Goal: Contribute content: Contribute content

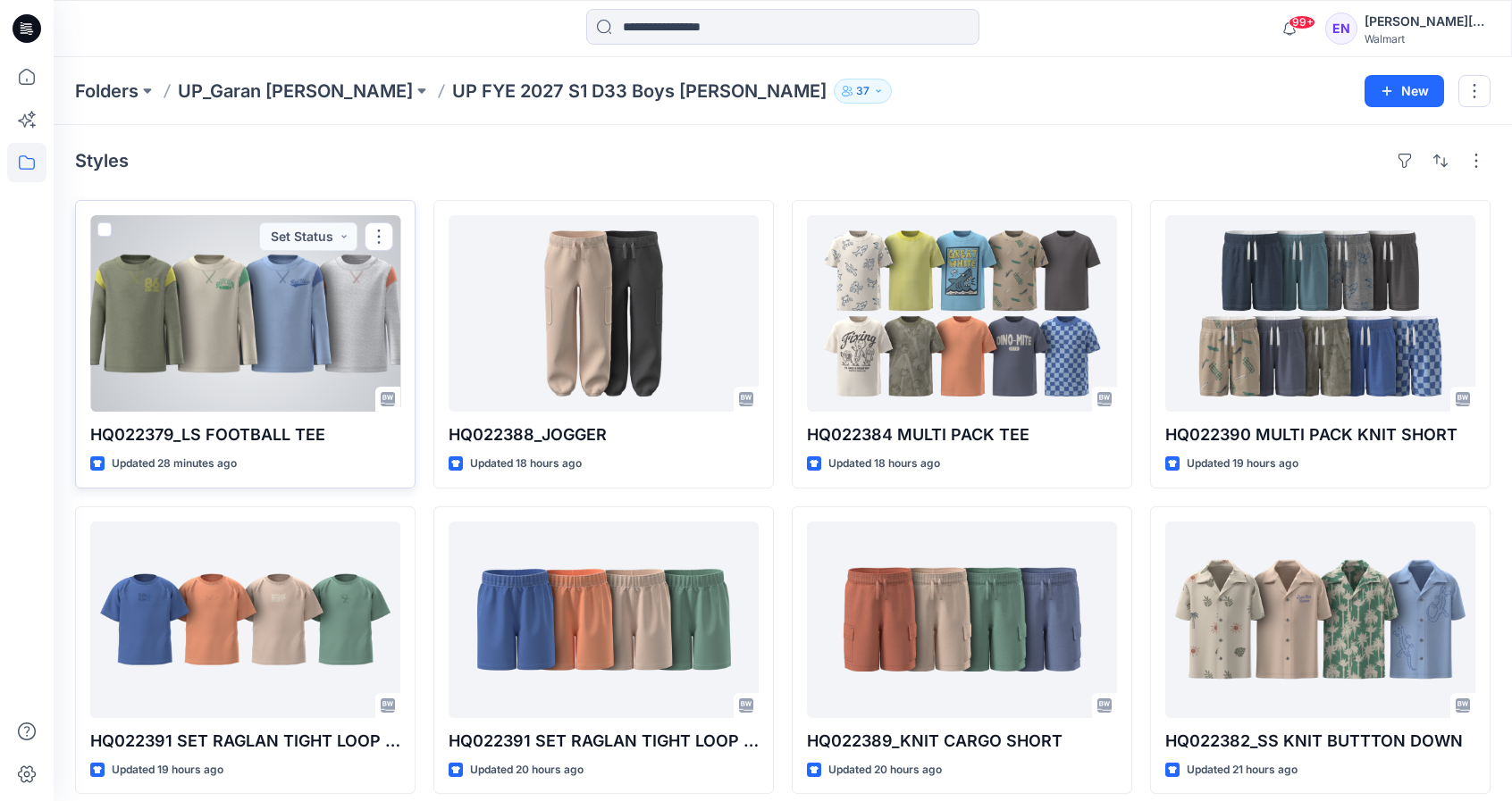
click at [196, 349] on div at bounding box center [245, 313] width 310 height 196
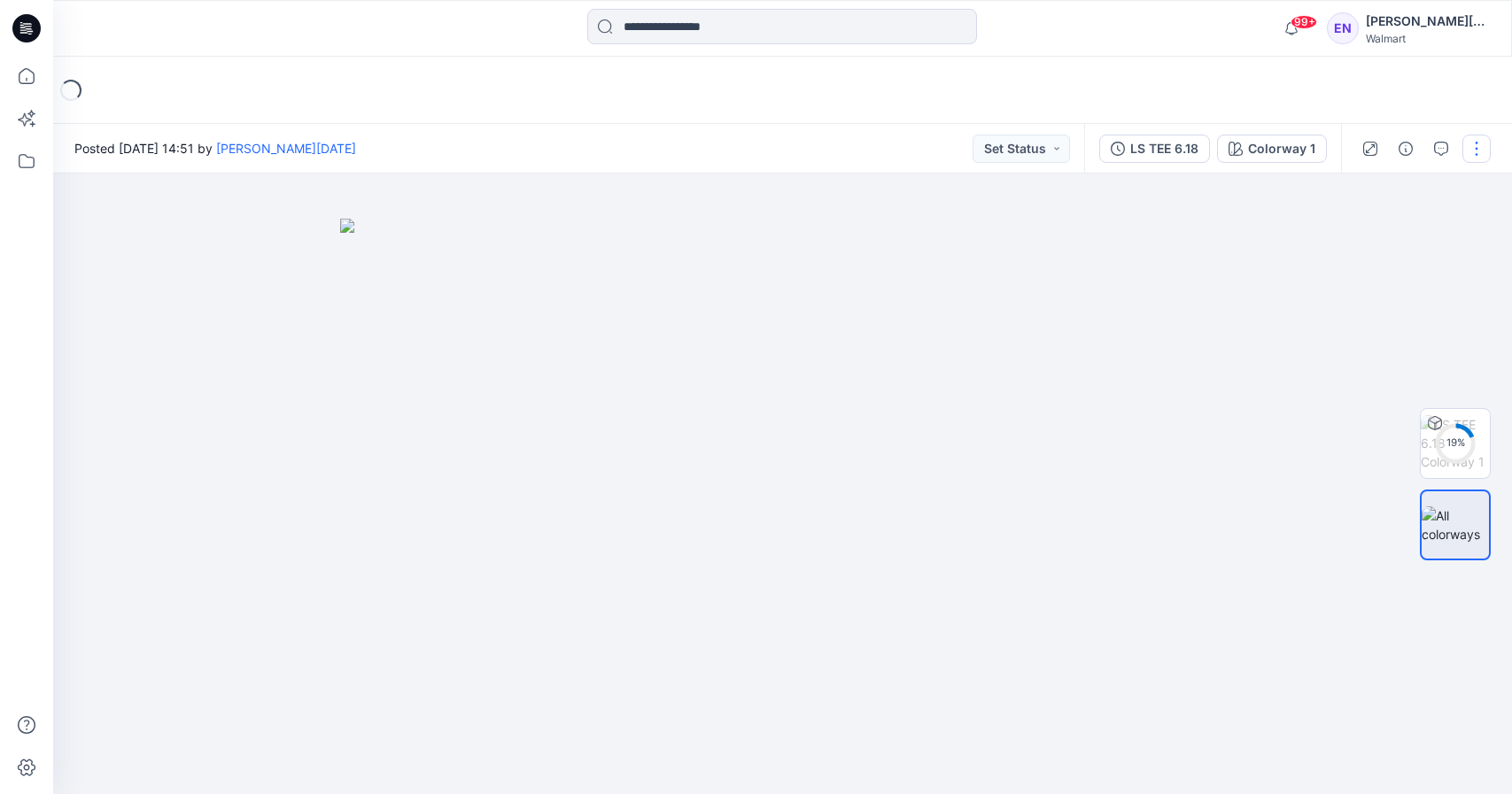
click at [1478, 158] on button "button" at bounding box center [1477, 149] width 29 height 29
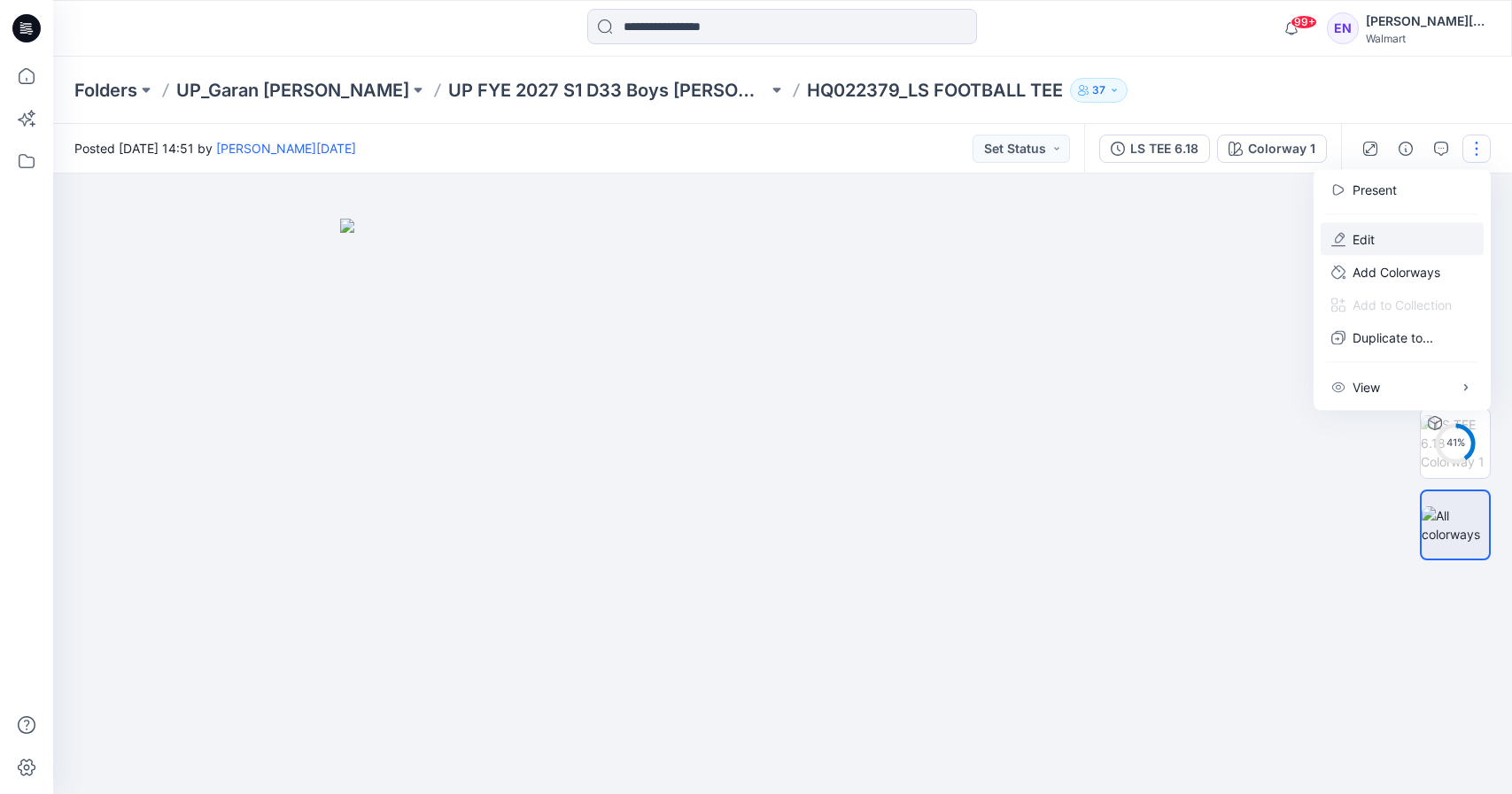
click at [1412, 240] on button "Edit" at bounding box center [1402, 239] width 163 height 33
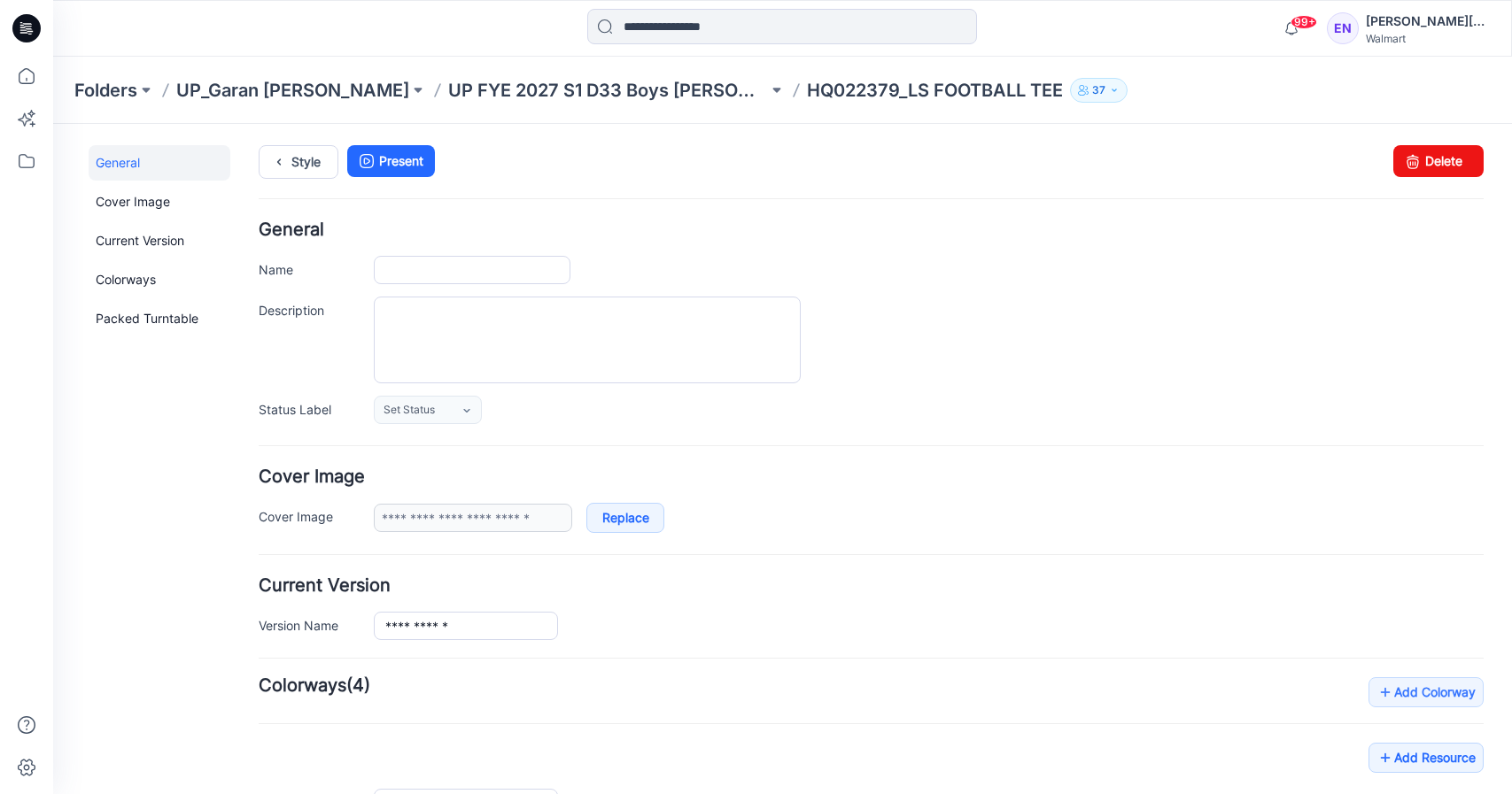
type input "**********"
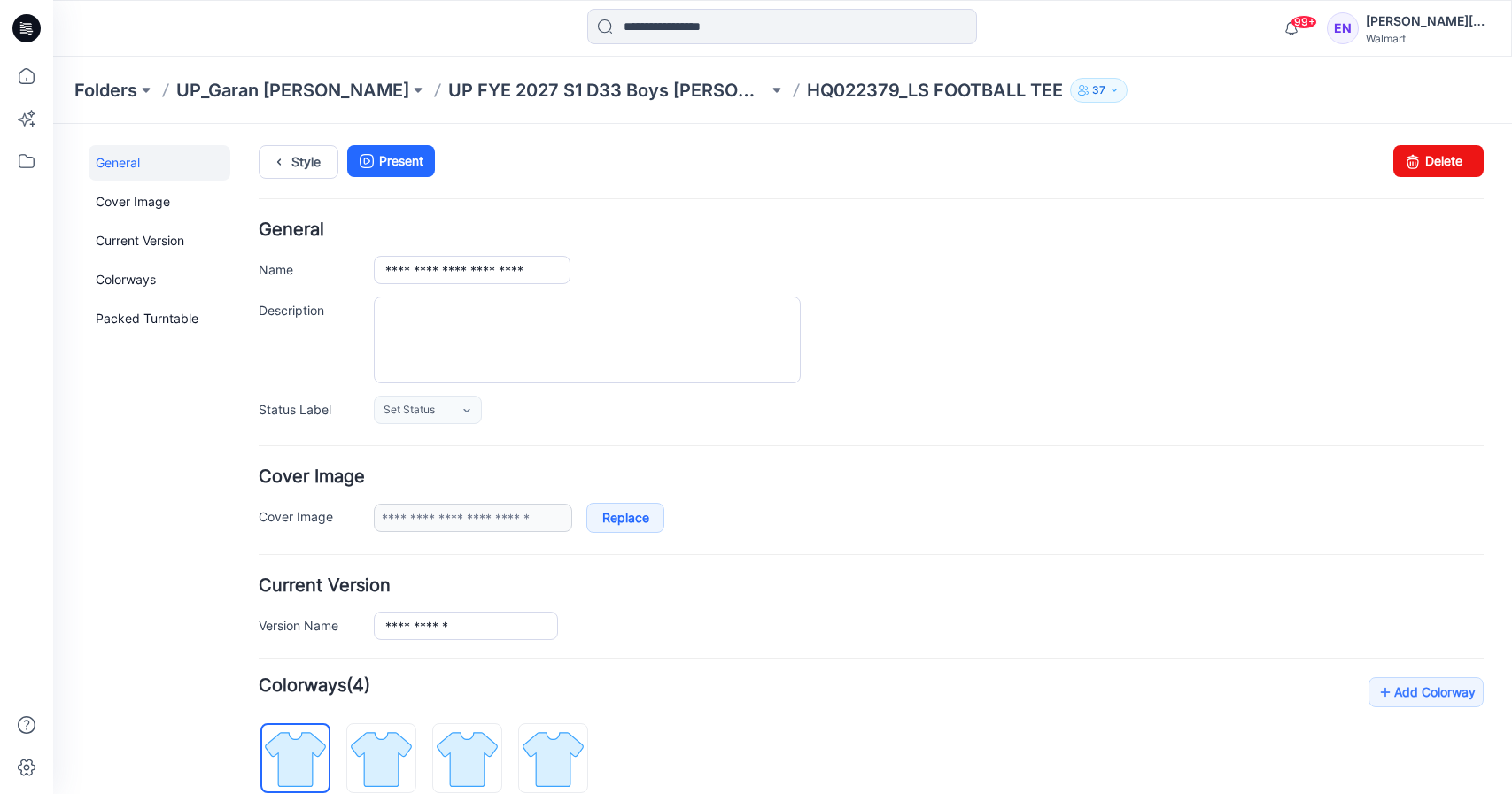
scroll to position [527, 0]
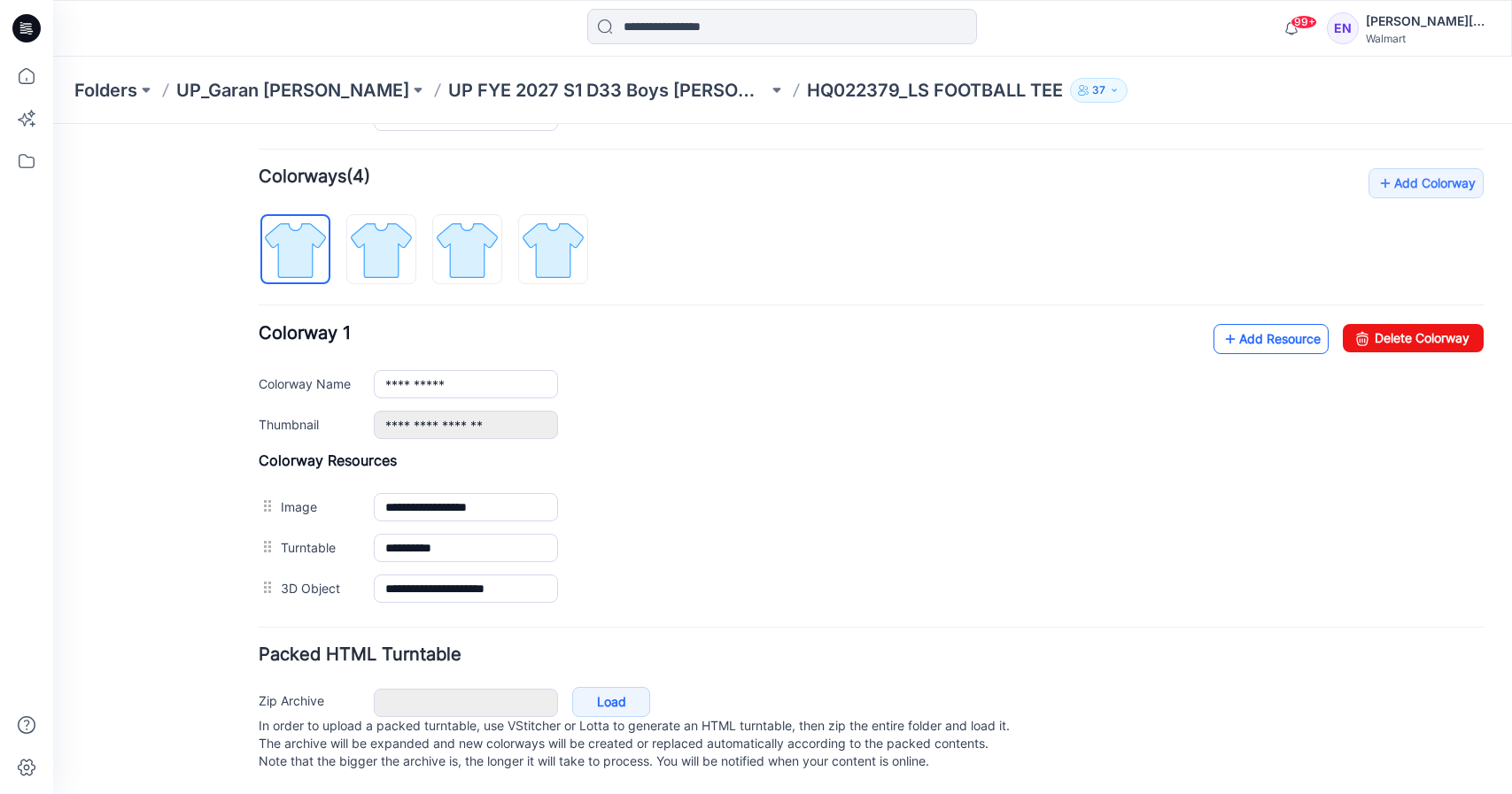
click at [1222, 325] on icon at bounding box center [1231, 339] width 18 height 29
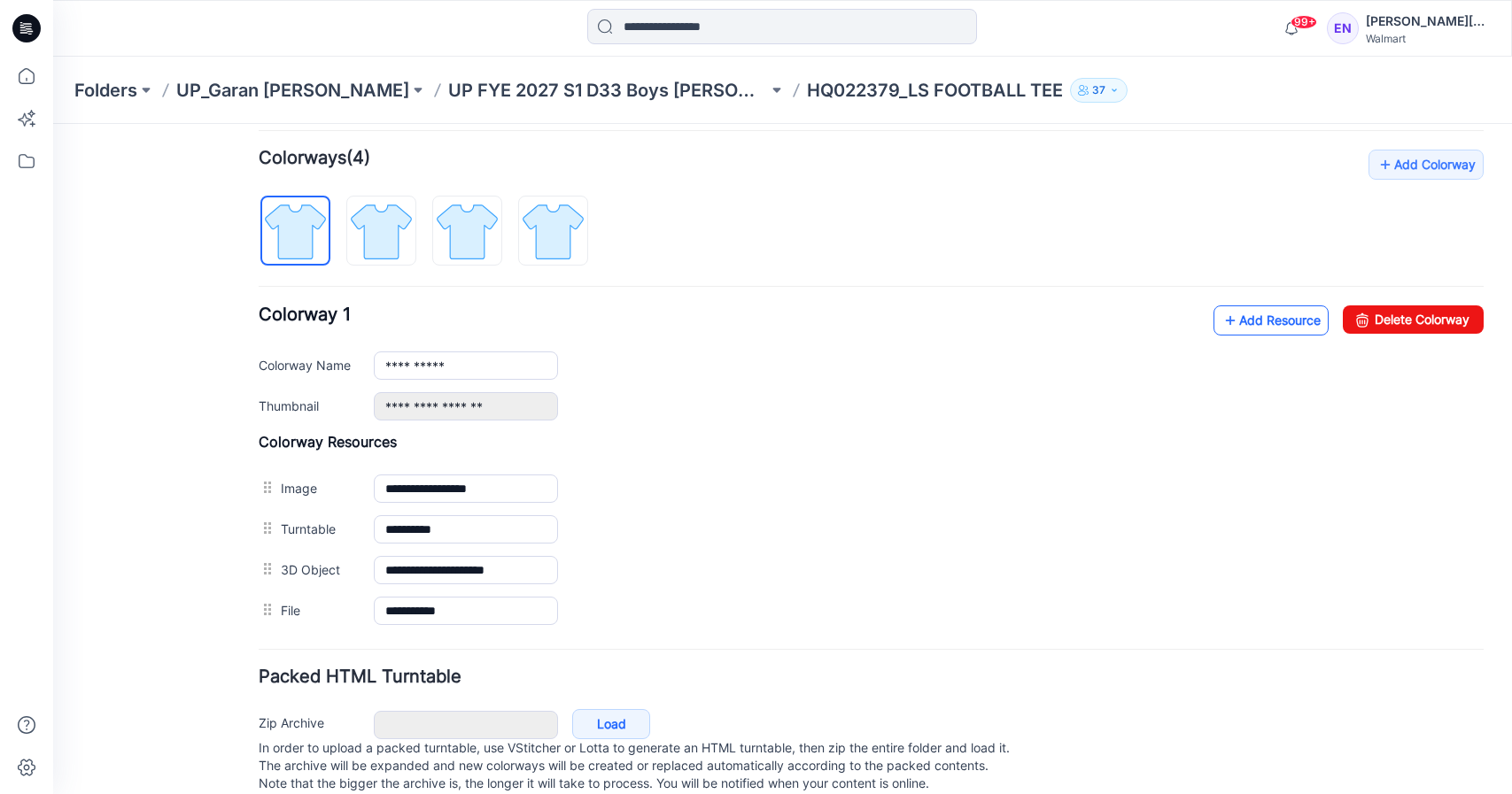
click at [1255, 317] on link "Add Resource" at bounding box center [1271, 320] width 115 height 30
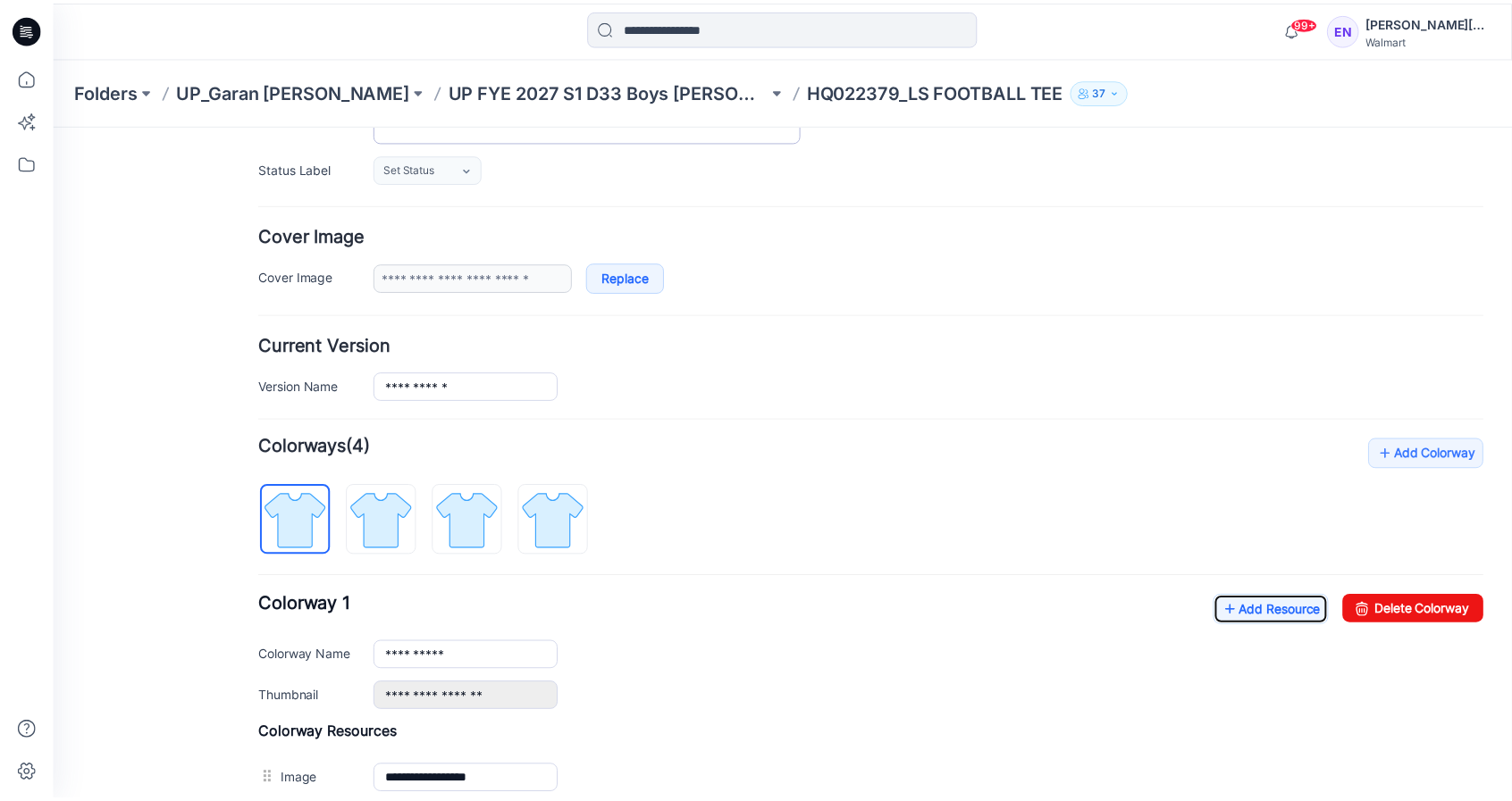
scroll to position [615, 0]
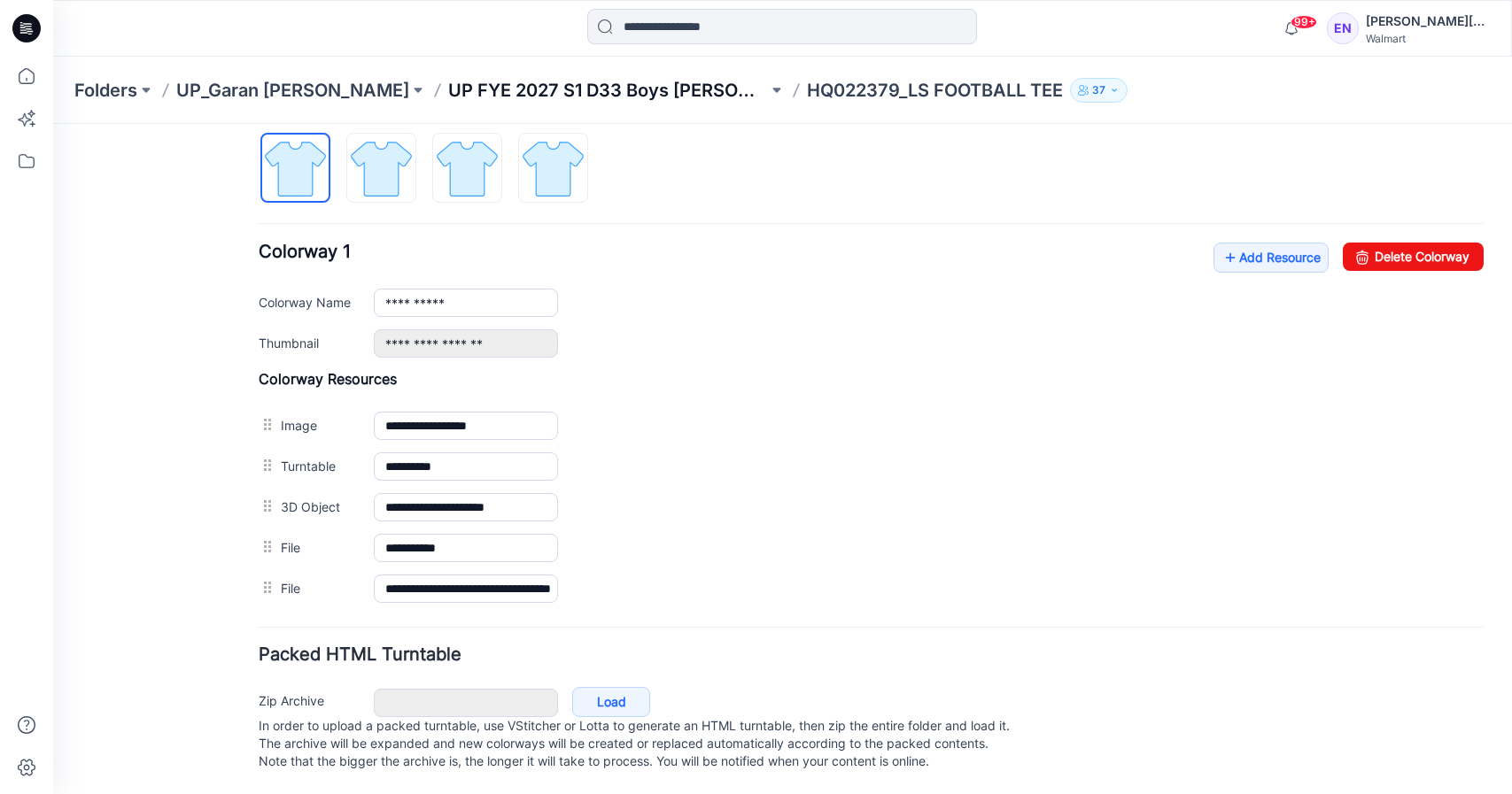
click at [555, 90] on p "UP FYE 2027 S1 D33 Boys [PERSON_NAME]" at bounding box center [608, 90] width 320 height 25
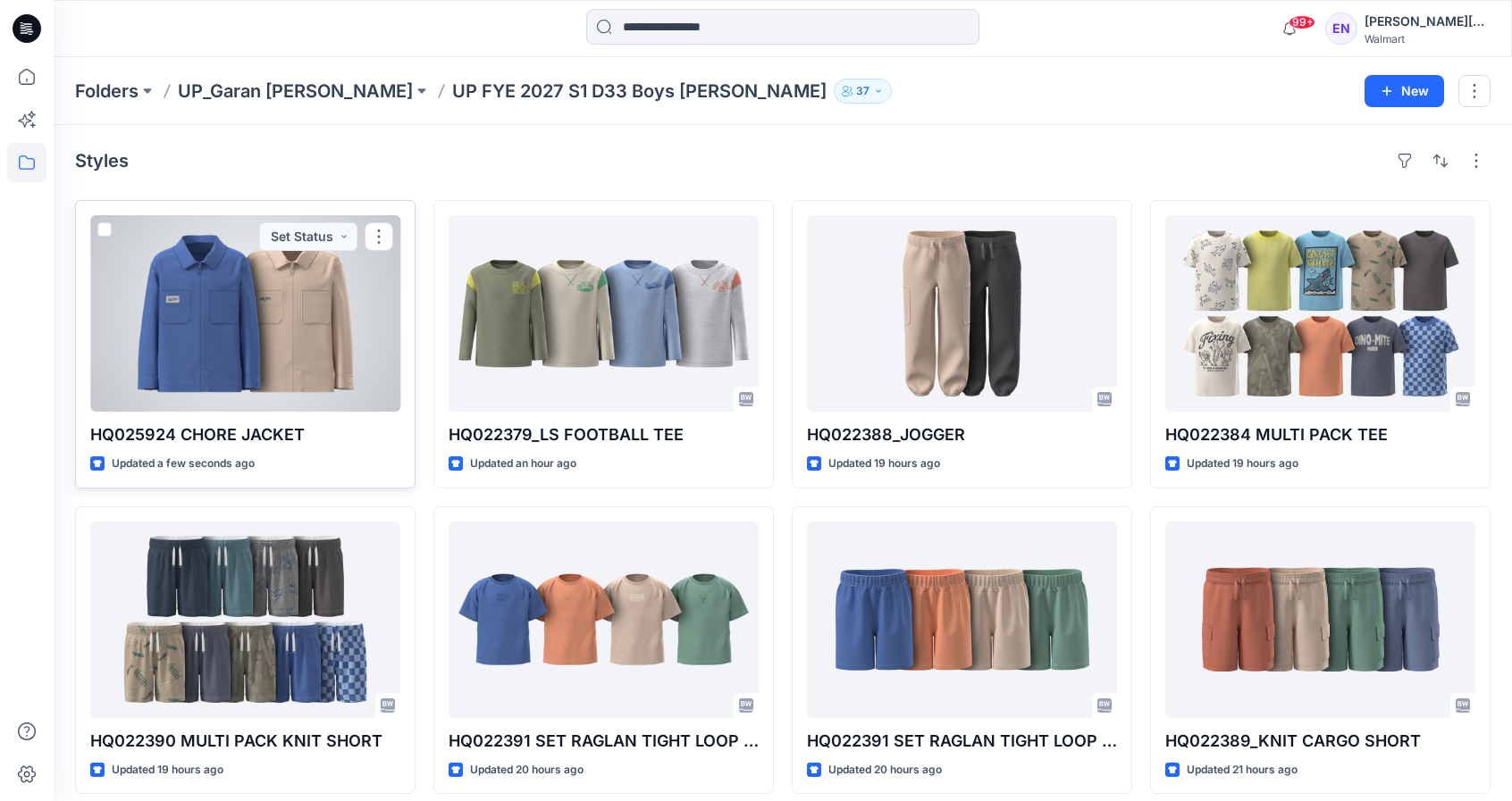
click at [290, 332] on div at bounding box center [245, 313] width 310 height 196
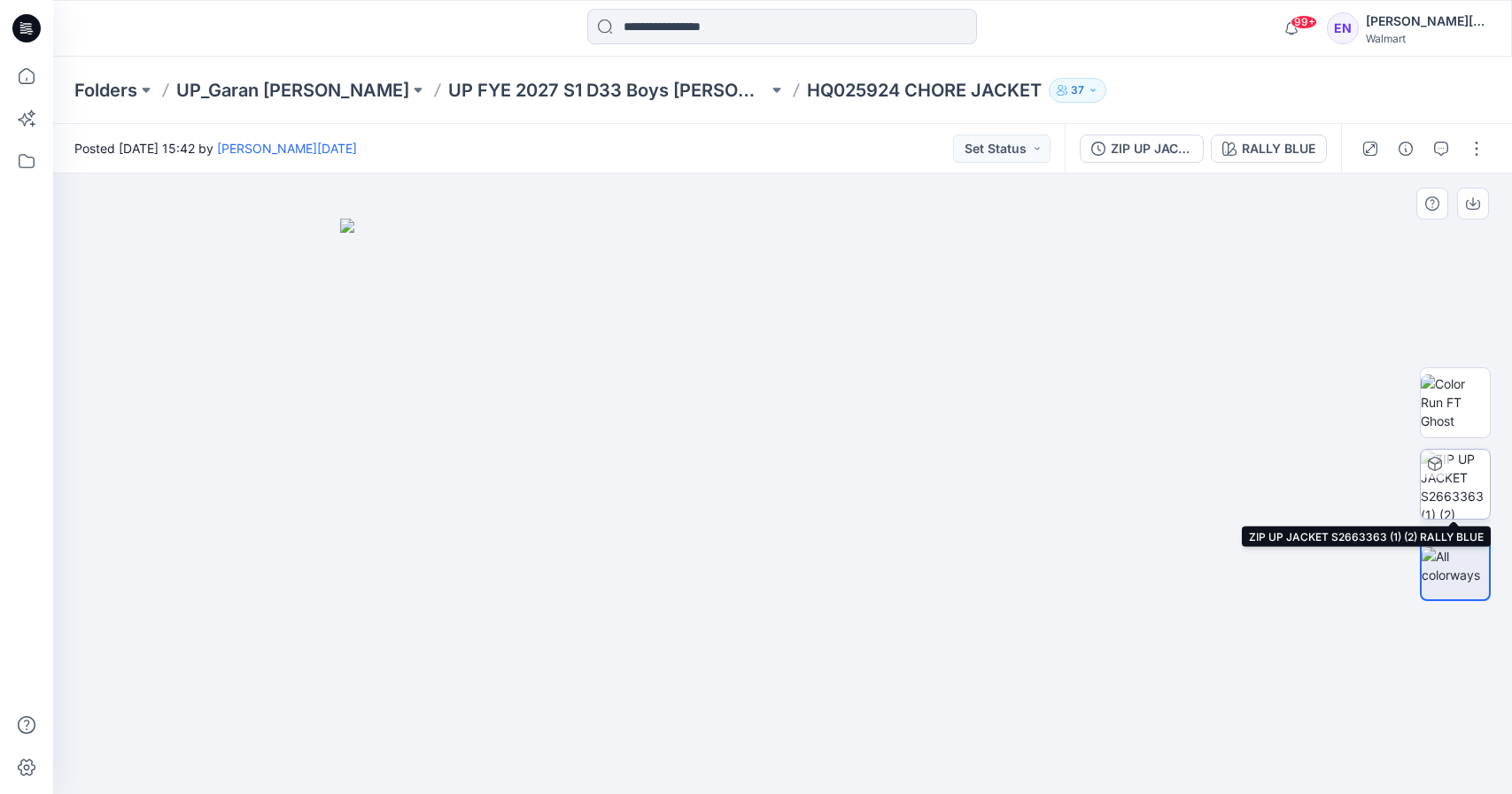
click at [1472, 488] on img at bounding box center [1455, 484] width 69 height 69
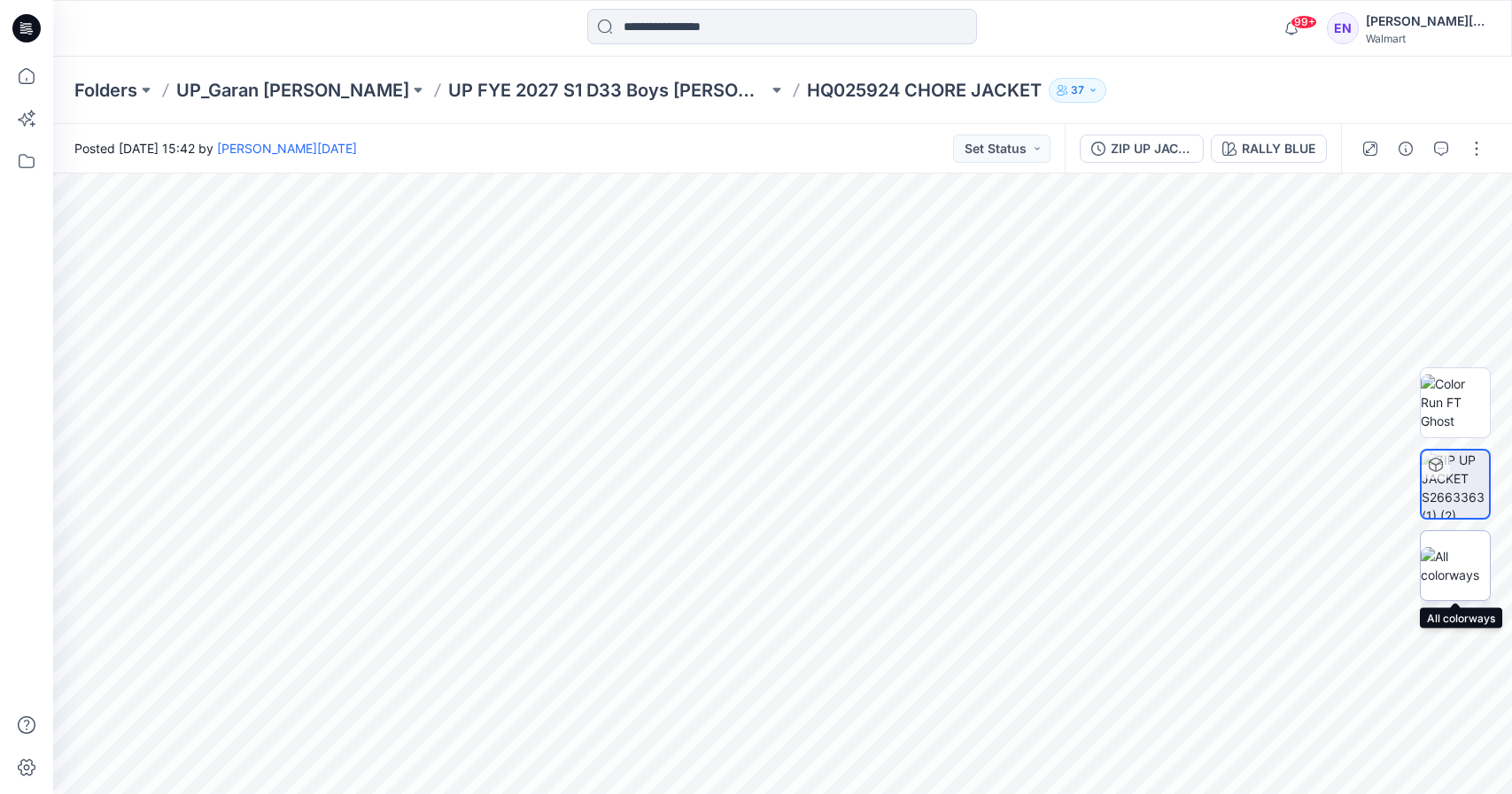
click at [1449, 557] on img at bounding box center [1455, 566] width 69 height 37
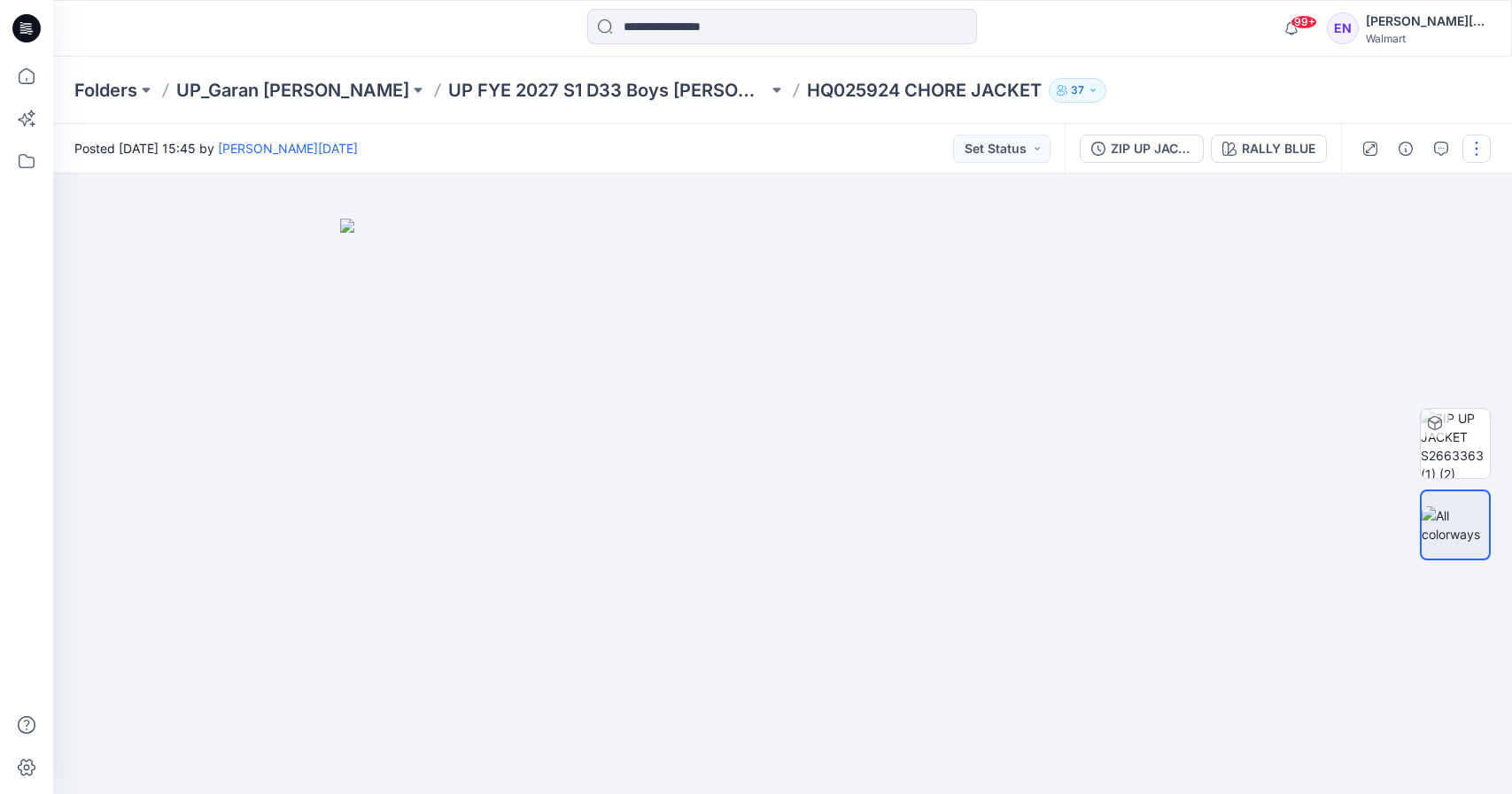
click at [1481, 155] on button "button" at bounding box center [1477, 149] width 29 height 29
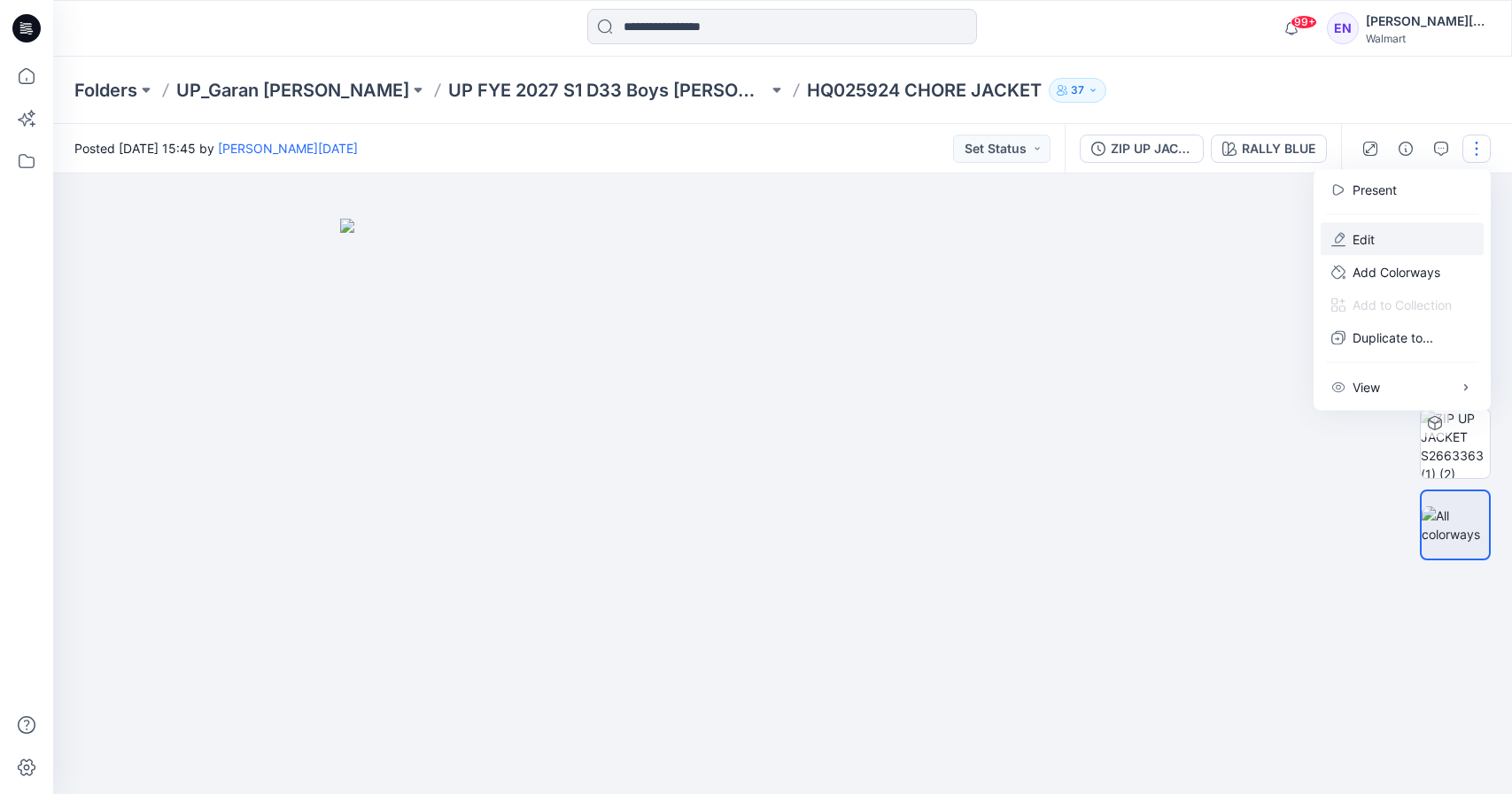
click at [1439, 236] on button "Edit" at bounding box center [1402, 239] width 163 height 33
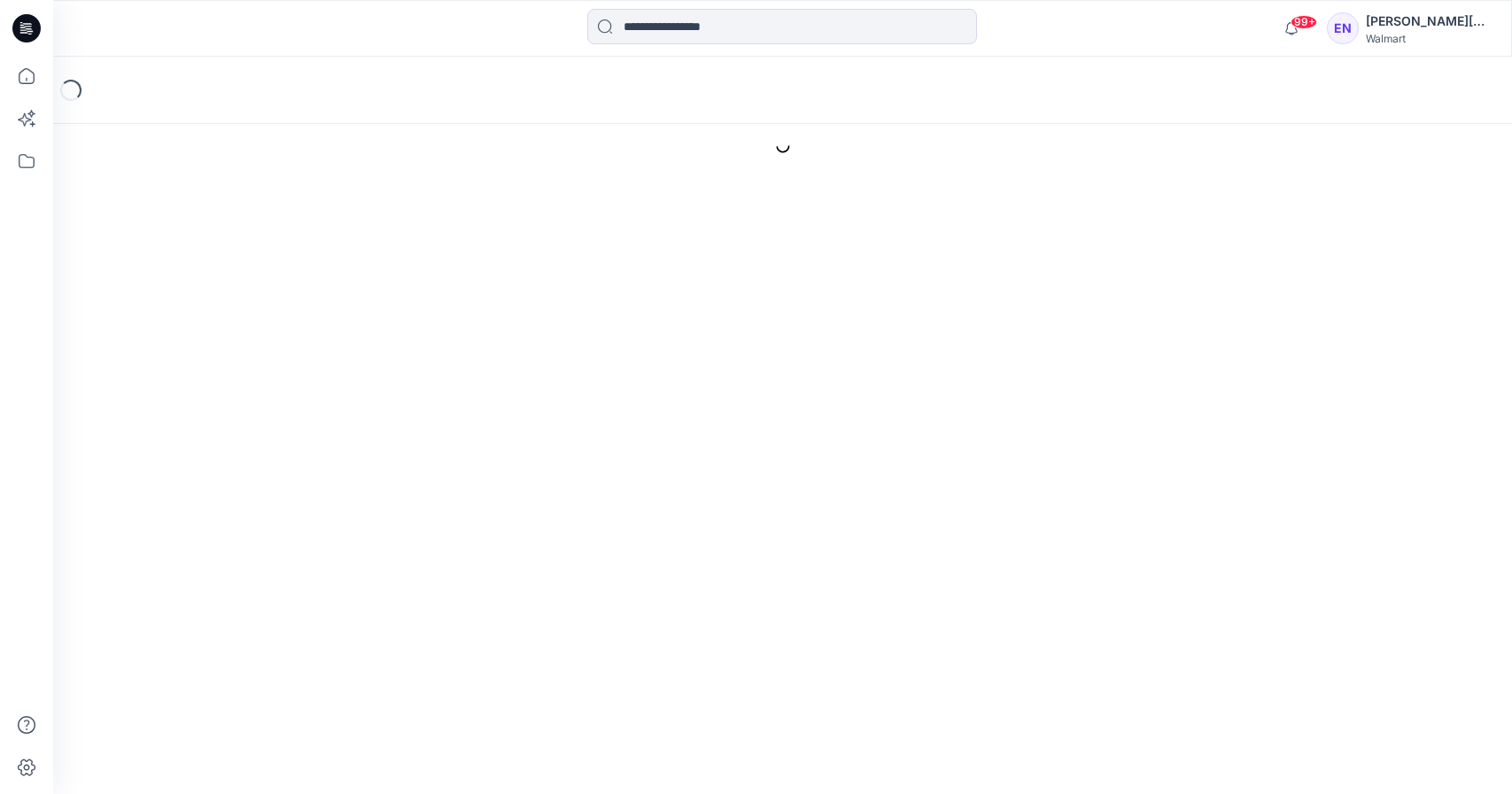
type input "**********"
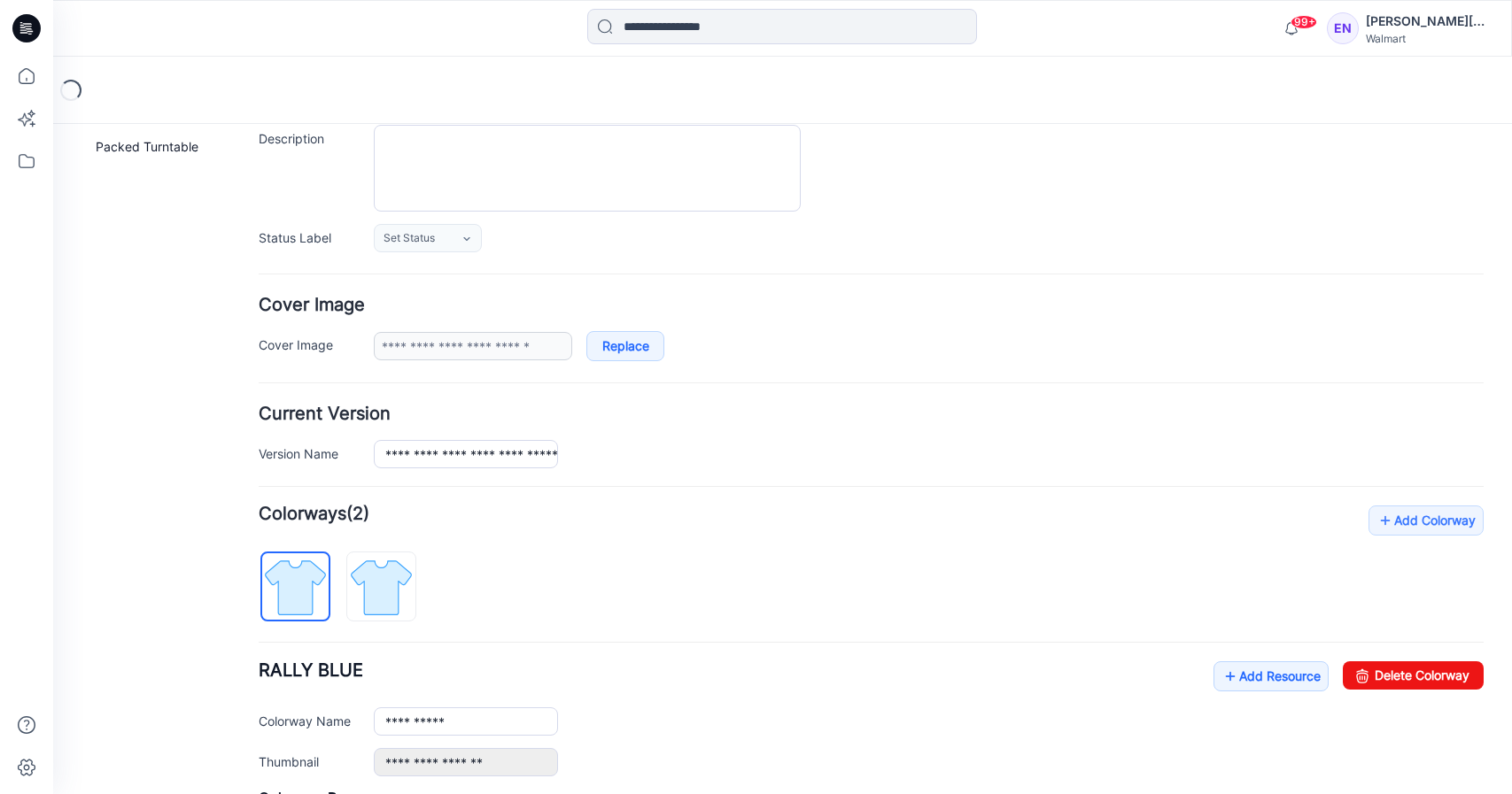
scroll to position [527, 0]
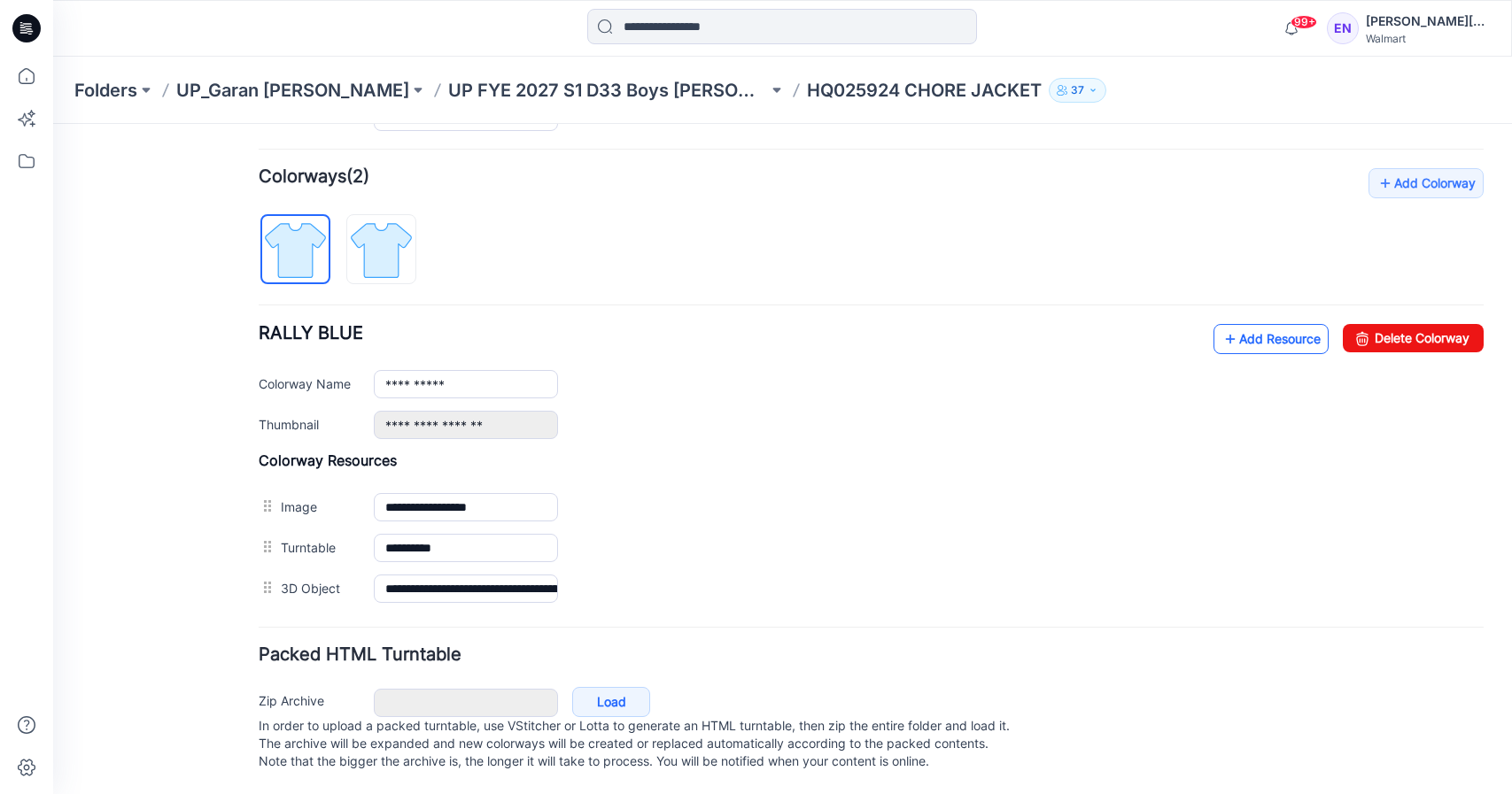
click at [1257, 324] on link "Add Resource" at bounding box center [1271, 339] width 115 height 30
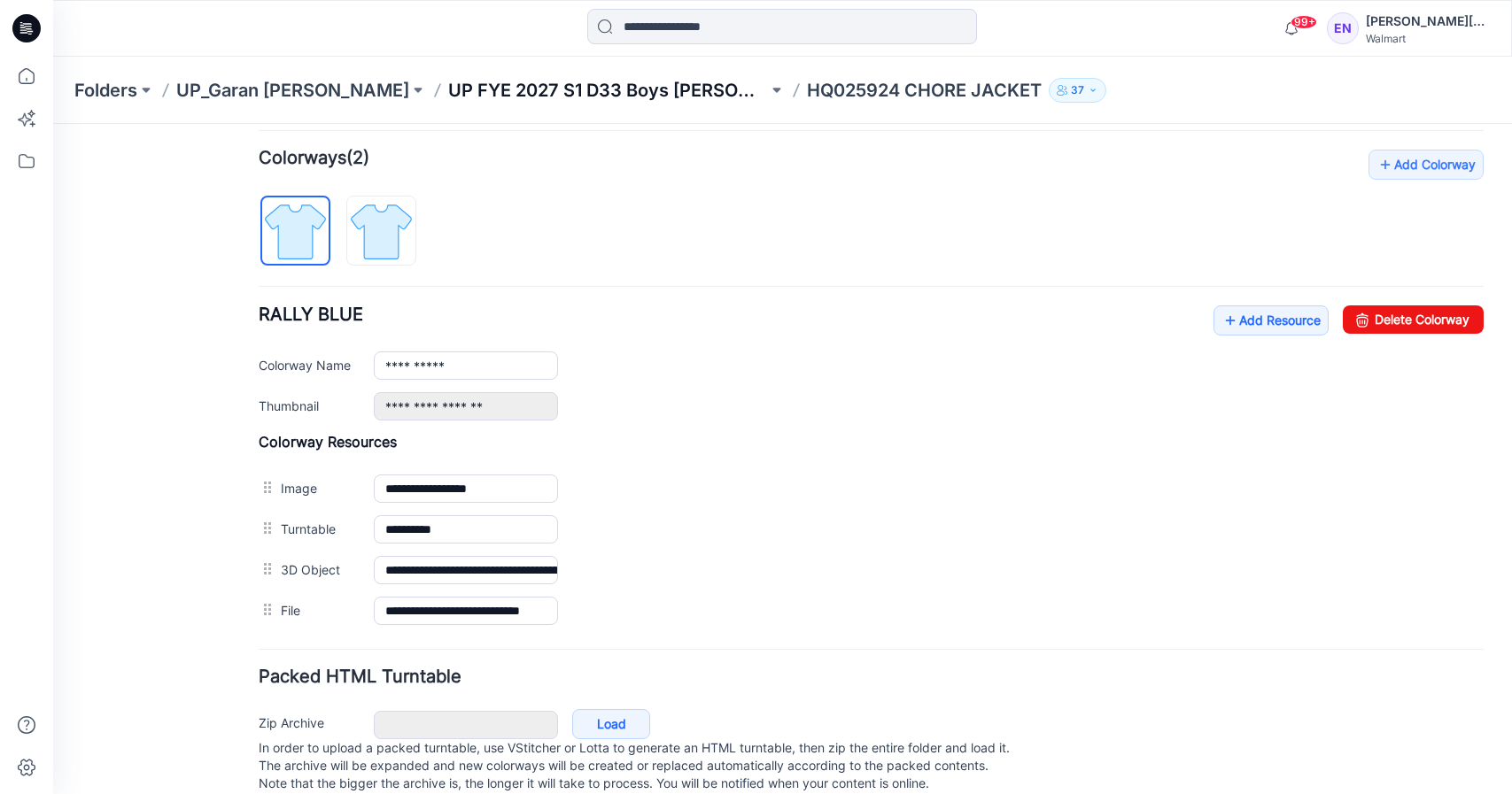
click at [561, 85] on p "UP FYE 2027 S1 D33 Boys [PERSON_NAME]" at bounding box center [608, 90] width 320 height 25
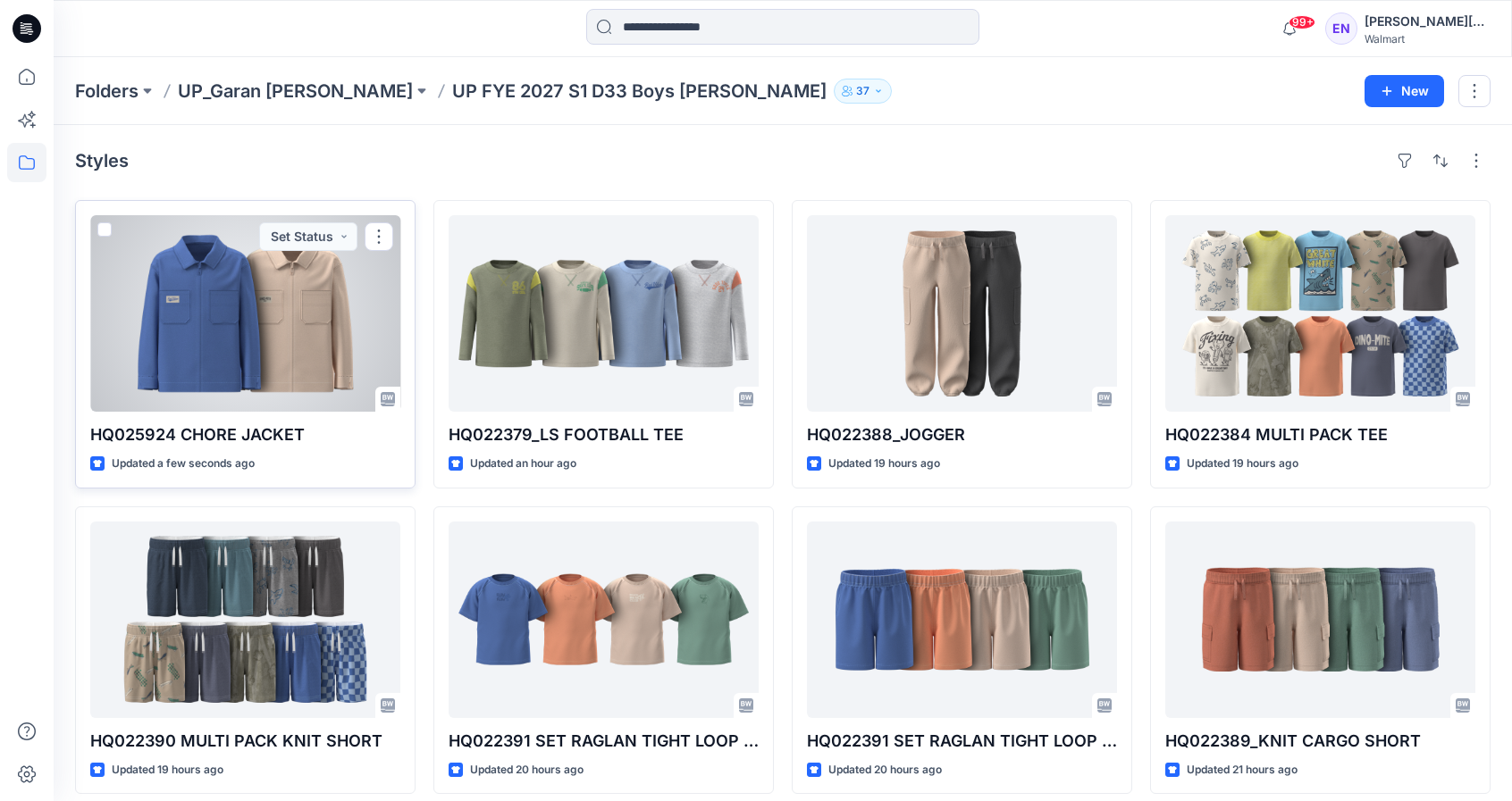
click at [310, 305] on div at bounding box center [245, 313] width 310 height 196
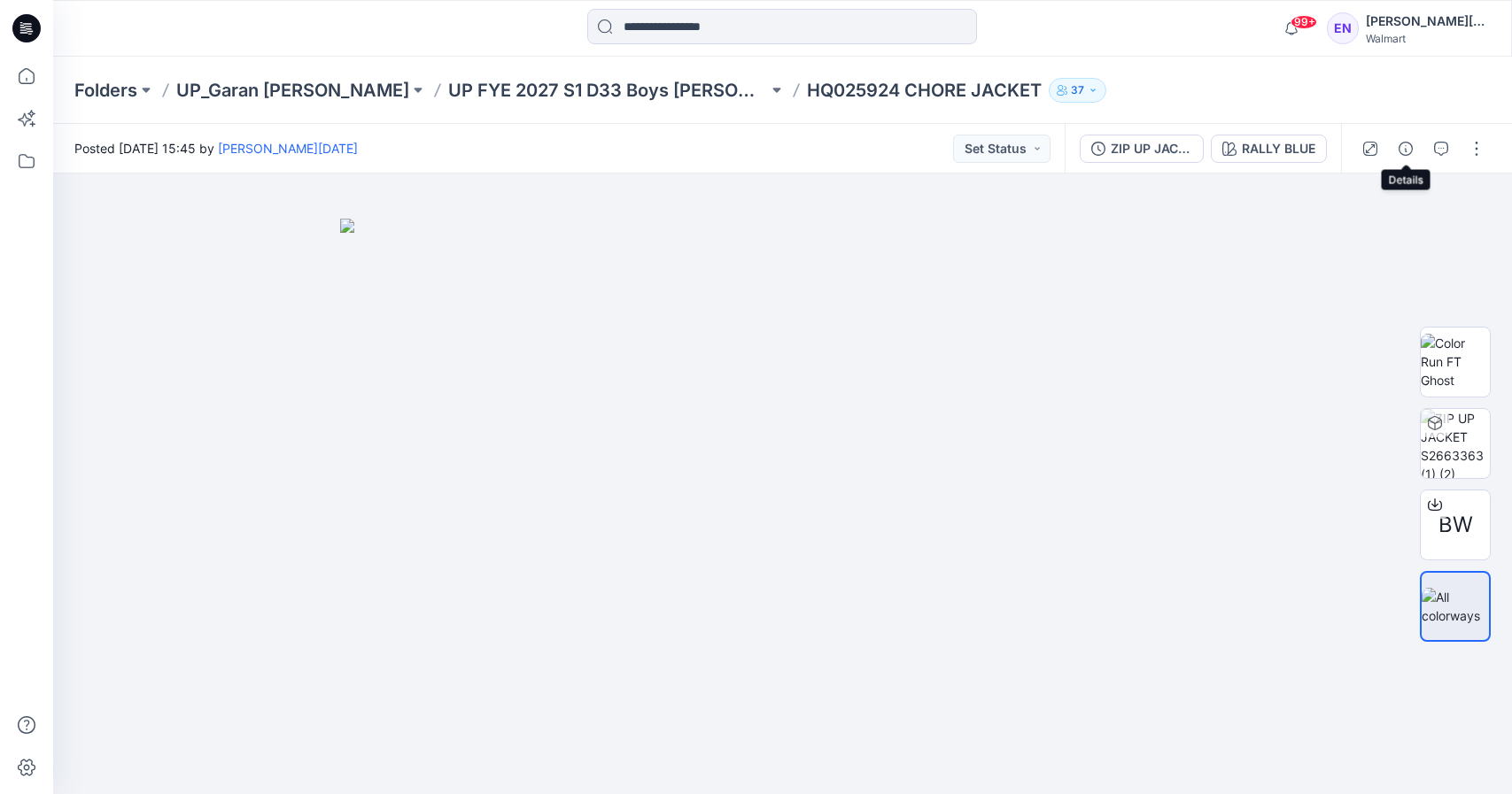
click at [1406, 151] on icon "button" at bounding box center [1406, 149] width 14 height 14
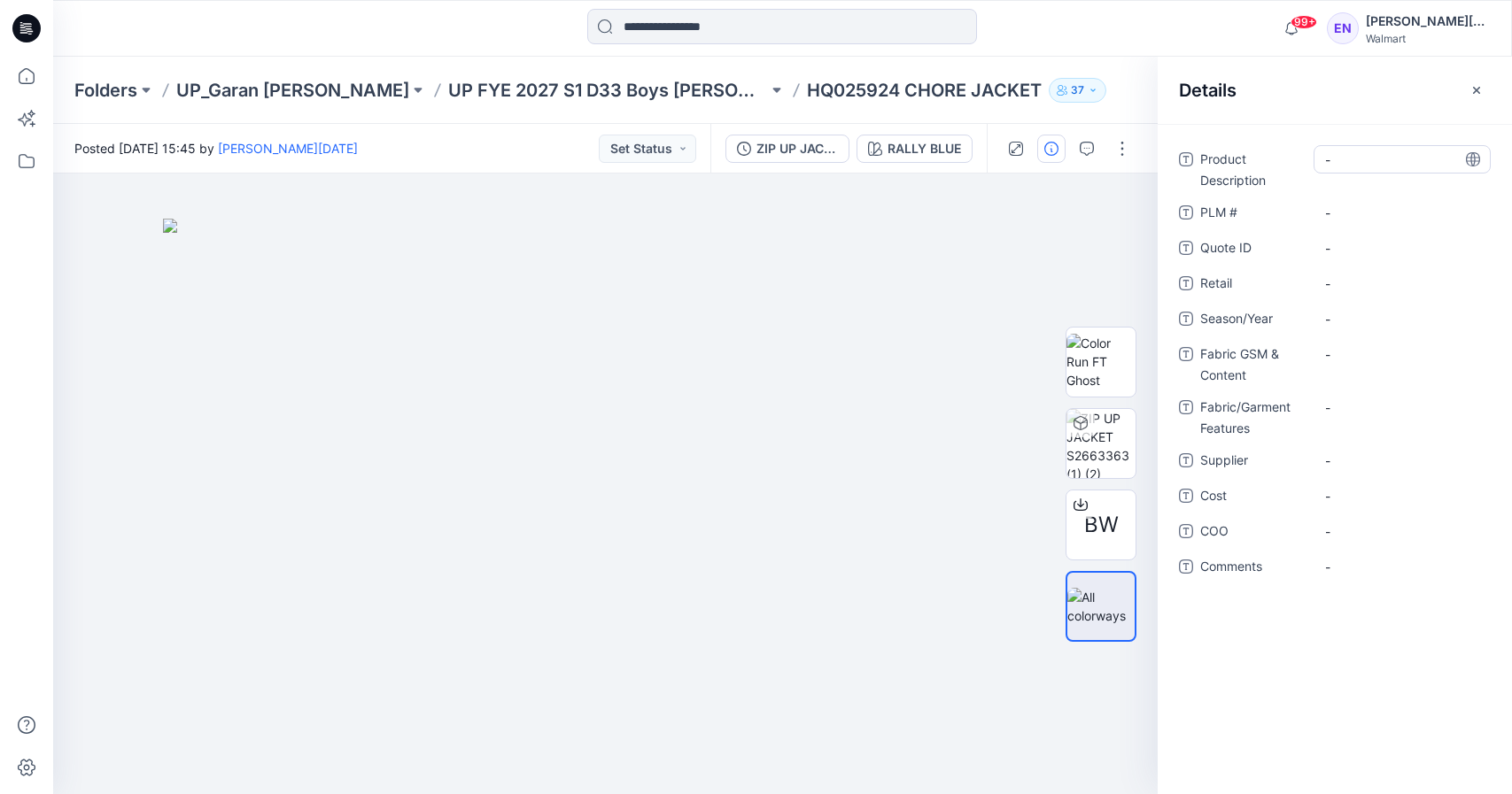
click at [1340, 163] on Description "-" at bounding box center [1402, 160] width 154 height 19
type textarea "**********"
click at [1352, 218] on \ "-" at bounding box center [1402, 212] width 154 height 19
type textarea "********"
click at [1373, 312] on span "-" at bounding box center [1402, 318] width 154 height 19
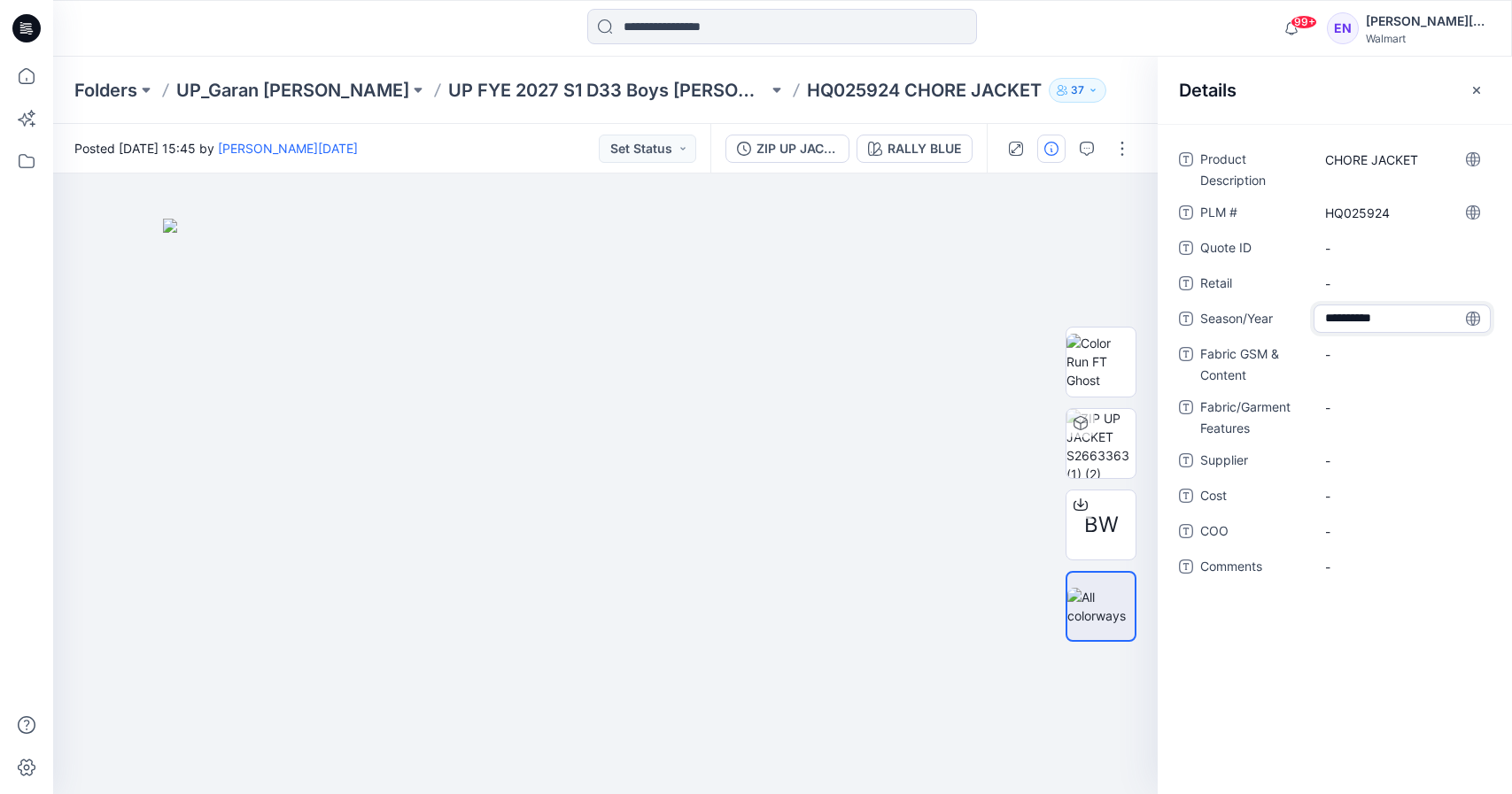
type textarea "**********"
click at [1356, 353] on Content "-" at bounding box center [1402, 354] width 154 height 19
click at [1375, 462] on span "-" at bounding box center [1402, 460] width 154 height 19
type textarea "*****"
click at [1353, 357] on Content "-" at bounding box center [1402, 354] width 154 height 19
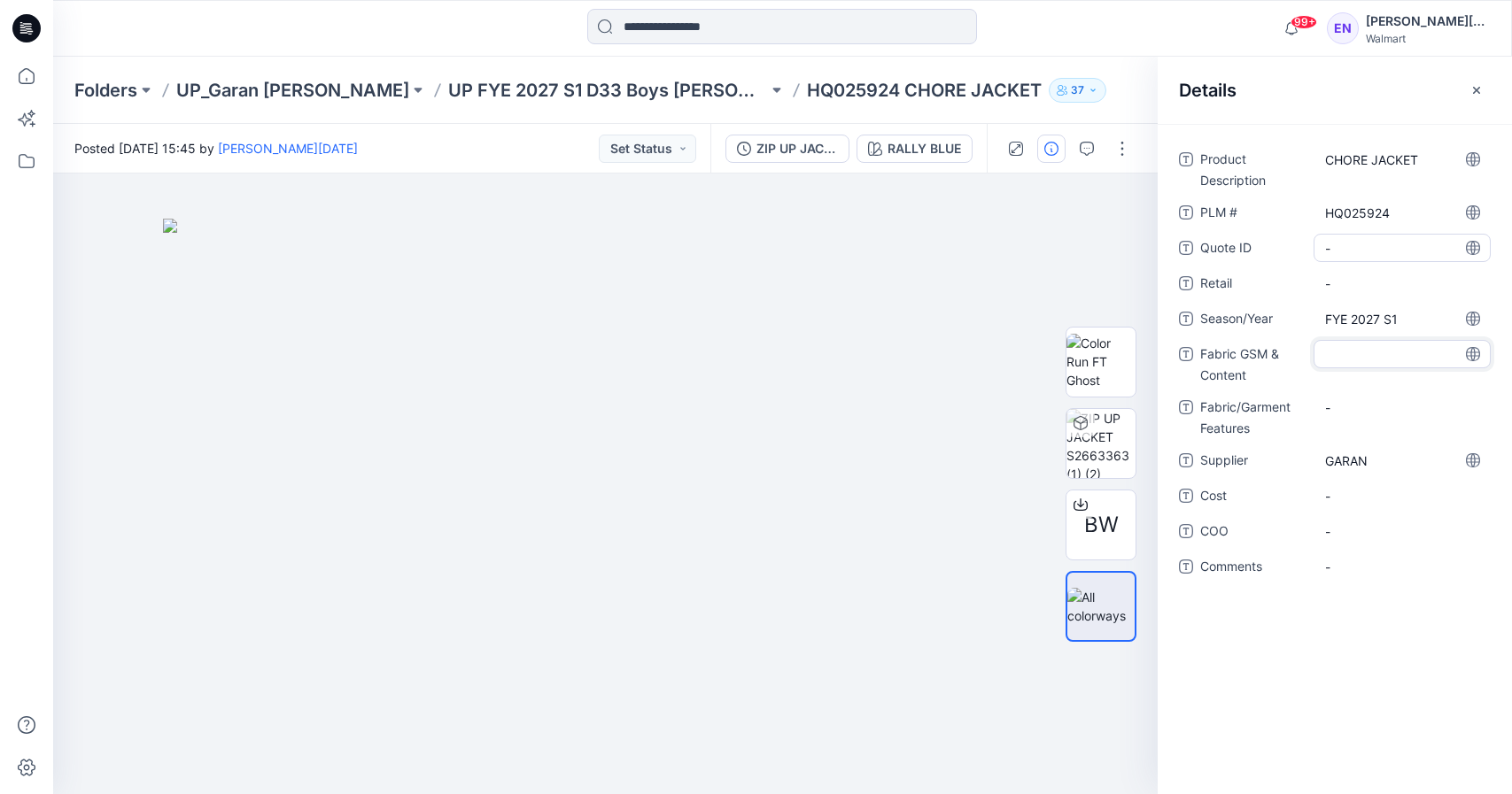
click at [1406, 259] on div "-" at bounding box center [1402, 248] width 177 height 29
click at [1359, 359] on Content "-" at bounding box center [1402, 354] width 154 height 19
type textarea "**********"
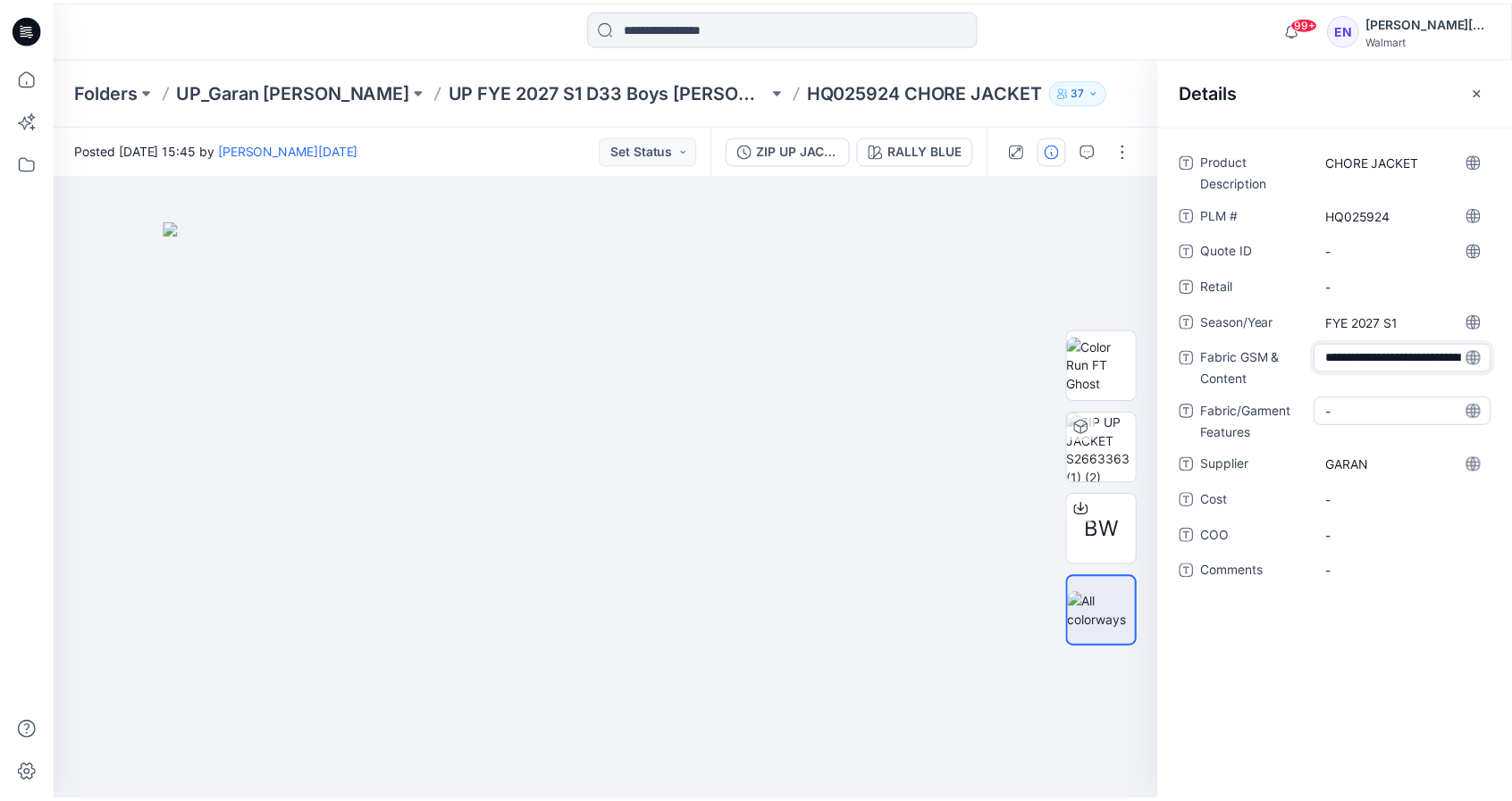
scroll to position [50, 0]
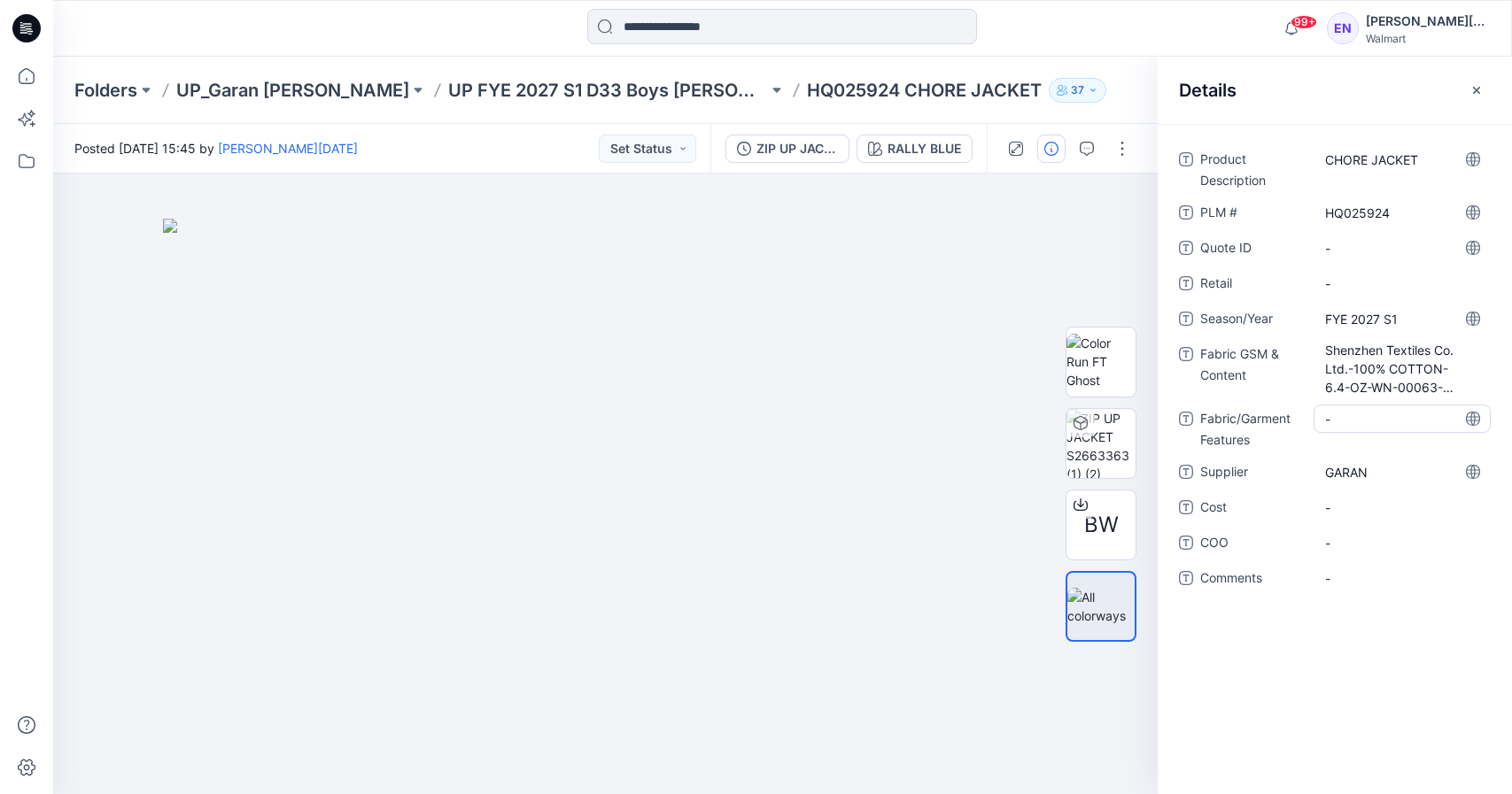
click at [1386, 398] on div "Product Description CHORE JACKET PLM # HQ025924 Quote ID - Retail - Season/Year…" at bounding box center [1334, 379] width 312 height 468
click at [1358, 368] on Content "Shenzhen Textiles Co. Ltd.-100% COTTON-6.4-OZ-WN-00063-TWILL" at bounding box center [1402, 368] width 154 height 56
click at [1460, 413] on Features "-" at bounding box center [1402, 418] width 154 height 19
click at [1366, 543] on span "-" at bounding box center [1402, 542] width 154 height 19
click at [1473, 91] on icon "button" at bounding box center [1476, 90] width 14 height 14
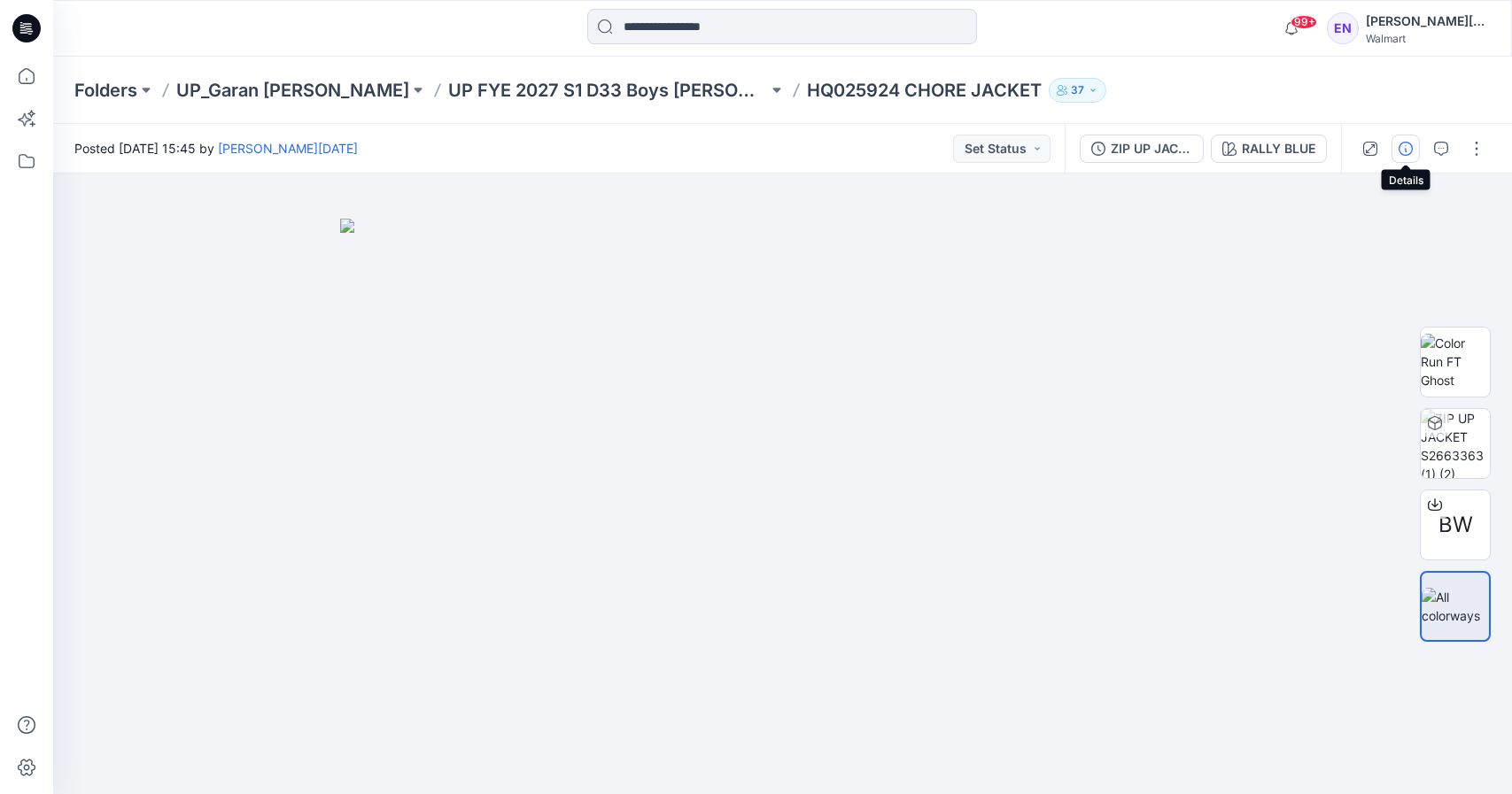
click at [1412, 152] on icon "button" at bounding box center [1406, 149] width 14 height 14
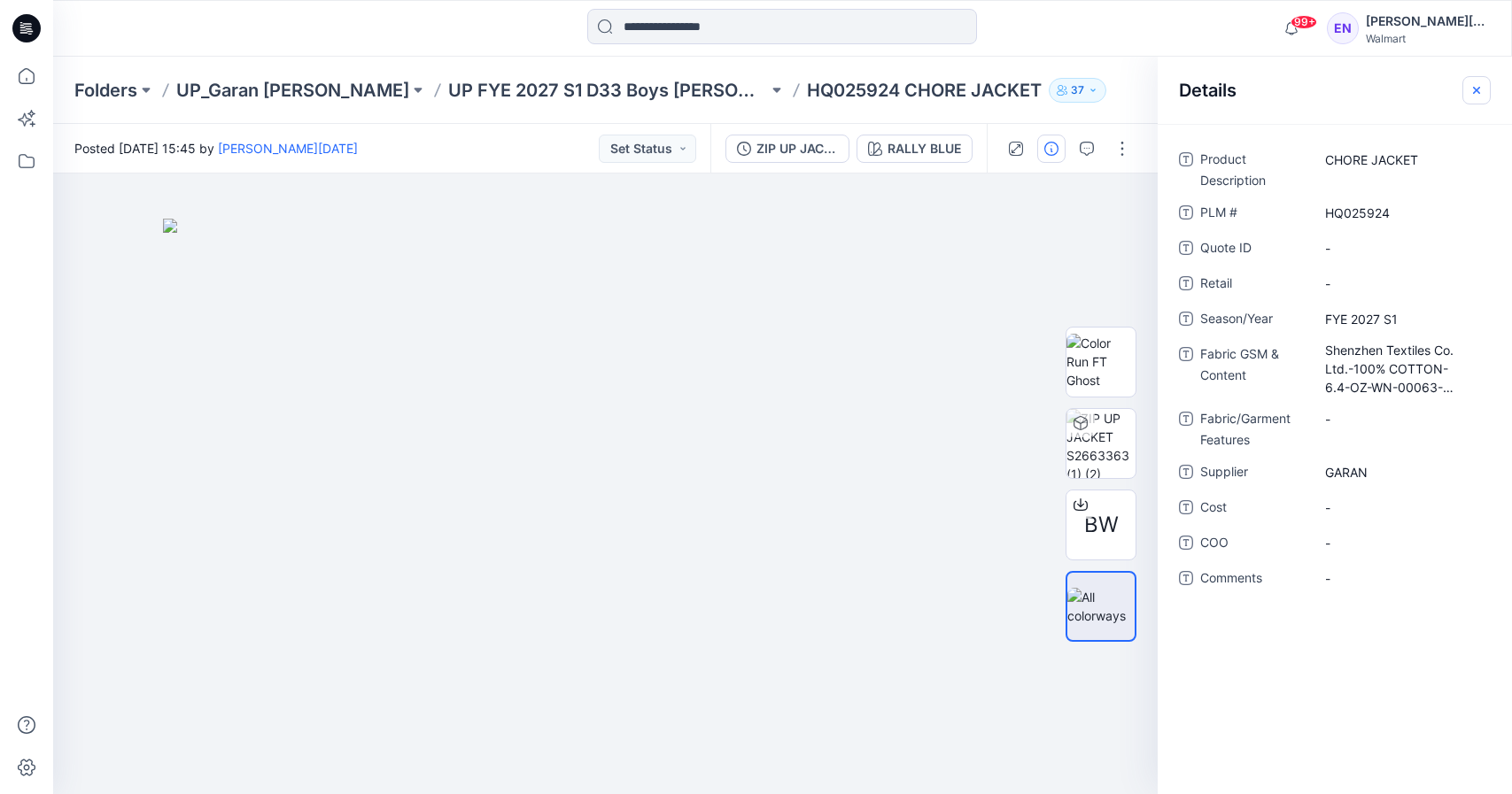
click at [1477, 90] on icon "button" at bounding box center [1476, 89] width 7 height 7
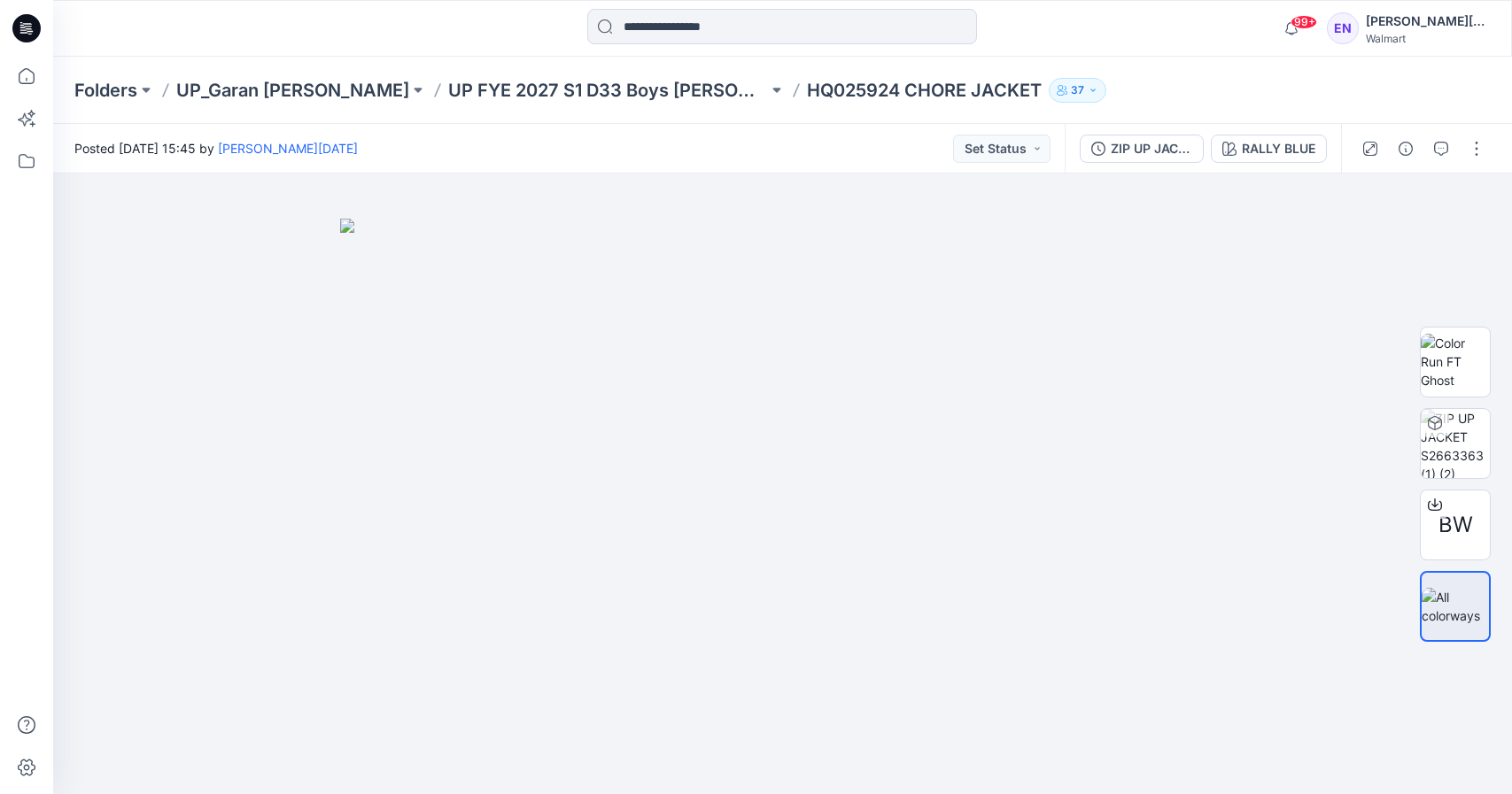
click at [807, 85] on p "HQ025924 CHORE JACKET" at bounding box center [924, 90] width 235 height 25
click at [538, 87] on p "UP FYE 2027 S1 D33 Boys [PERSON_NAME]" at bounding box center [608, 90] width 320 height 25
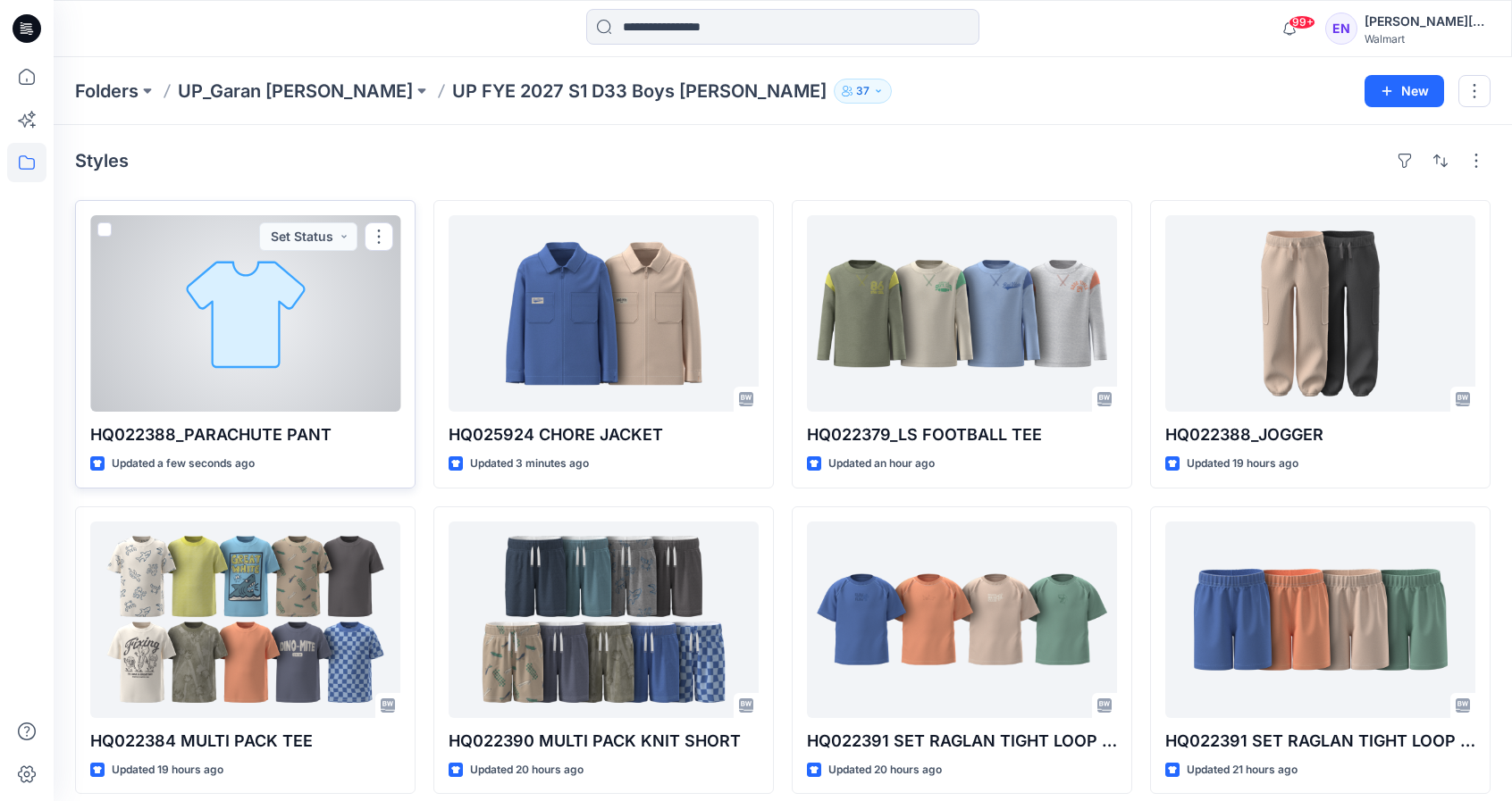
click at [328, 310] on div at bounding box center [245, 313] width 310 height 196
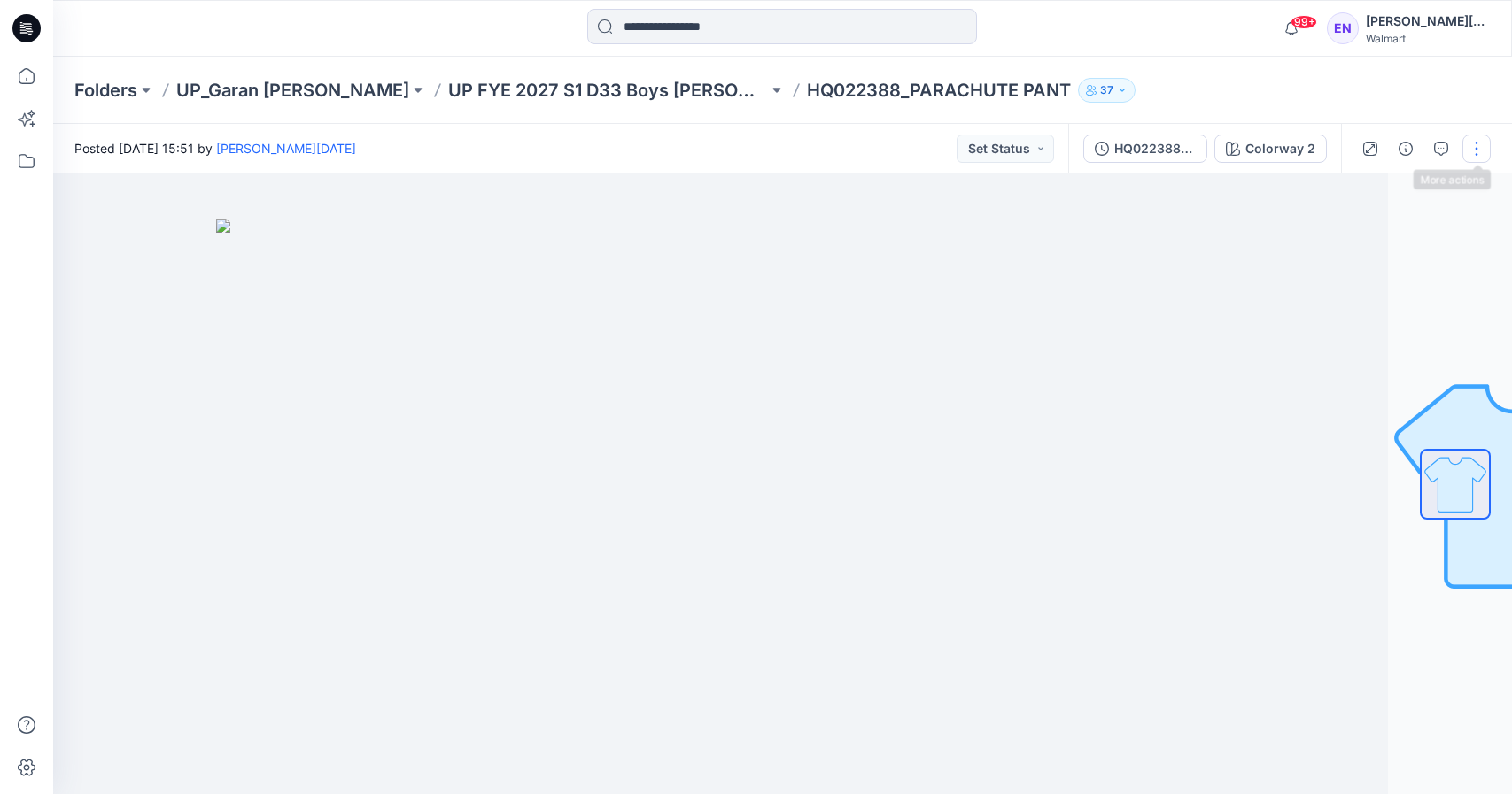
click at [1478, 154] on button "button" at bounding box center [1477, 149] width 29 height 29
click at [1396, 144] on button "button" at bounding box center [1406, 149] width 29 height 29
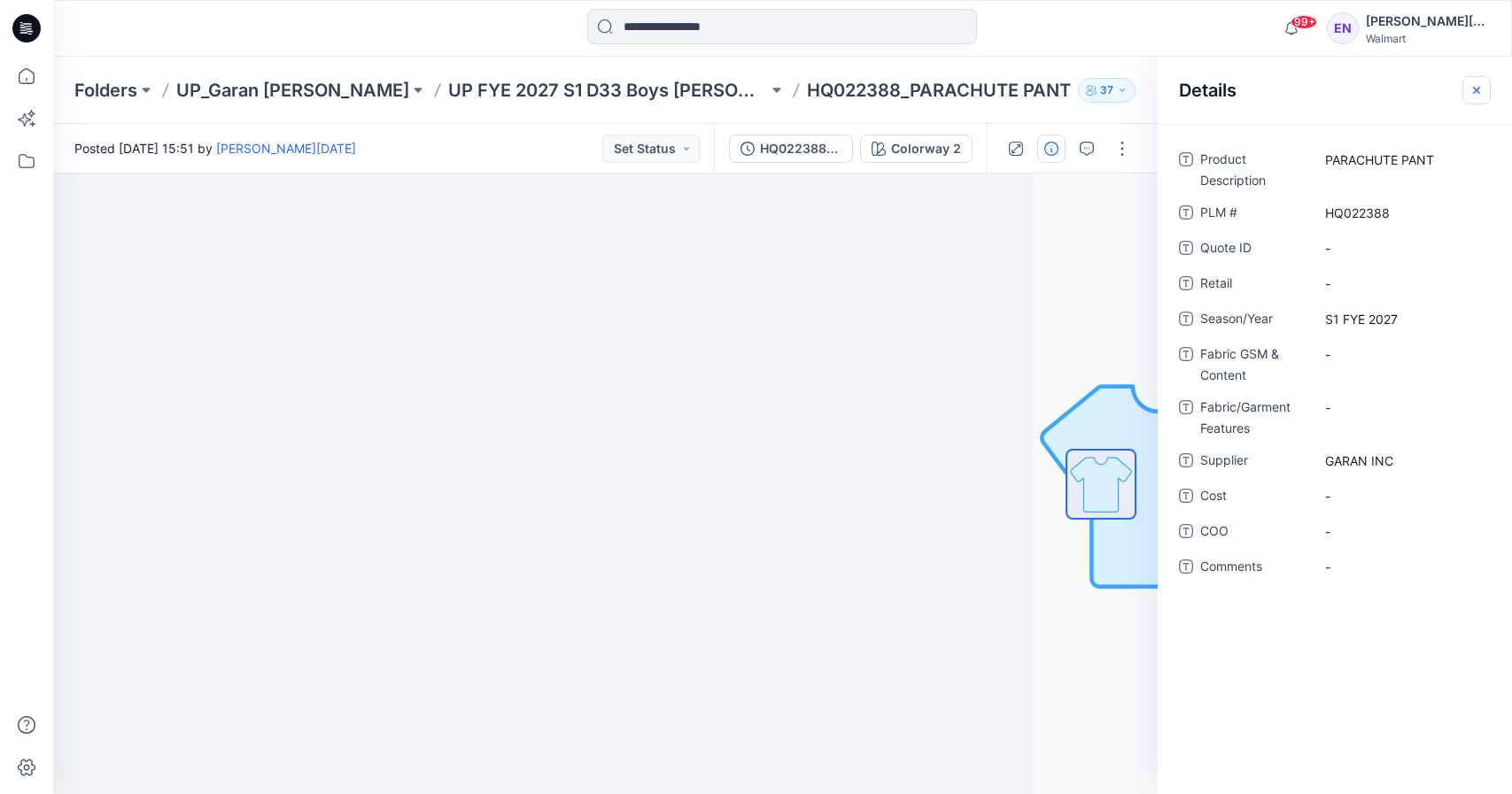
click at [1483, 87] on icon "button" at bounding box center [1476, 90] width 14 height 14
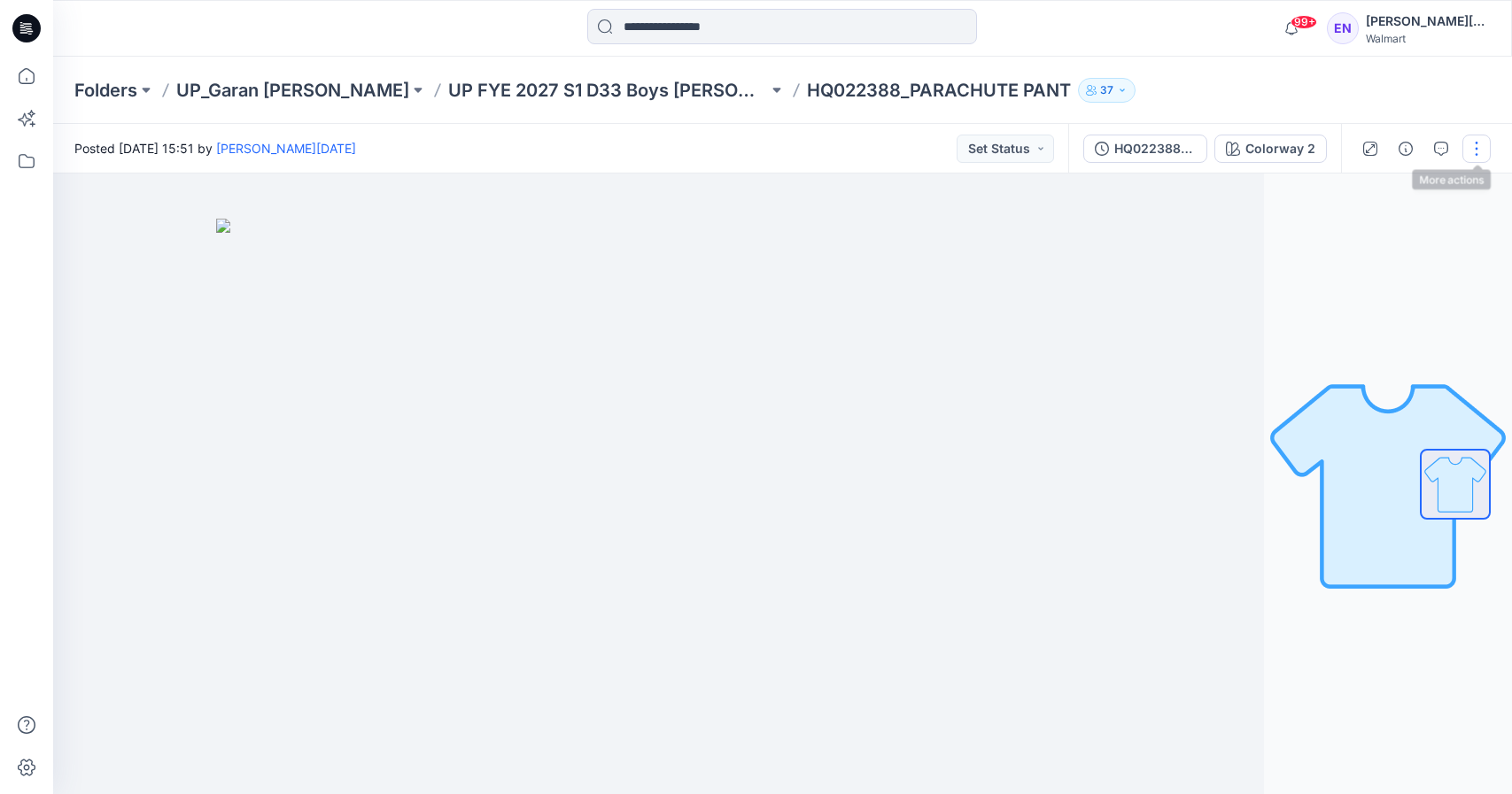
click at [1475, 137] on button "button" at bounding box center [1477, 149] width 29 height 29
click at [1432, 230] on button "Edit" at bounding box center [1402, 239] width 163 height 33
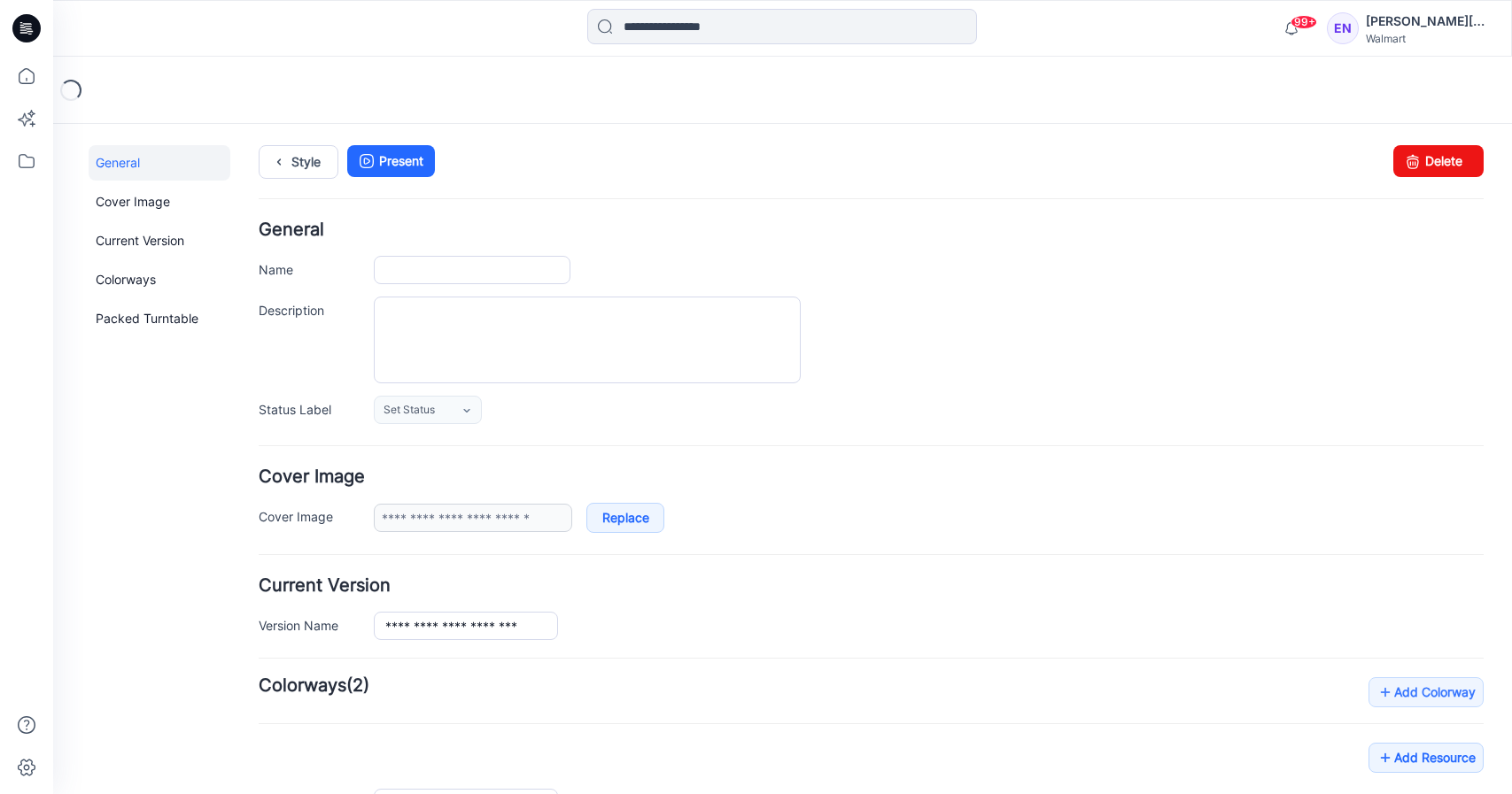
type input "**********"
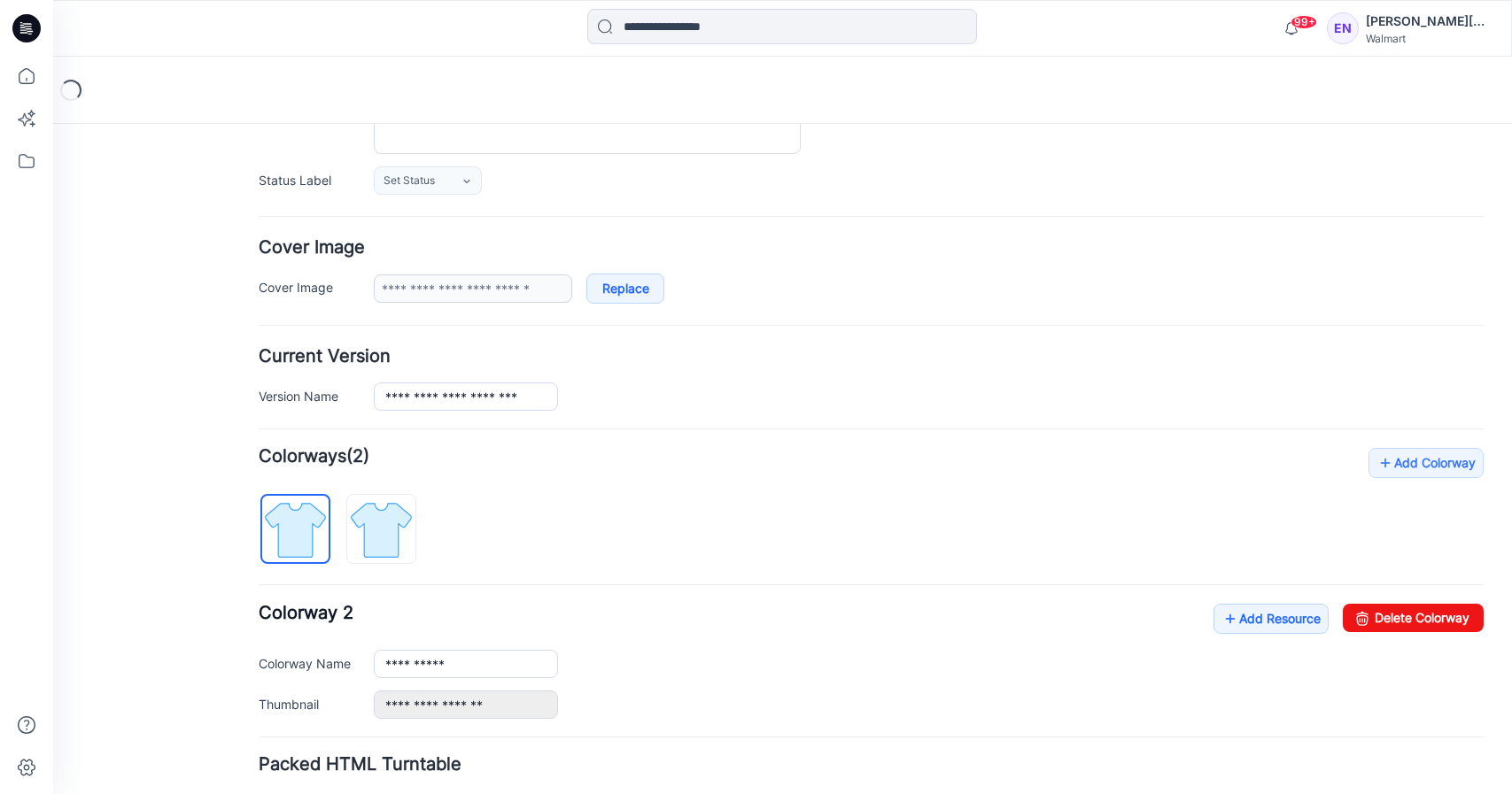
scroll to position [358, 0]
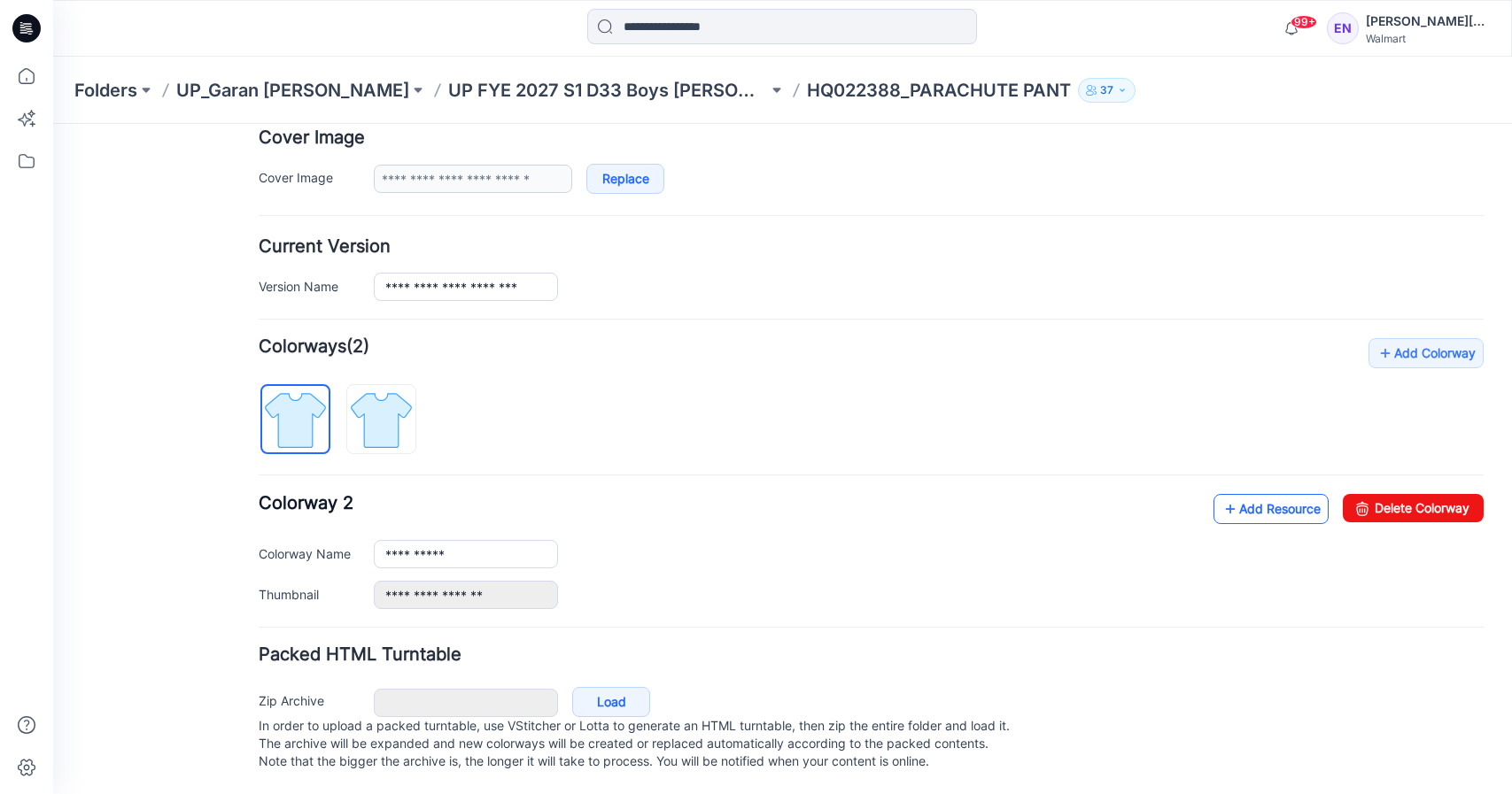
click at [1229, 494] on link "Add Resource" at bounding box center [1271, 509] width 115 height 30
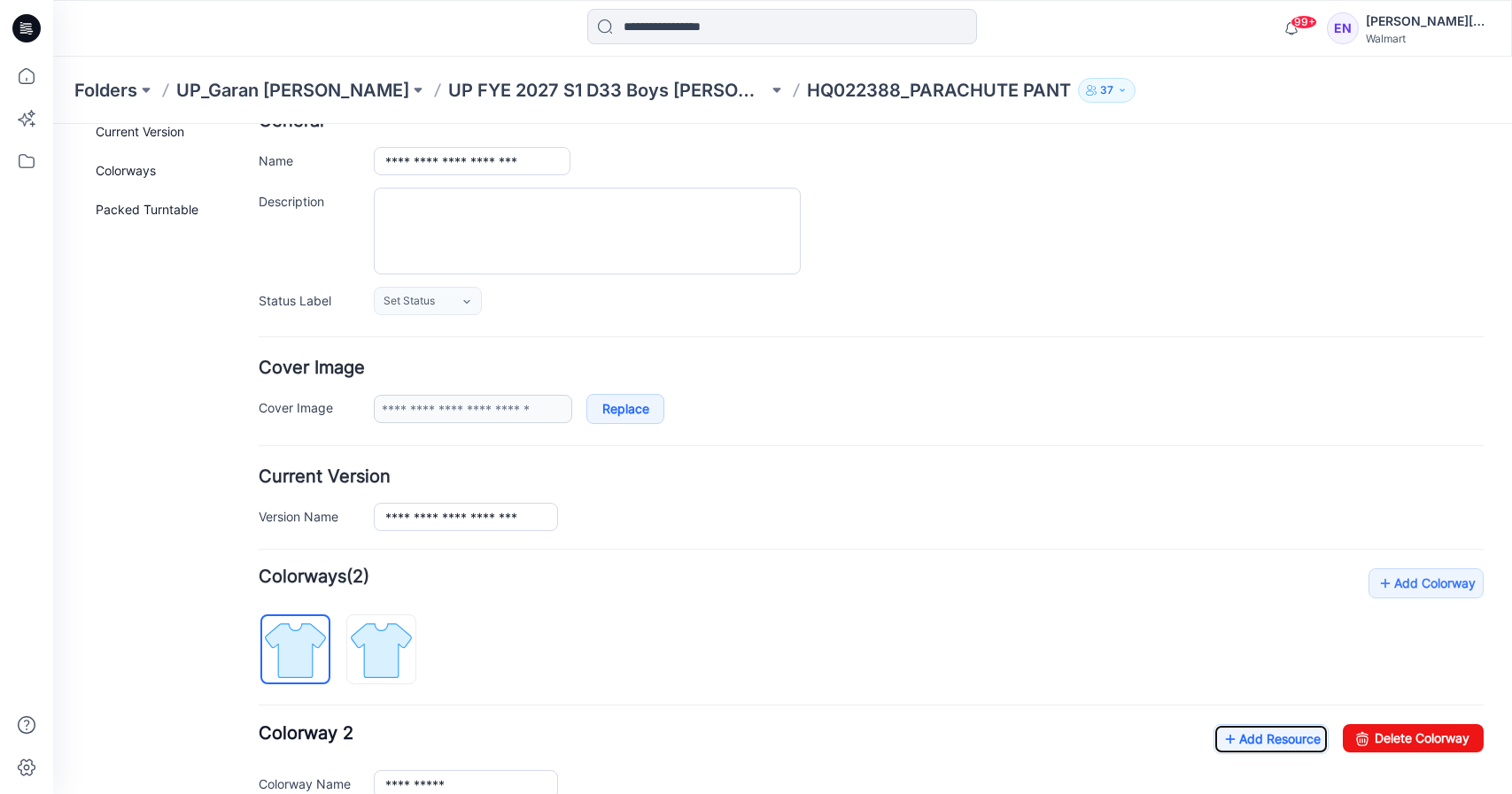
scroll to position [0, 0]
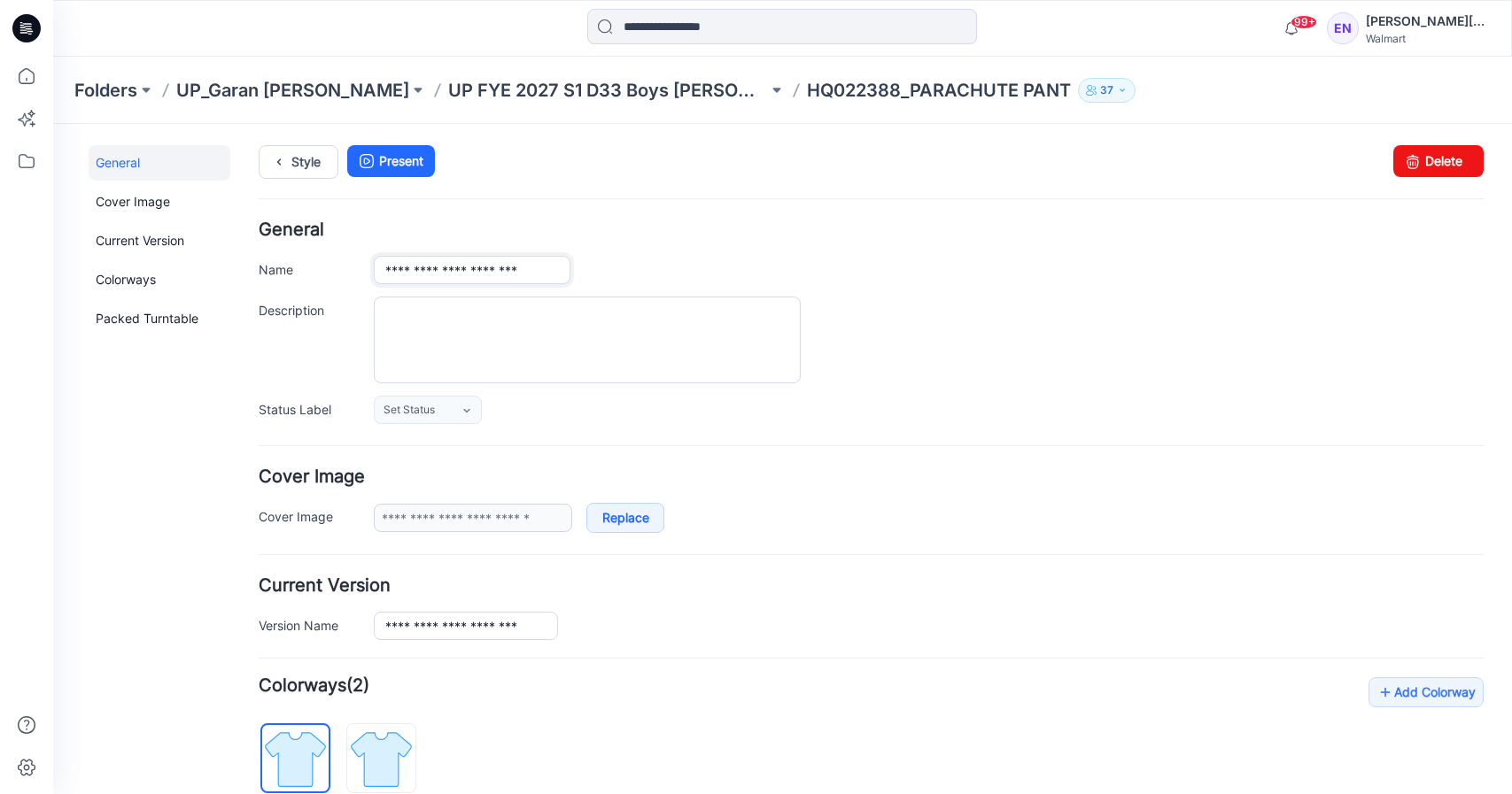
drag, startPoint x: 458, startPoint y: 271, endPoint x: 530, endPoint y: 275, distance: 72.1
click at [530, 275] on input "**********" at bounding box center [472, 270] width 196 height 29
type input "**********"
click at [809, 212] on div "Style Present Changes Saved Delete" at bounding box center [871, 183] width 1225 height 76
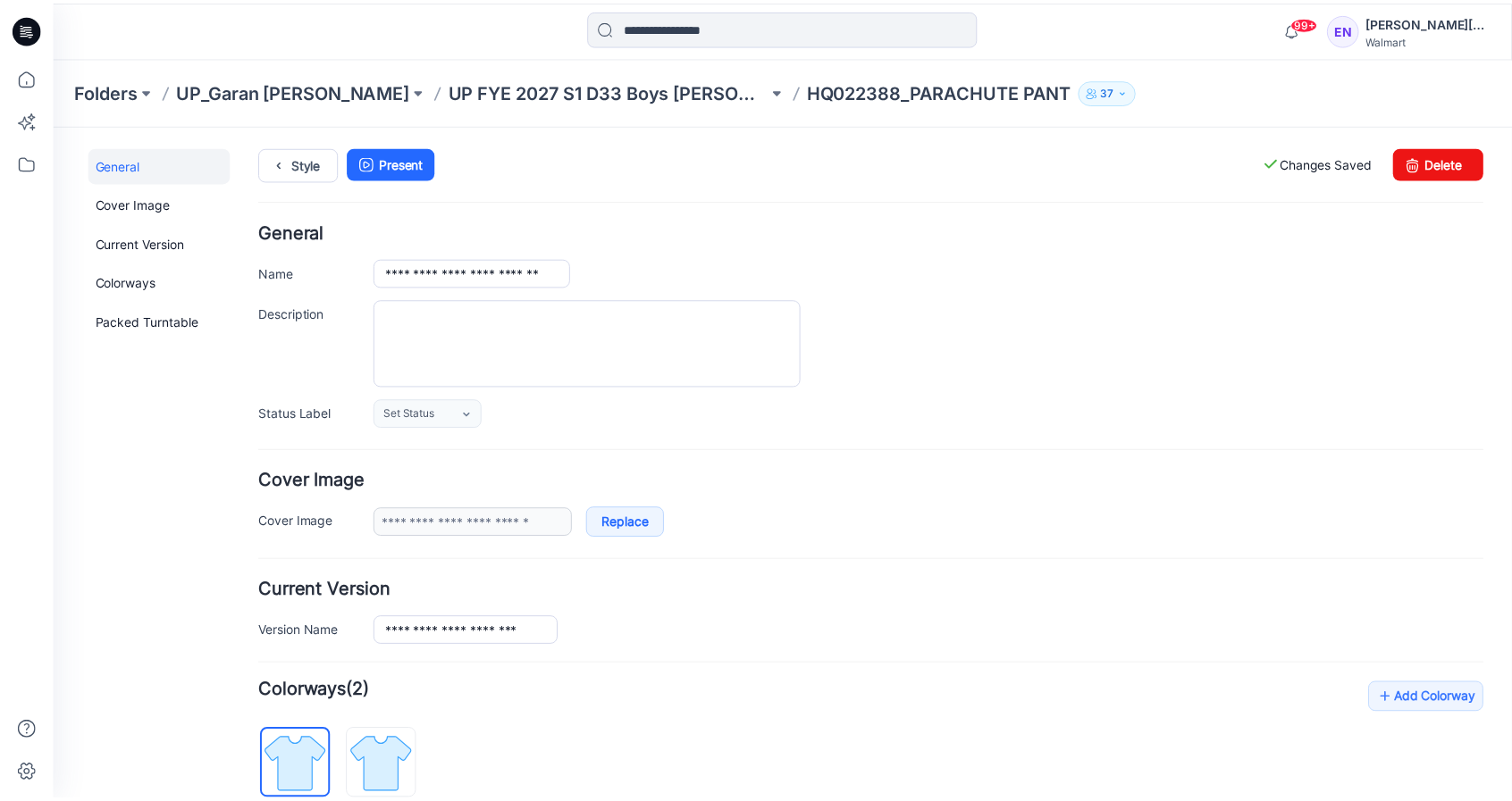
scroll to position [449, 0]
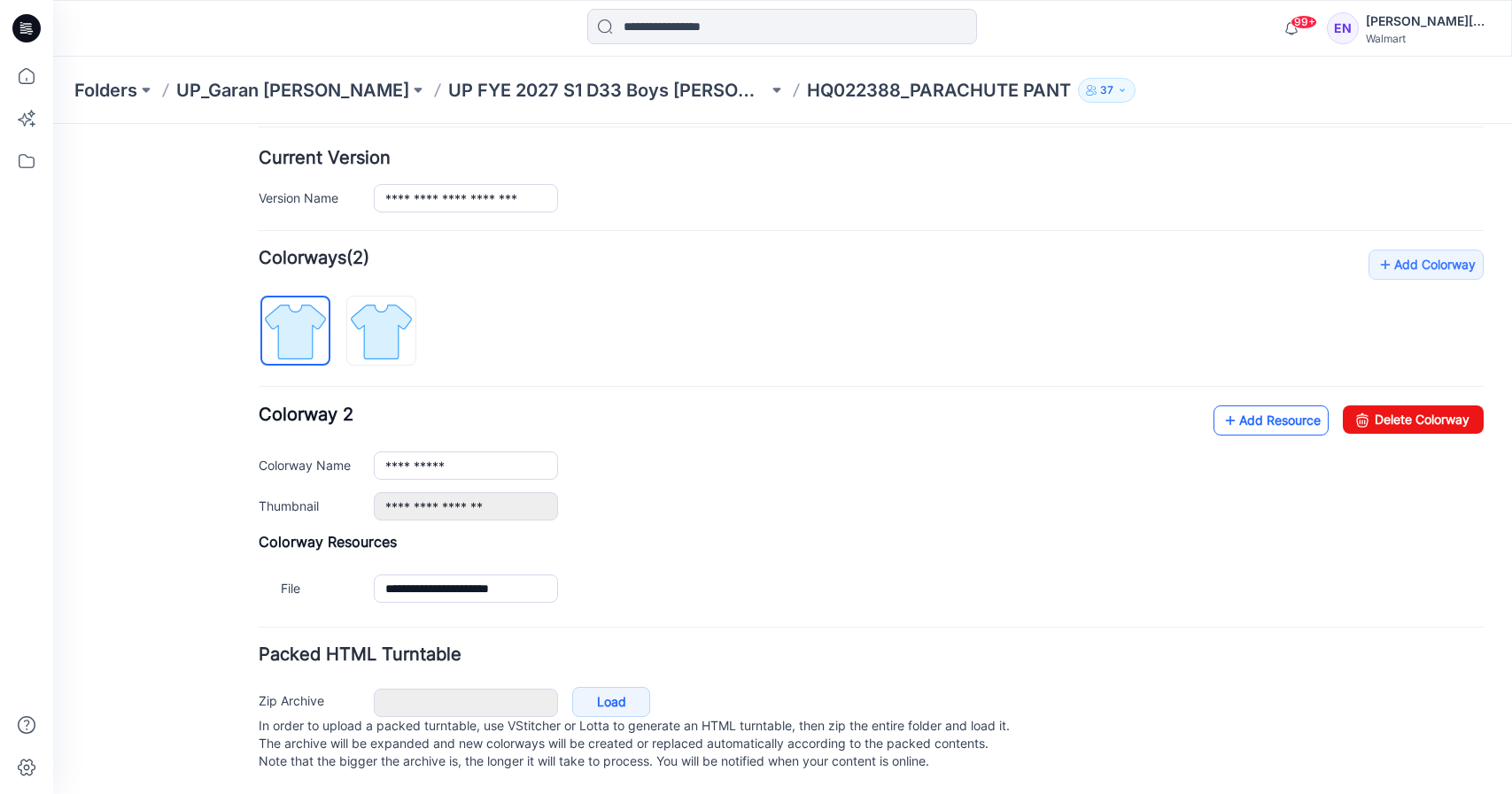
click at [1234, 406] on link "Add Resource" at bounding box center [1271, 421] width 115 height 30
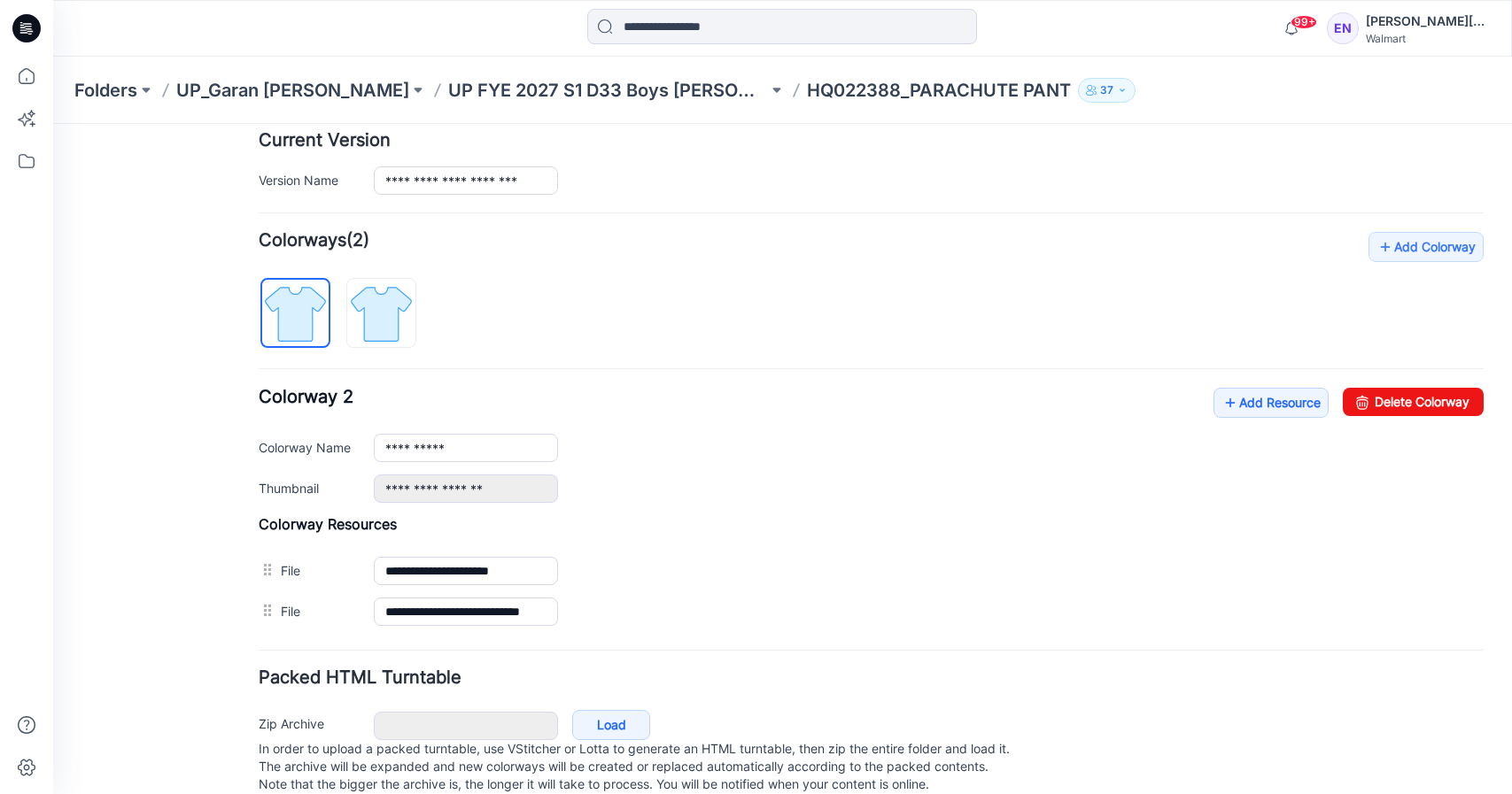
click at [618, 80] on p "UP FYE 2027 S1 D33 Boys [PERSON_NAME]" at bounding box center [608, 90] width 320 height 25
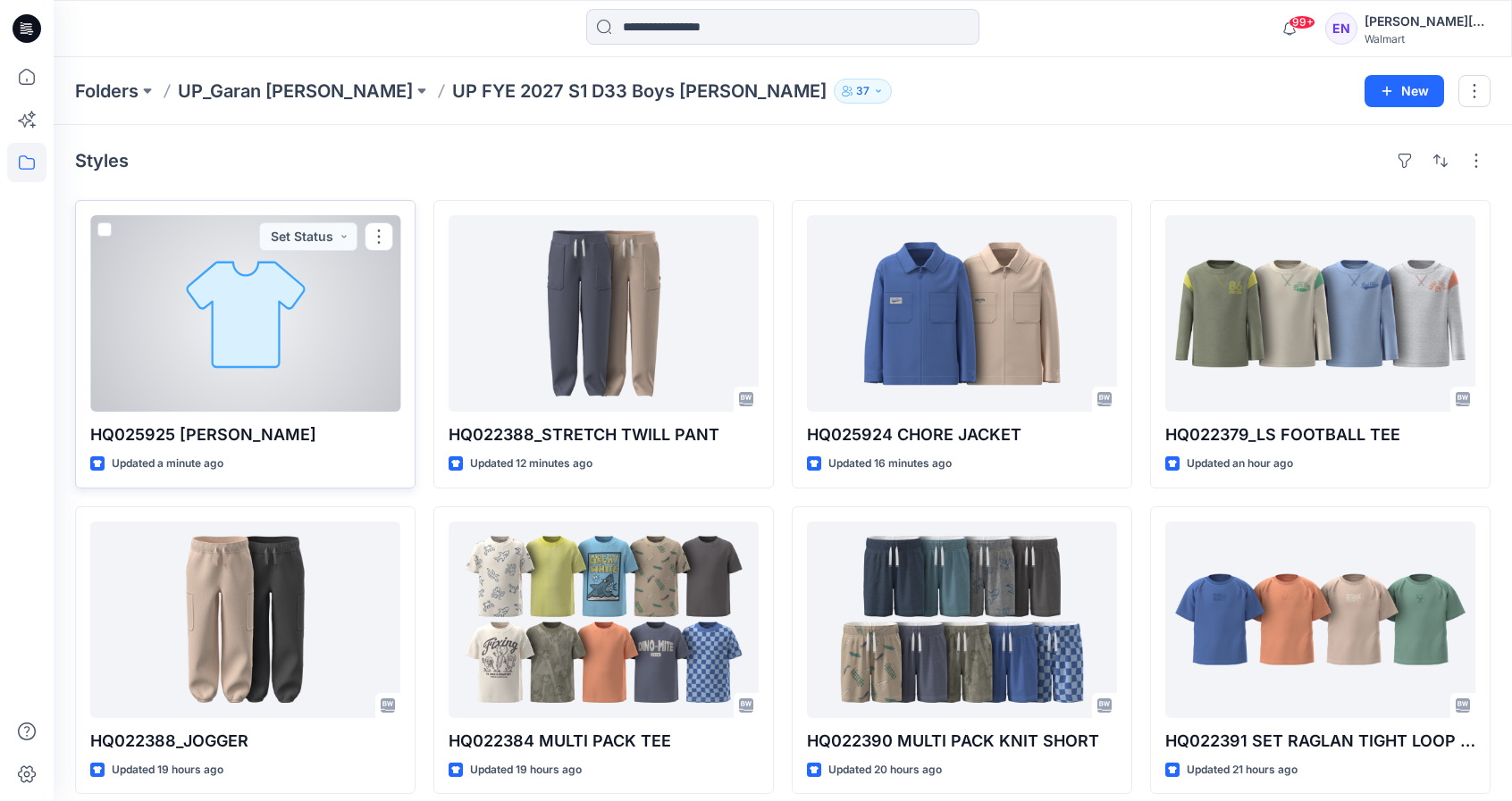
click at [290, 371] on div at bounding box center [245, 313] width 310 height 196
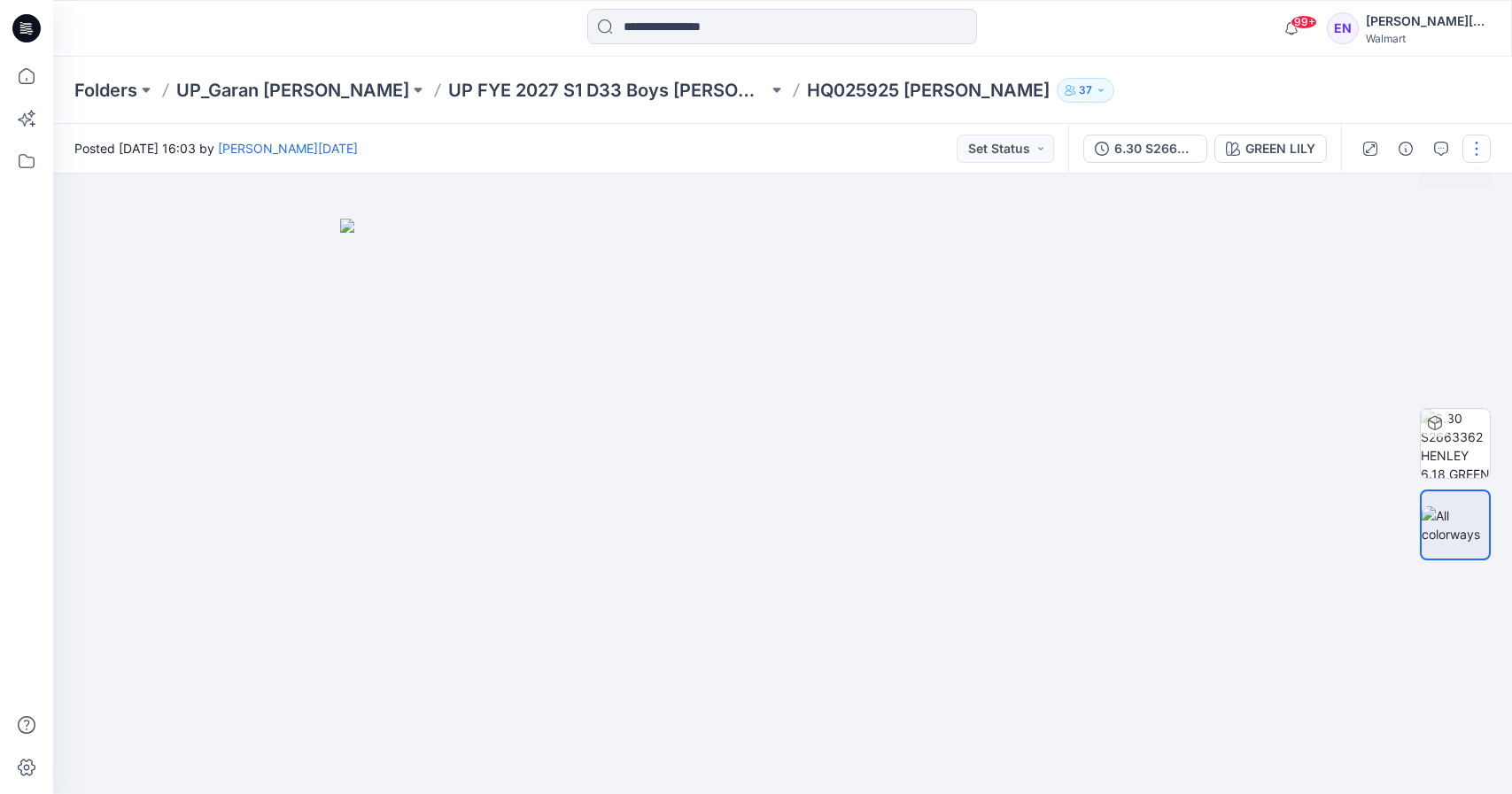
click at [1487, 145] on button "button" at bounding box center [1477, 149] width 29 height 29
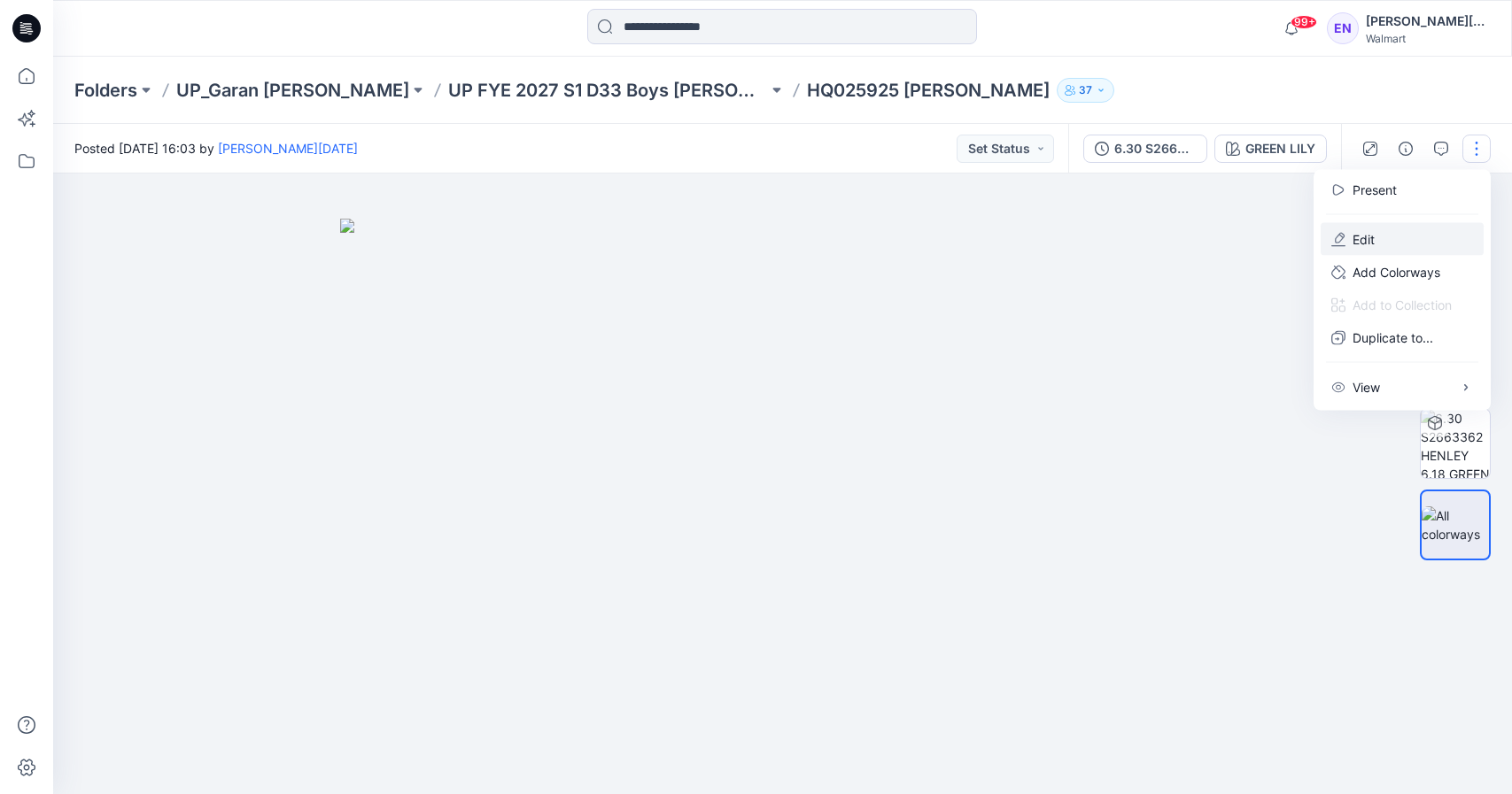
click at [1434, 233] on button "Edit" at bounding box center [1402, 239] width 163 height 33
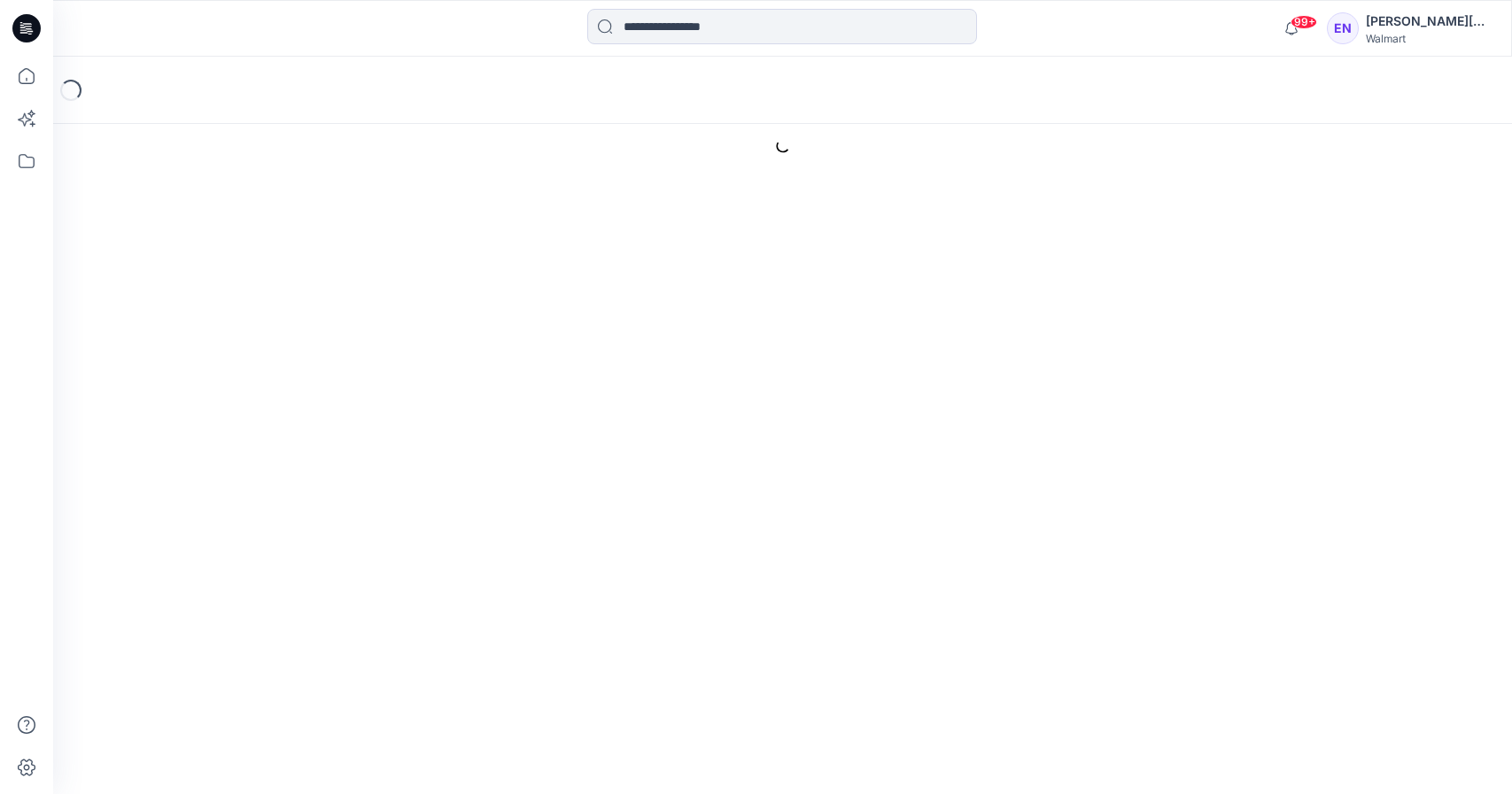
type input "**********"
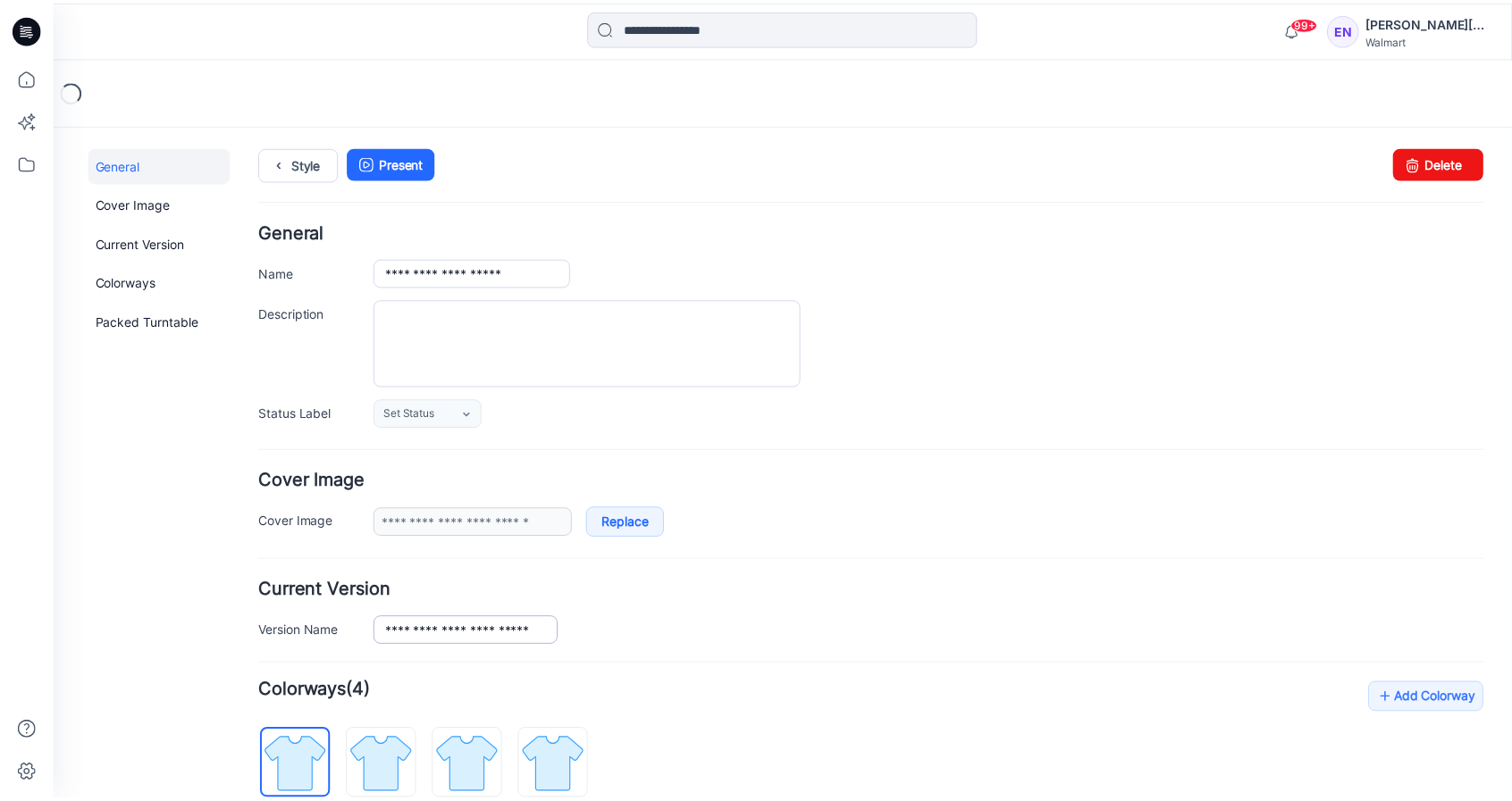
scroll to position [532, 0]
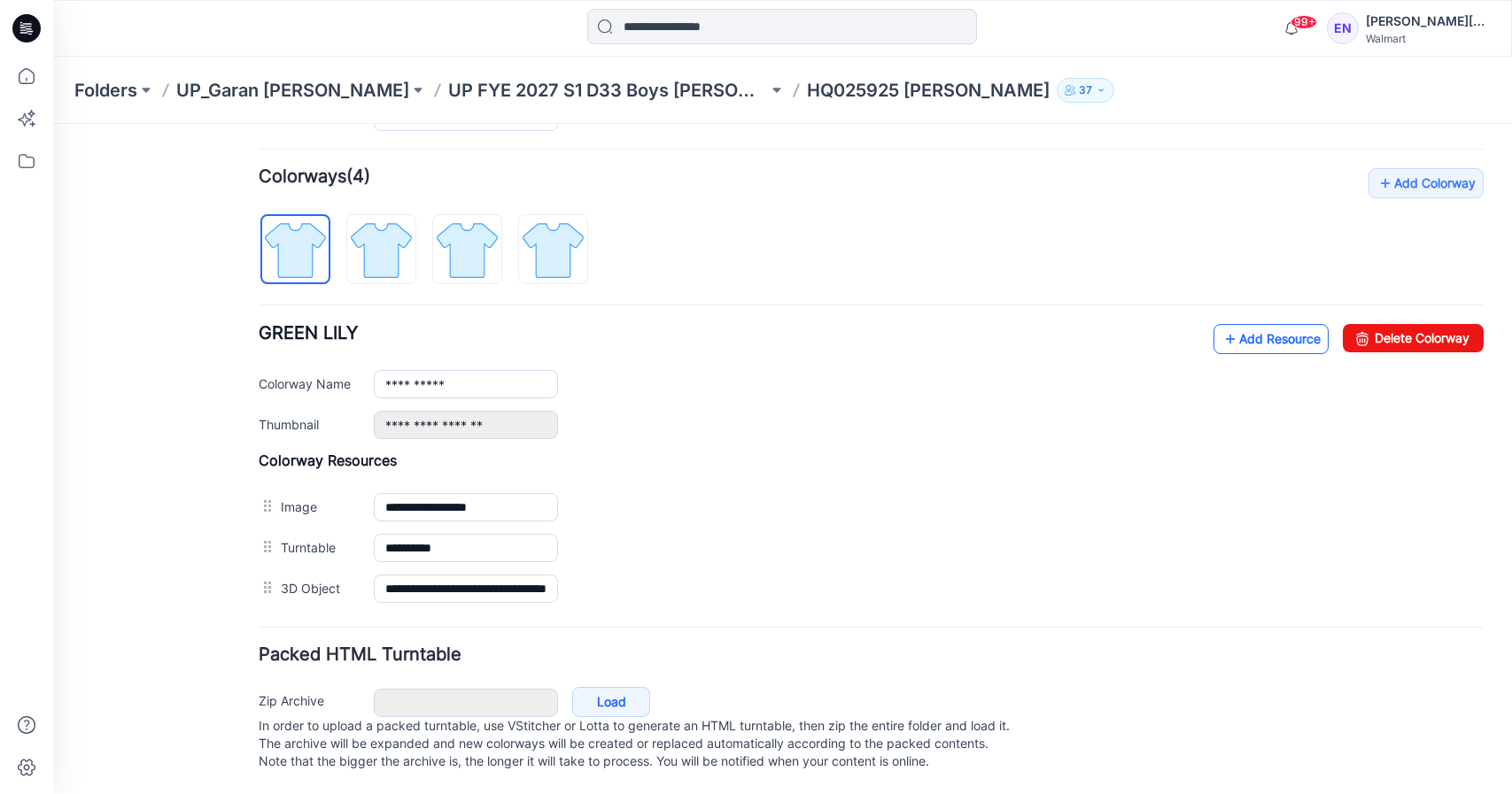
click at [1276, 324] on link "Add Resource" at bounding box center [1271, 339] width 115 height 30
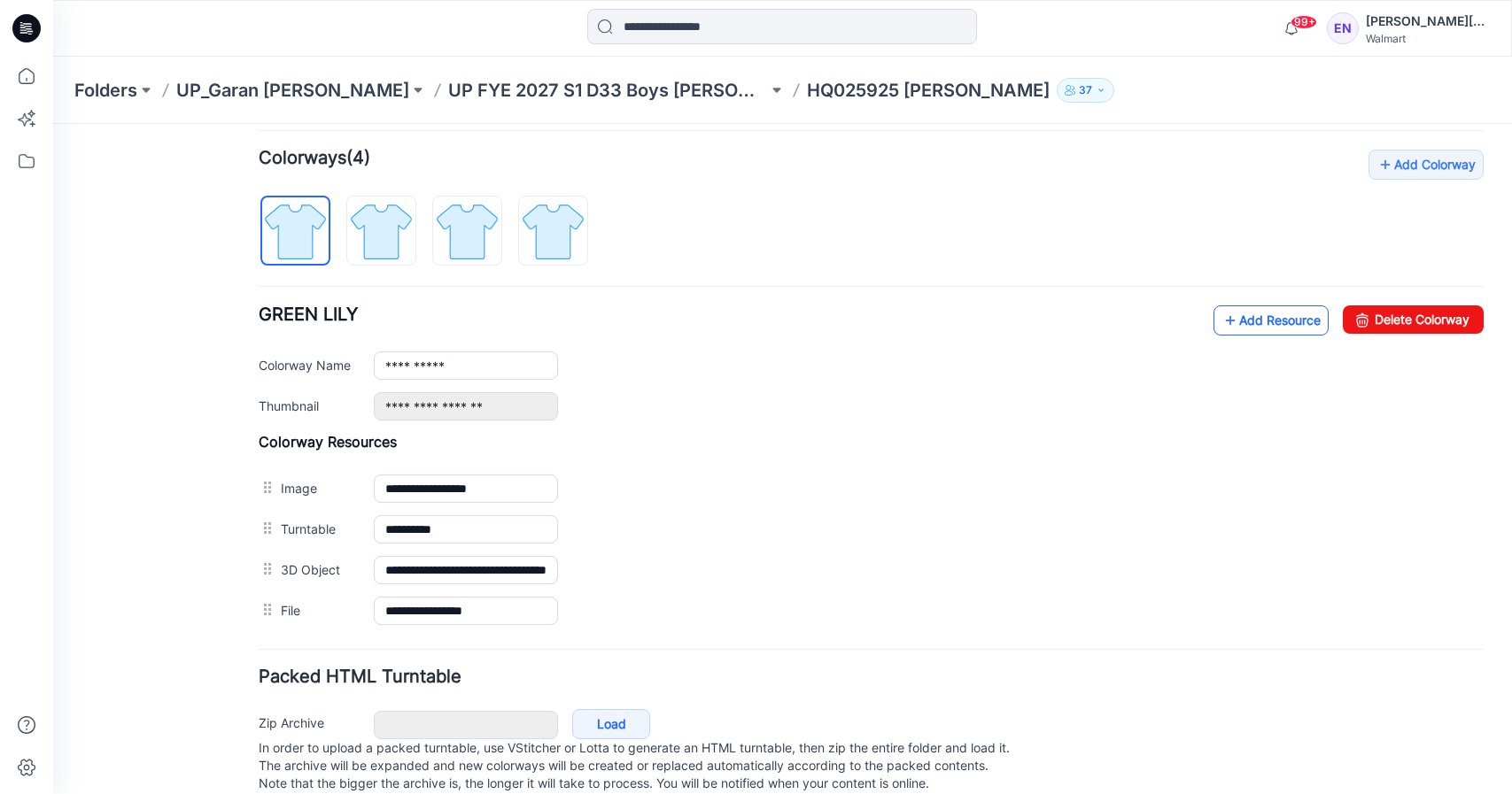
click at [1234, 325] on link "Add Resource" at bounding box center [1271, 320] width 115 height 30
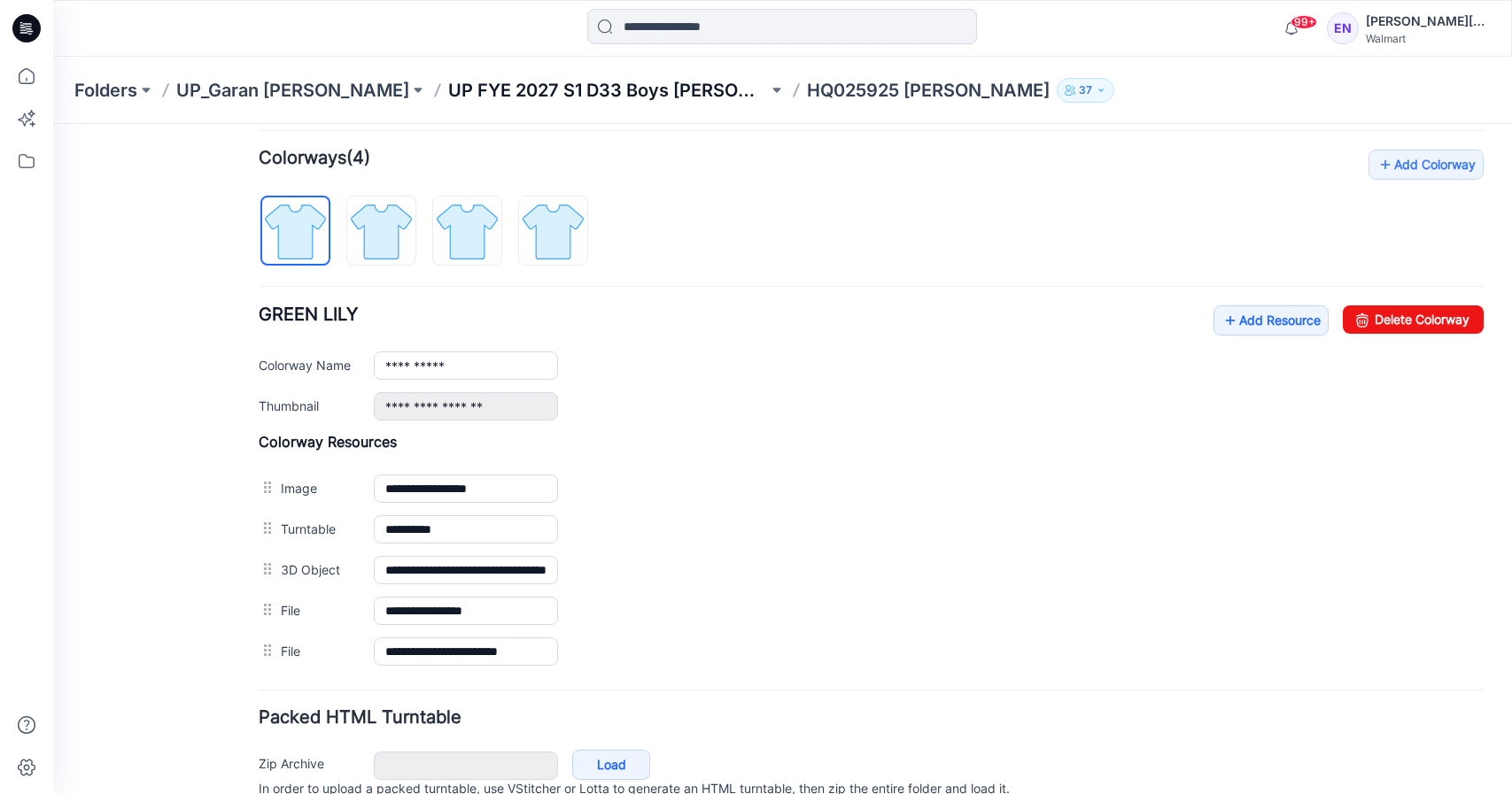
click at [561, 87] on p "UP FYE 2027 S1 D33 Boys [PERSON_NAME]" at bounding box center [608, 90] width 320 height 25
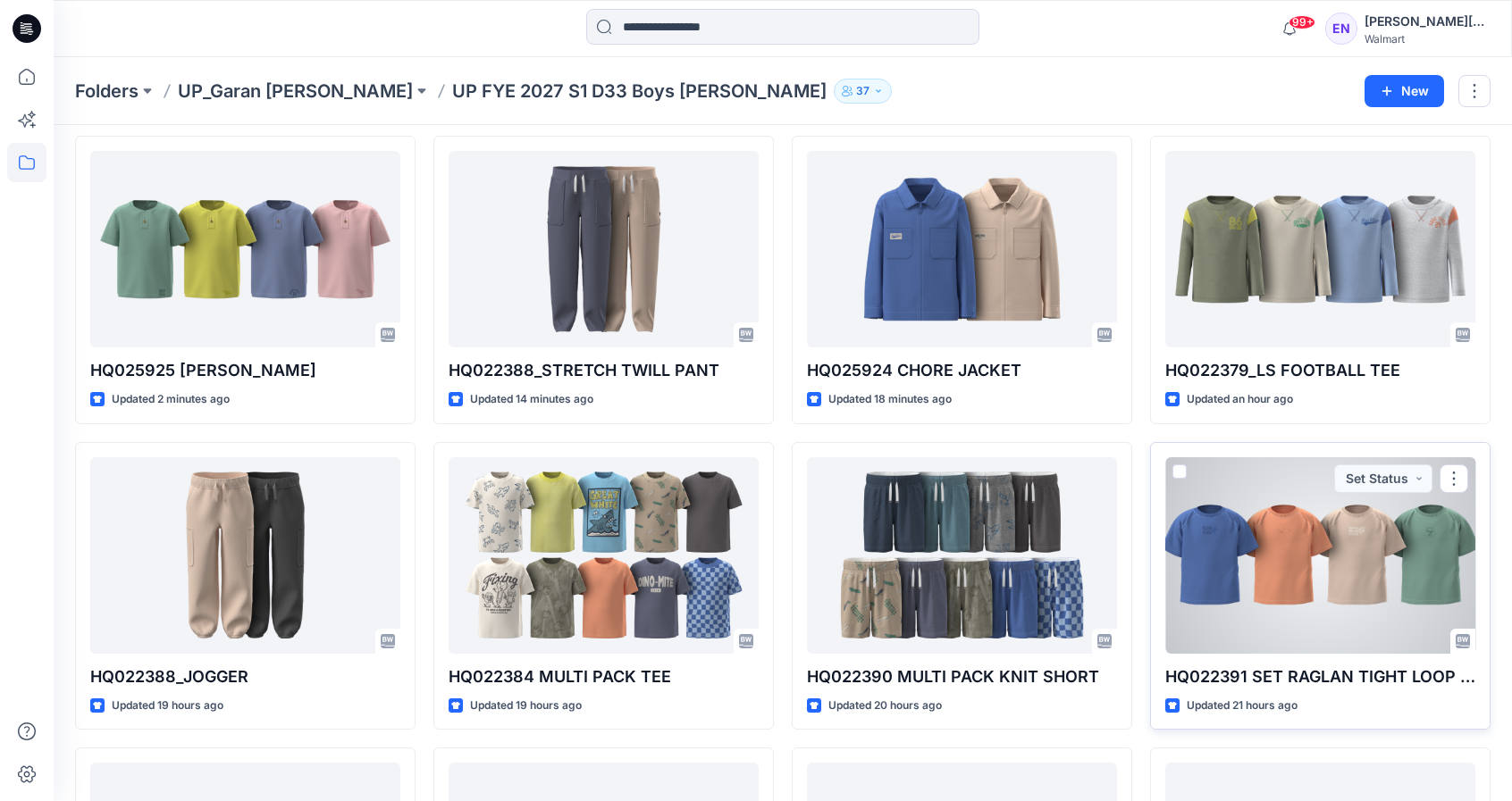
scroll to position [346, 0]
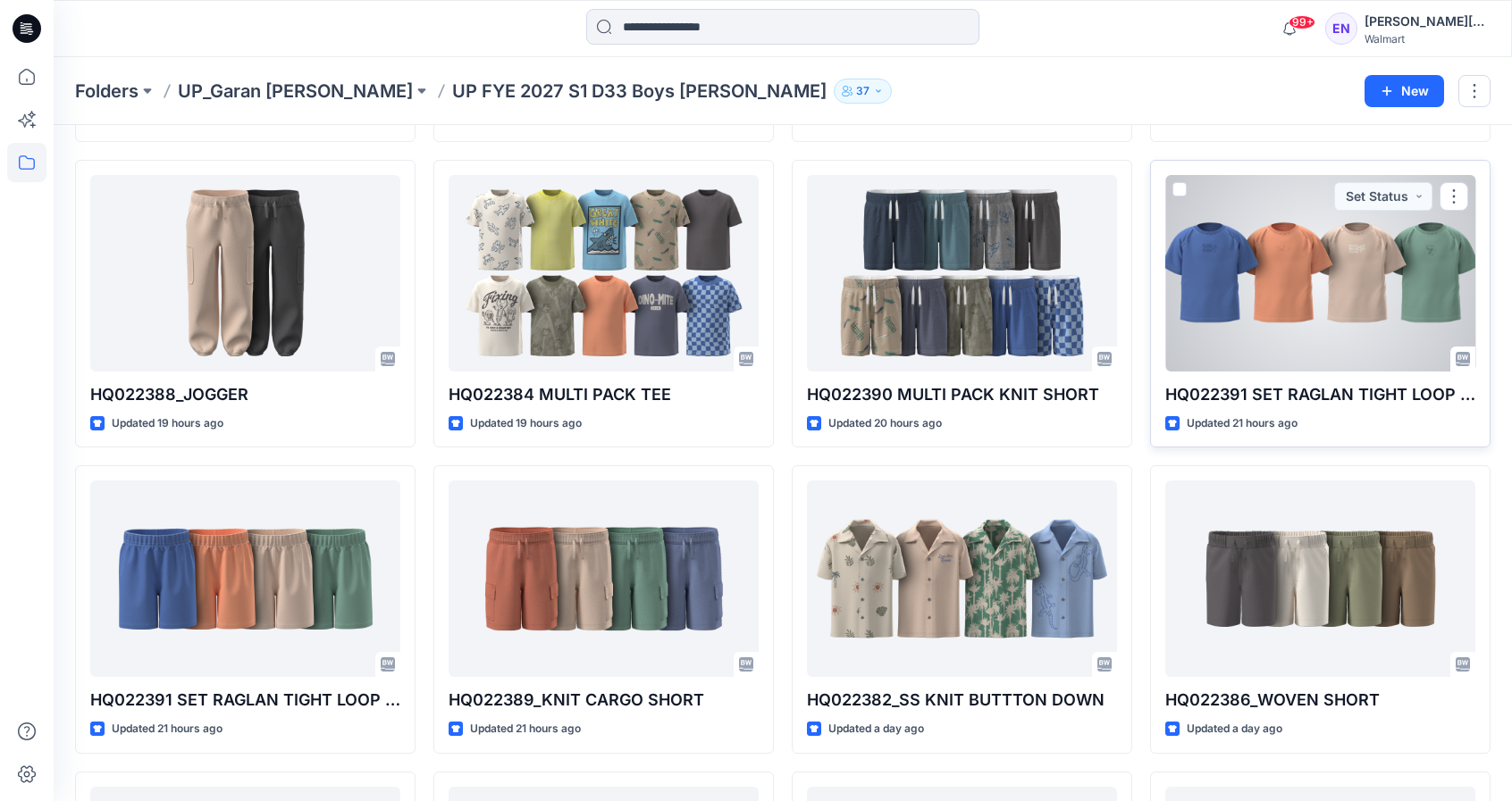
click at [1332, 246] on div at bounding box center [1320, 274] width 310 height 196
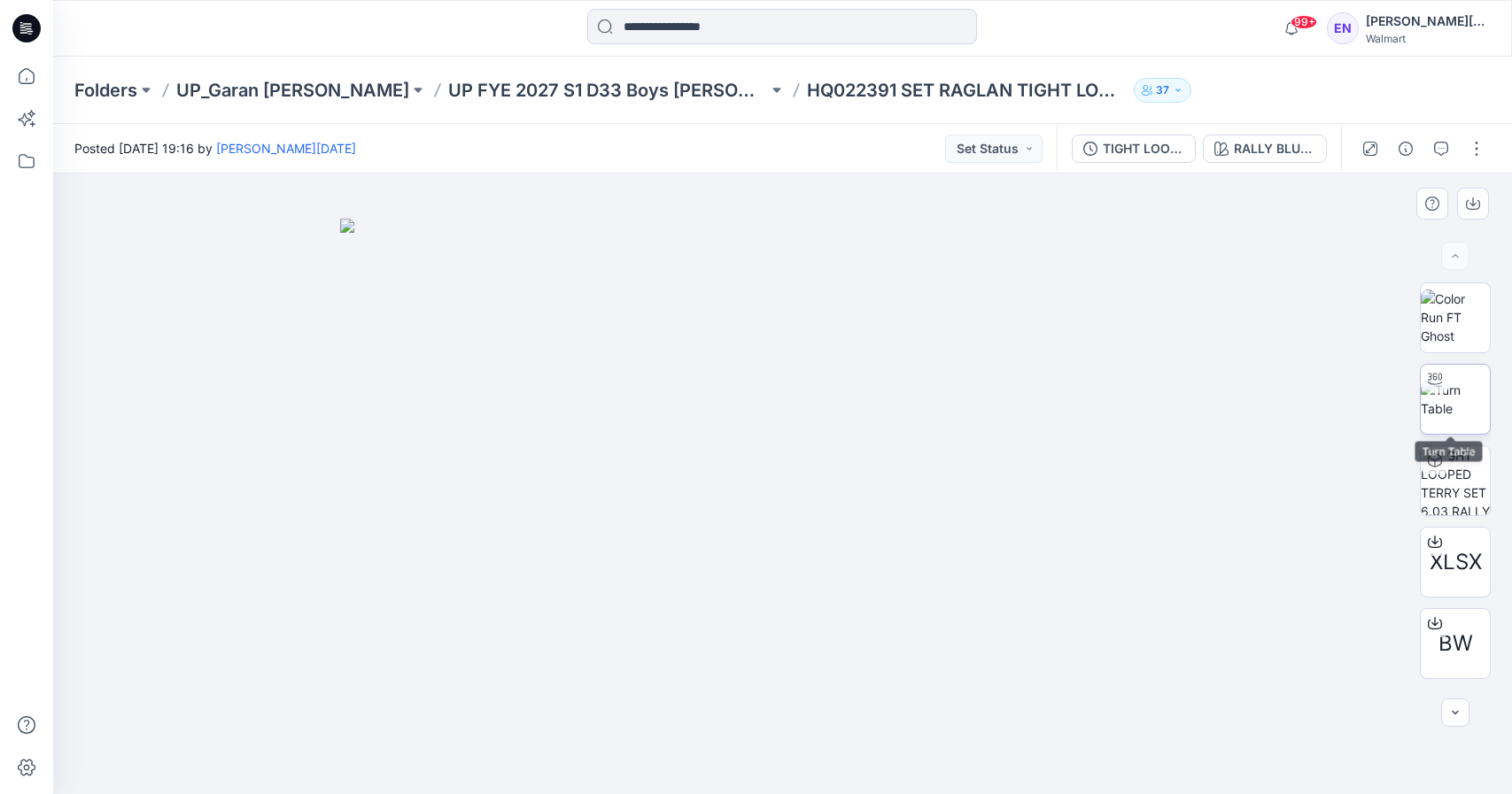
click at [1462, 416] on img at bounding box center [1455, 400] width 69 height 37
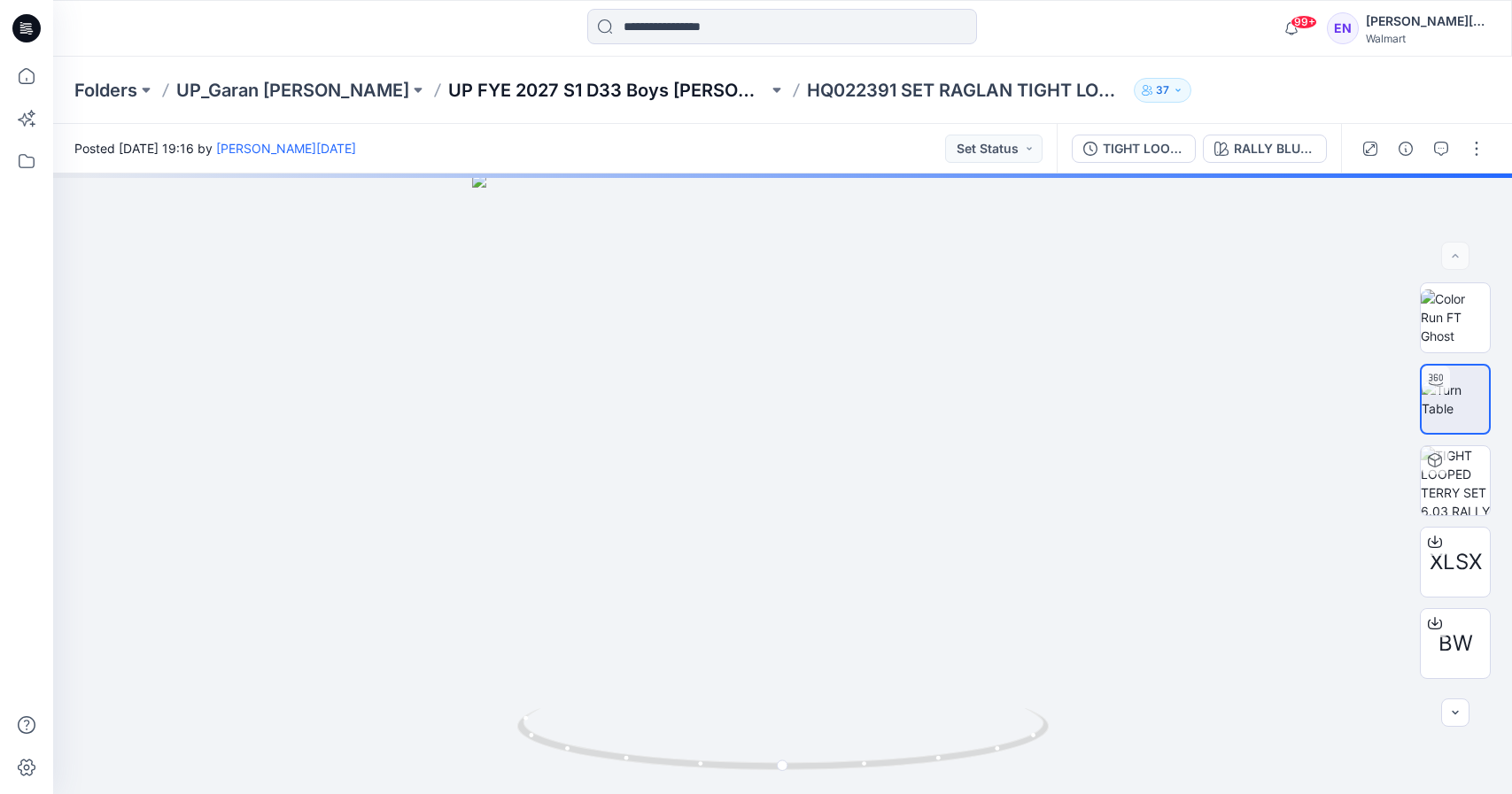
click at [583, 92] on p "UP FYE 2027 S1 D33 Boys [PERSON_NAME]" at bounding box center [608, 90] width 320 height 25
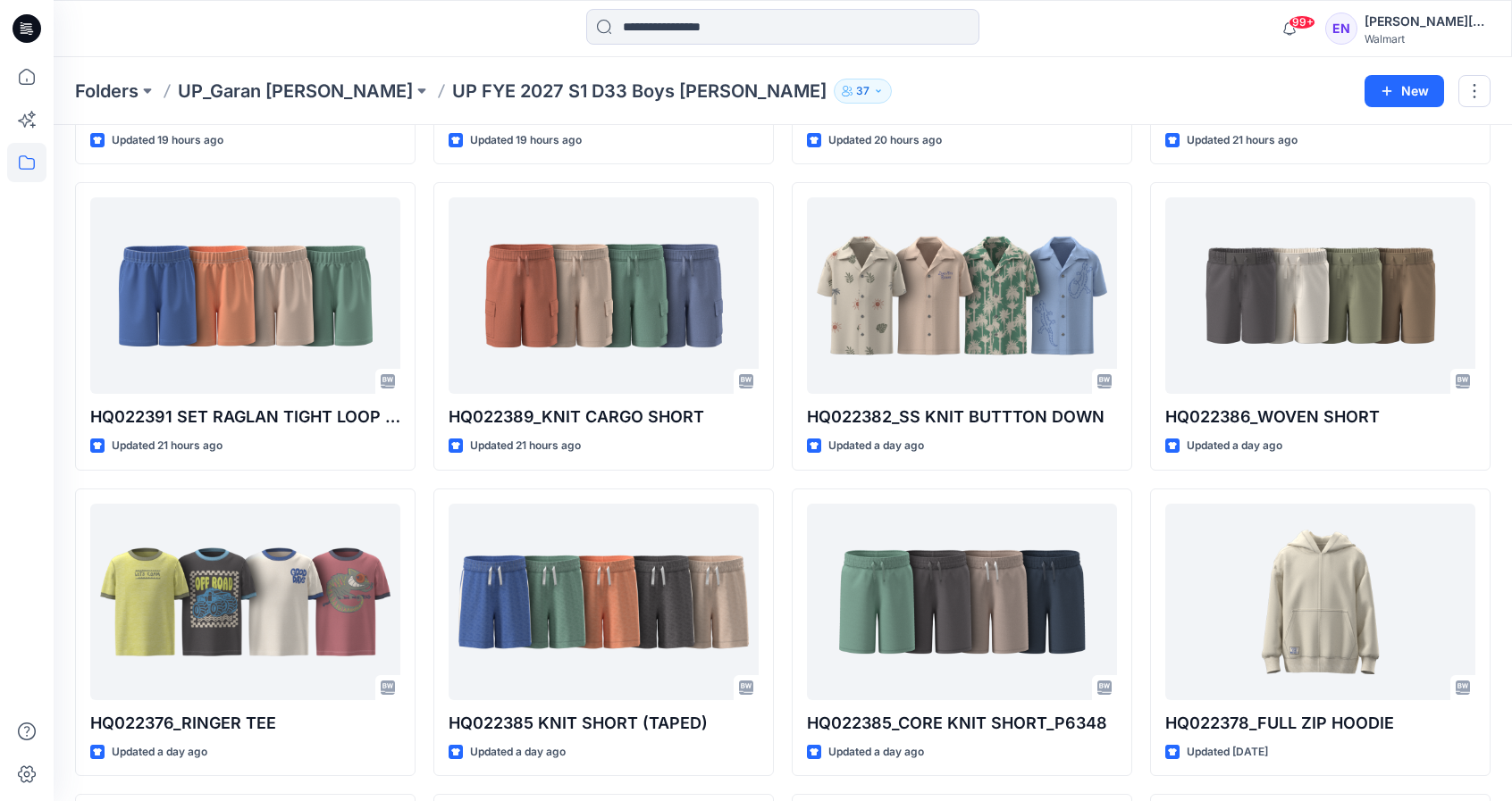
scroll to position [1238, 0]
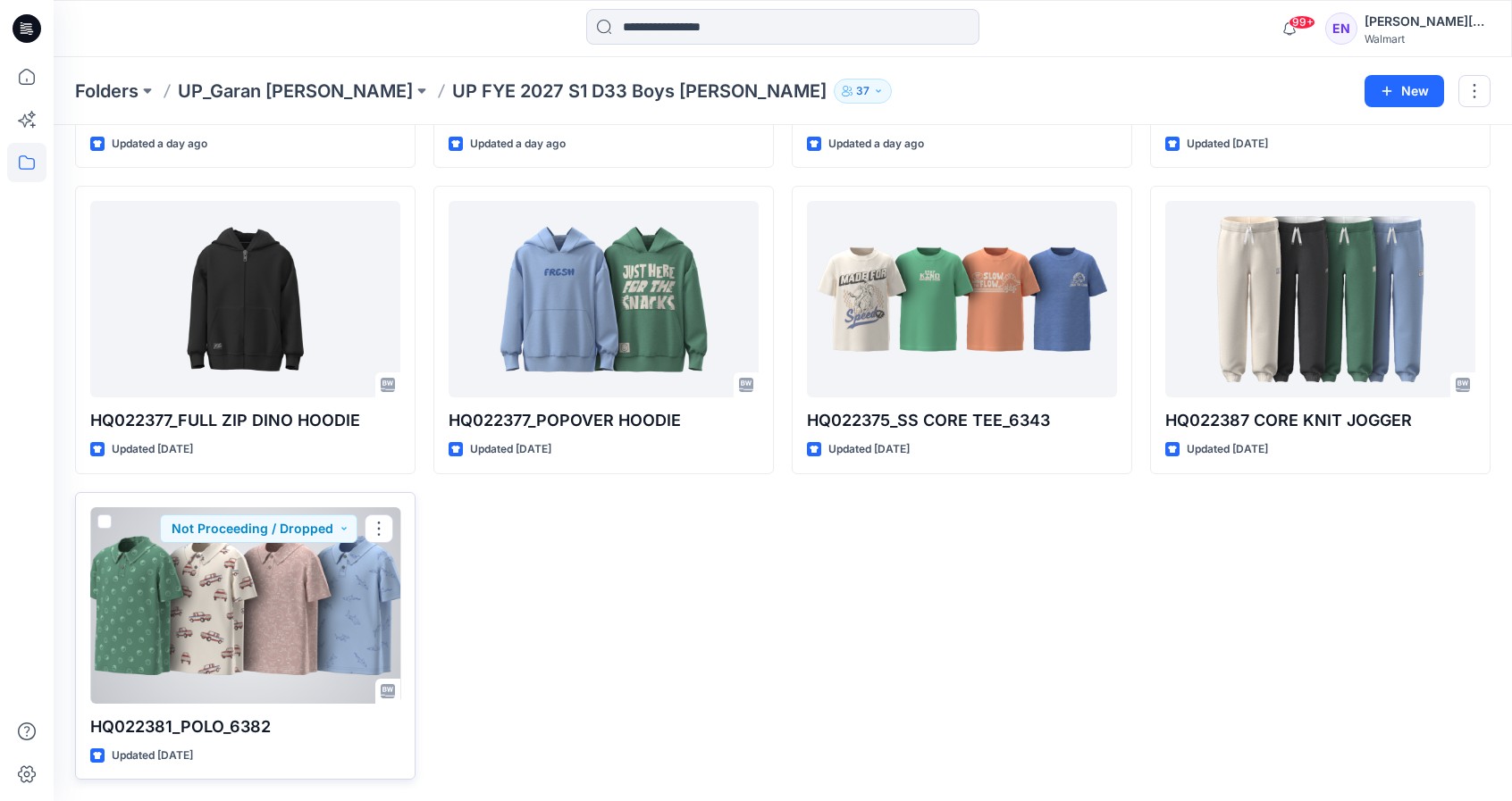
click at [232, 675] on div at bounding box center [245, 606] width 310 height 196
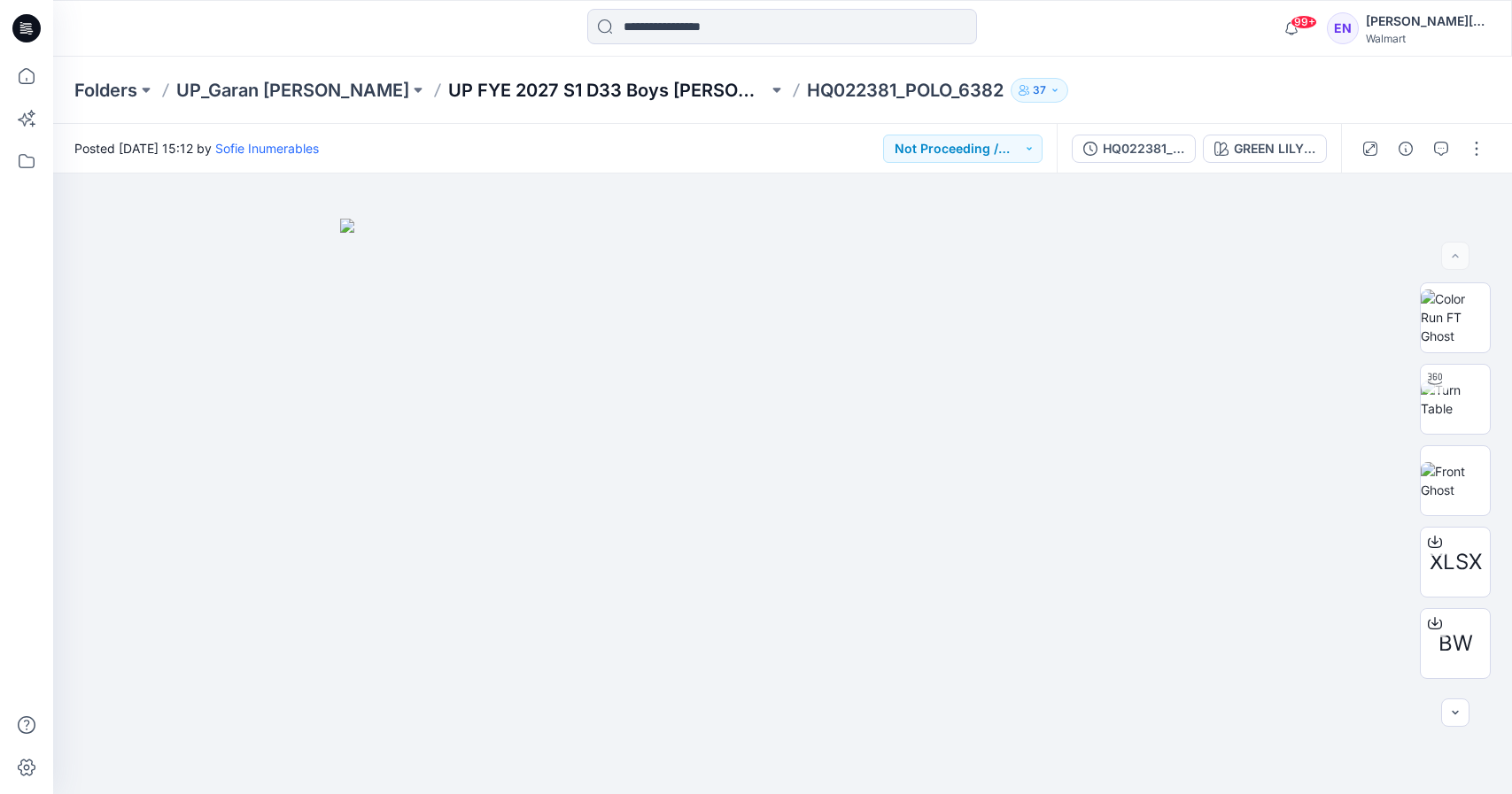
click at [544, 79] on p "UP FYE 2027 S1 D33 Boys [PERSON_NAME]" at bounding box center [608, 90] width 320 height 25
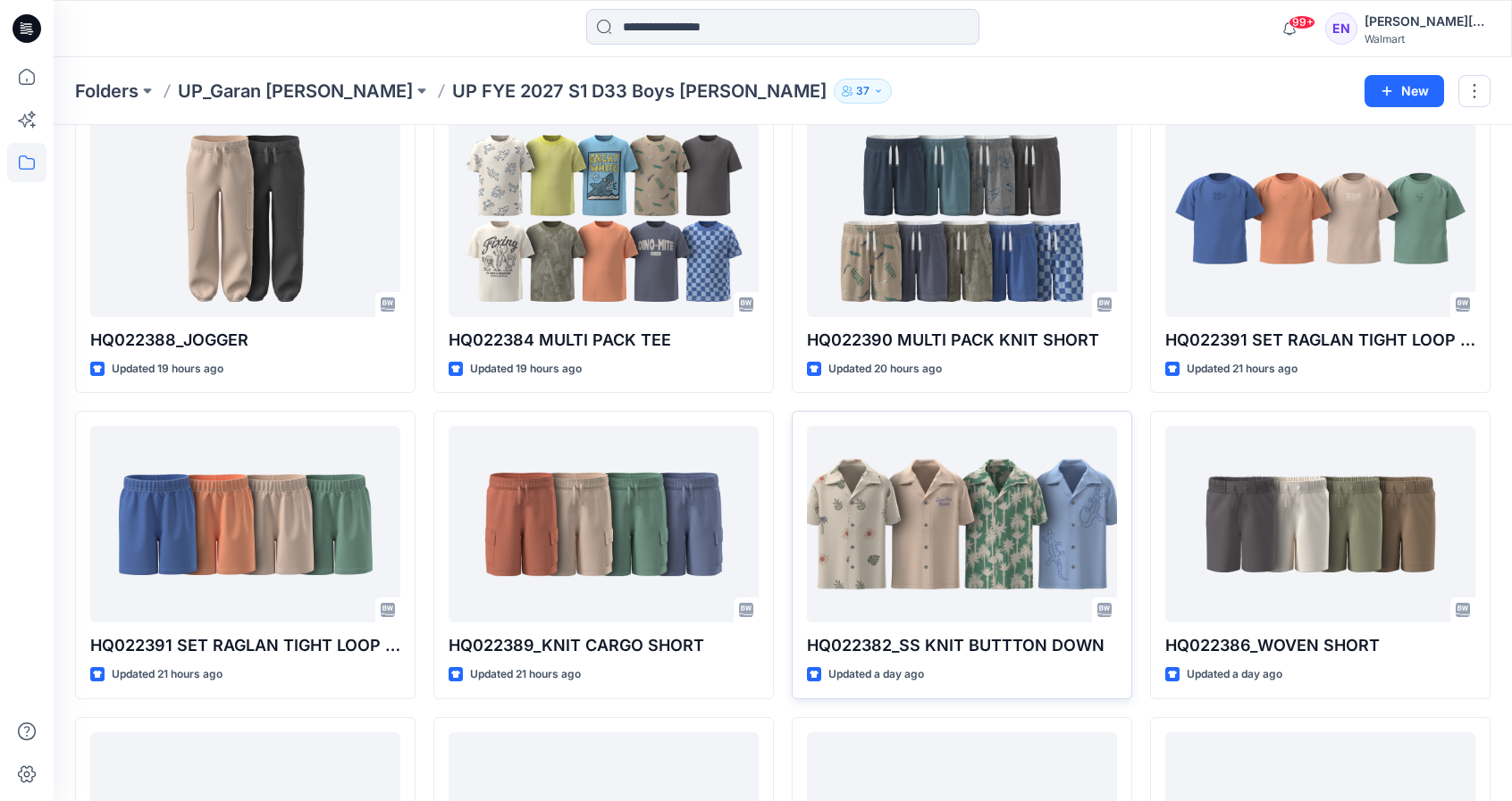
scroll to position [403, 0]
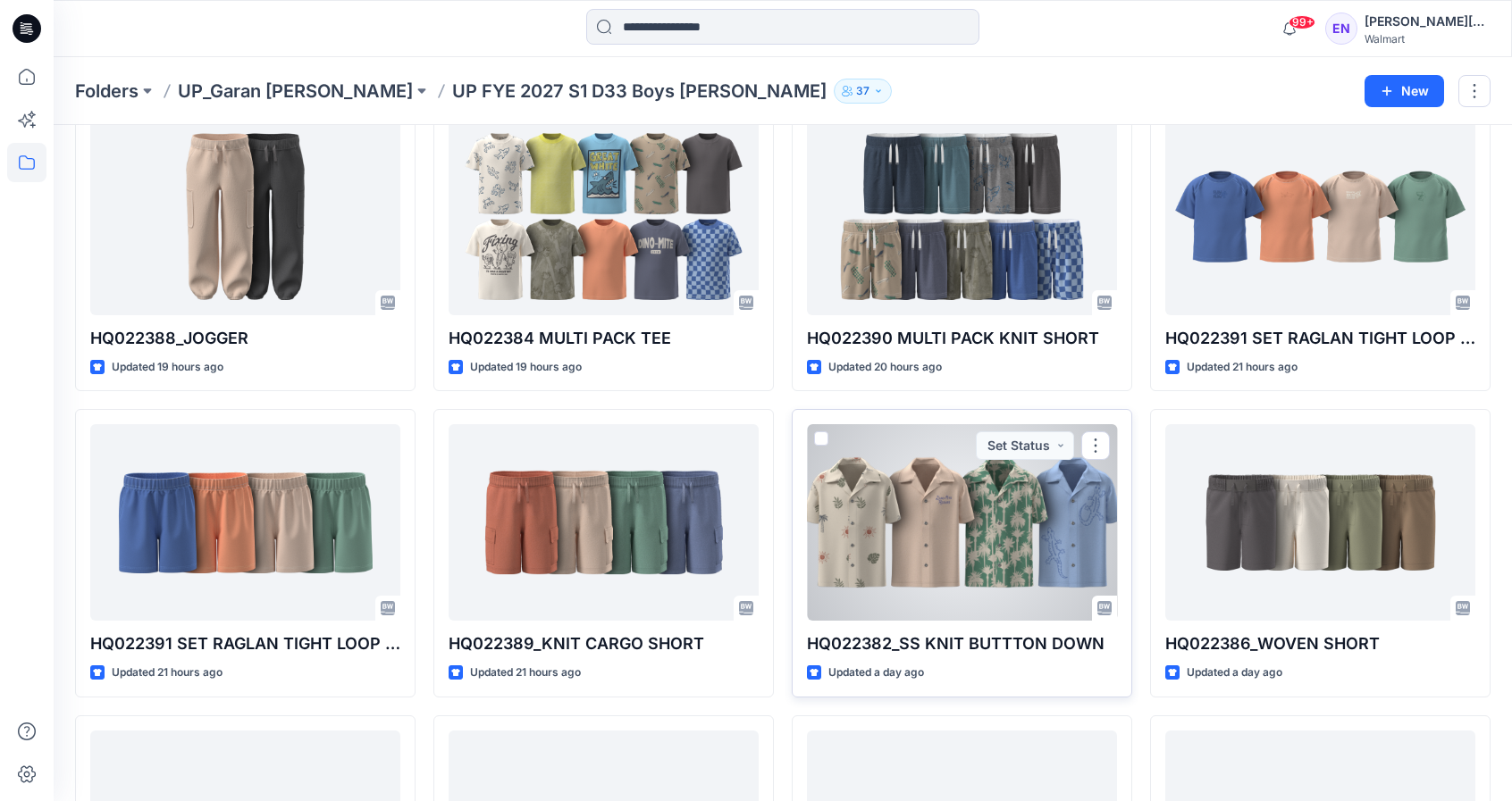
click at [965, 497] on div at bounding box center [962, 522] width 310 height 196
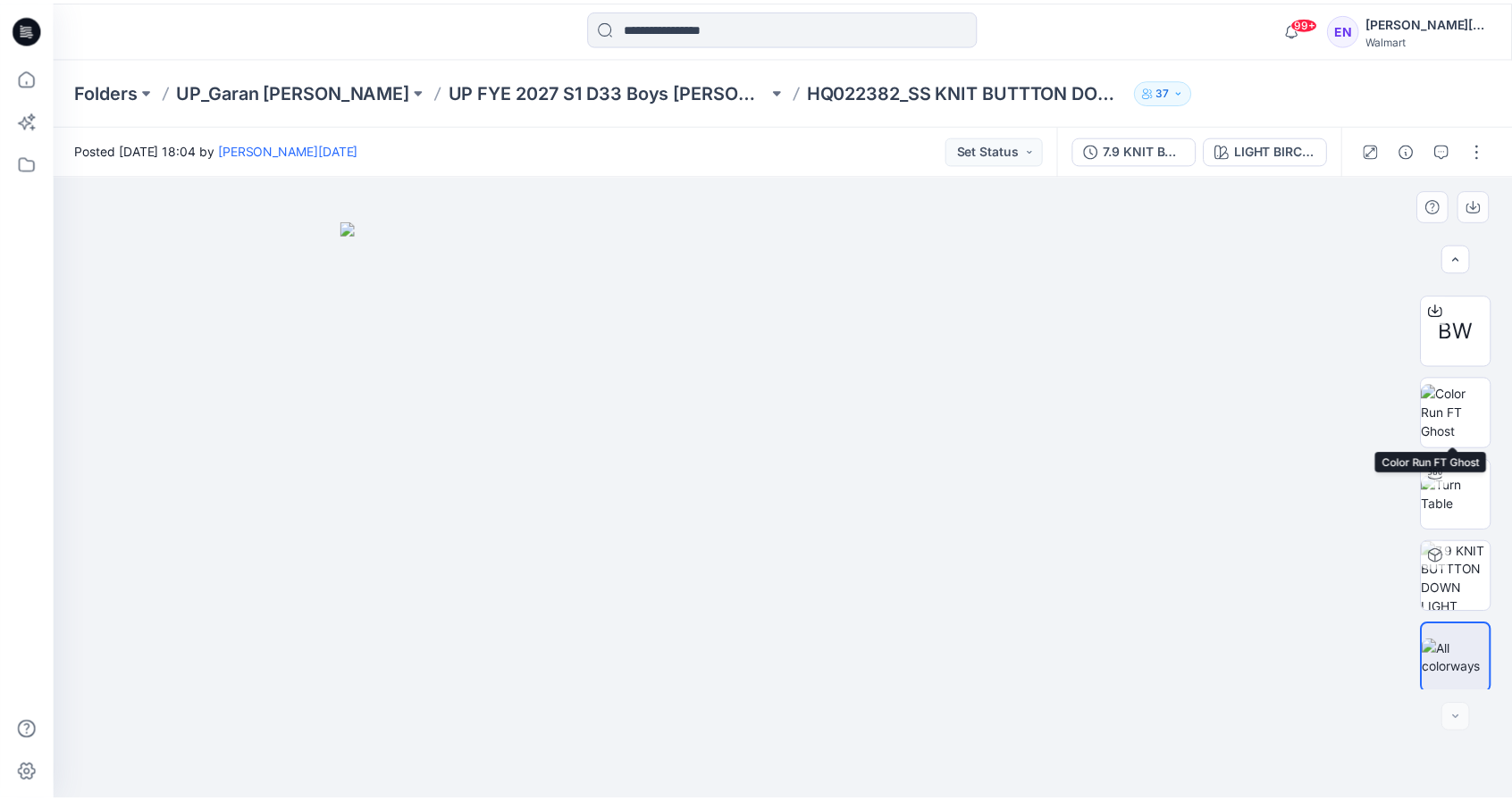
scroll to position [75, 0]
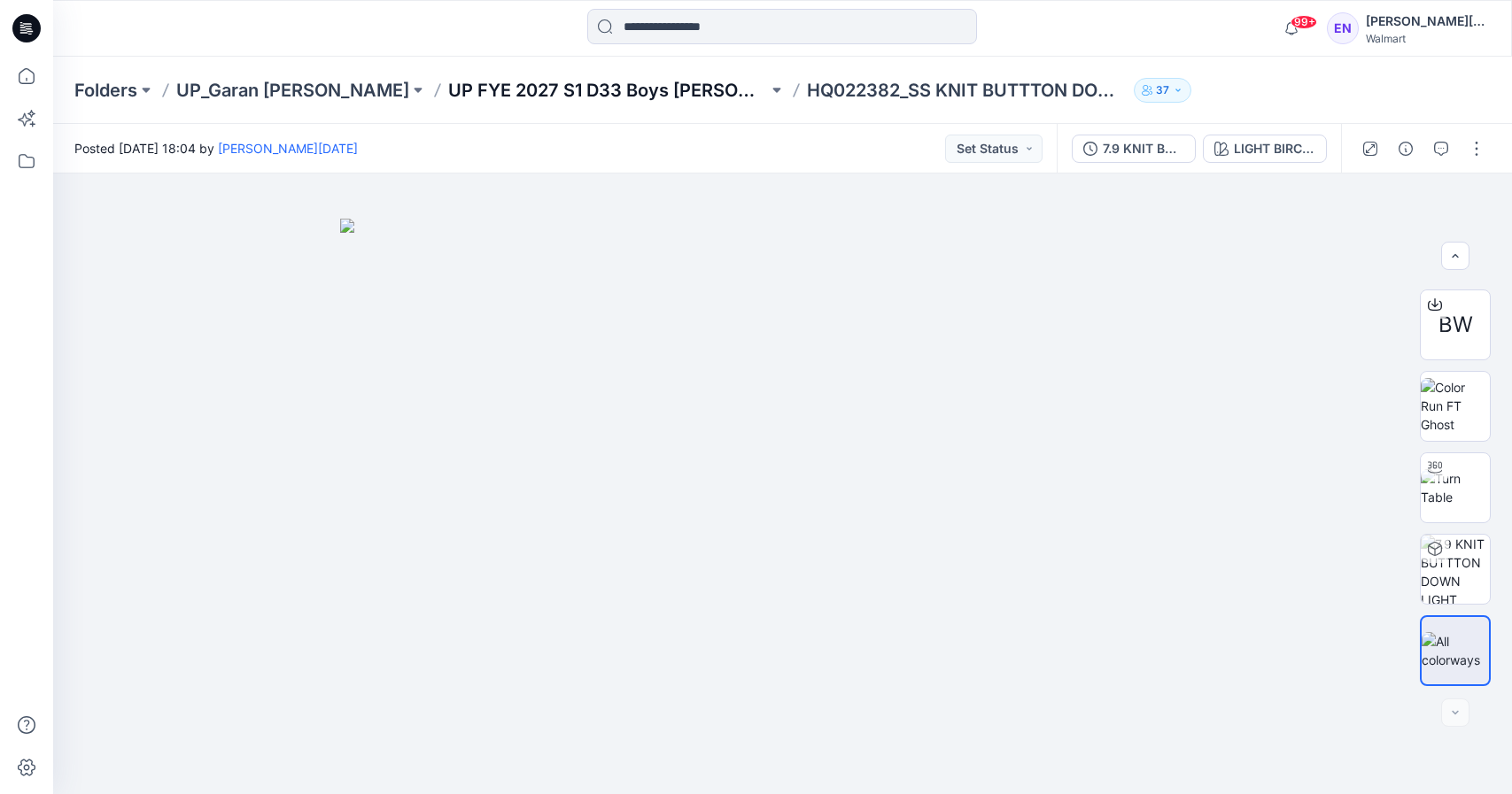
click at [448, 100] on p "UP FYE 2027 S1 D33 Boys [PERSON_NAME]" at bounding box center [608, 90] width 320 height 25
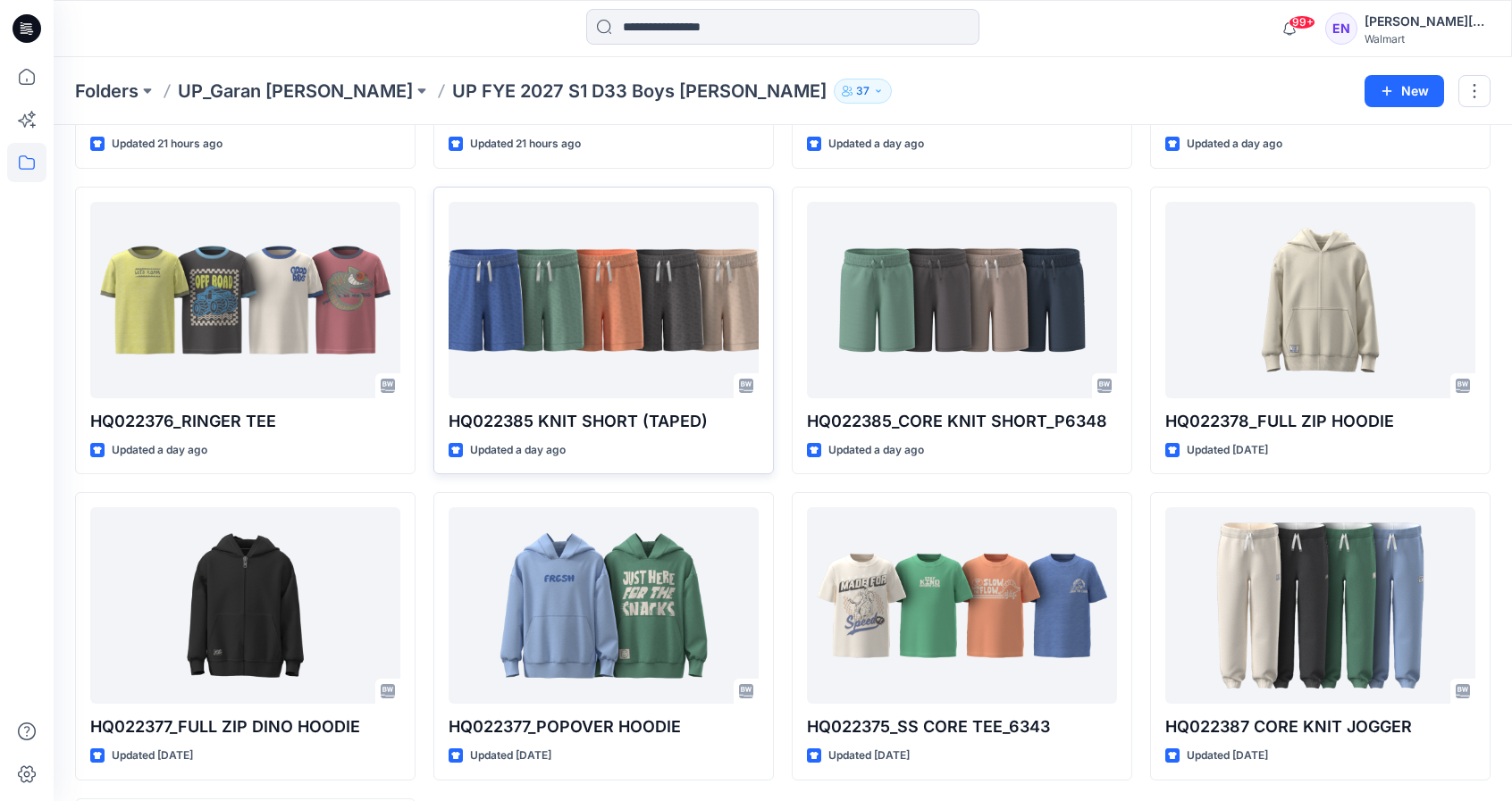
scroll to position [619, 0]
